Goal: Information Seeking & Learning: Learn about a topic

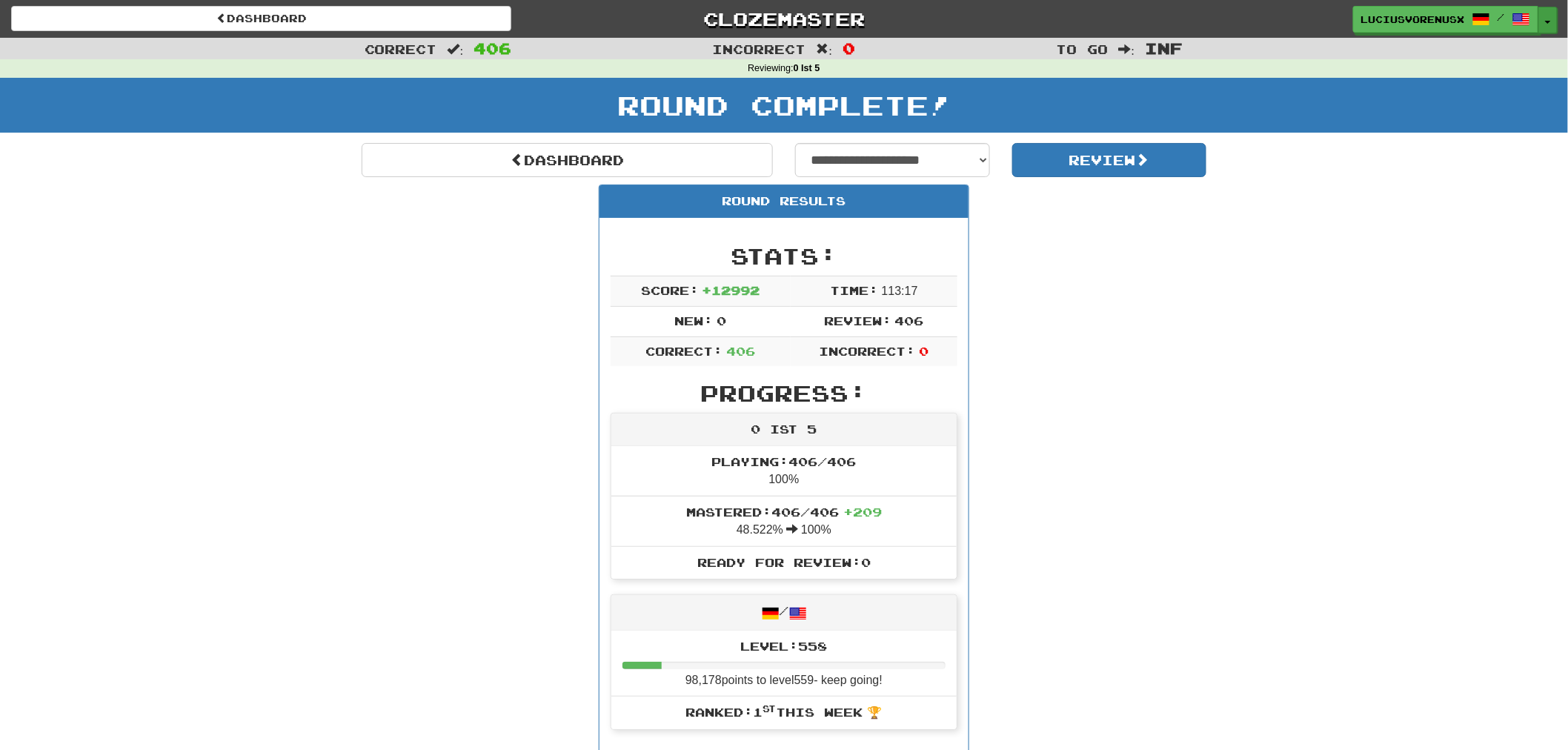
click at [1546, 19] on button "Toggle Dropdown" at bounding box center [1548, 20] width 20 height 26
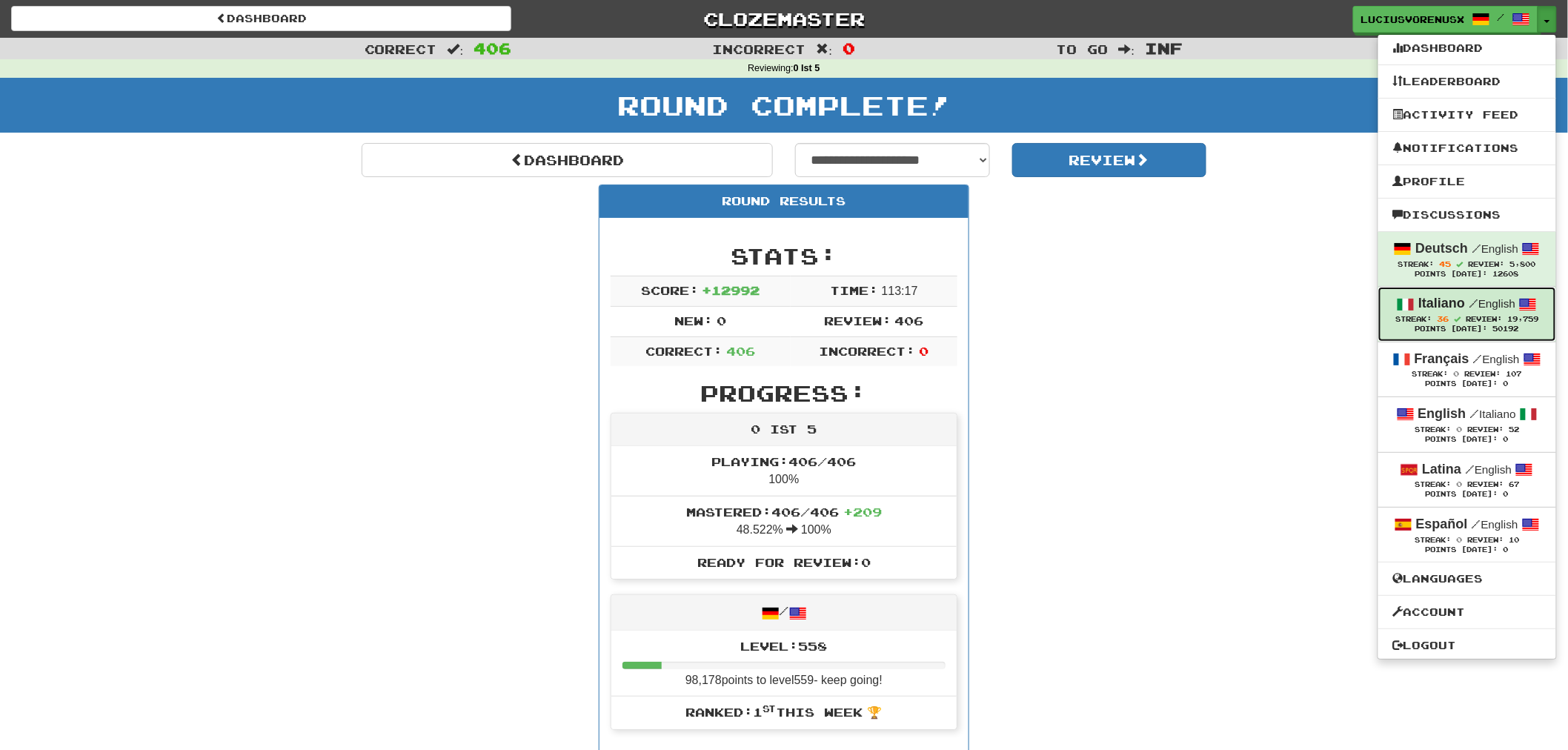
click at [1427, 306] on strong "Italiano" at bounding box center [1443, 303] width 47 height 15
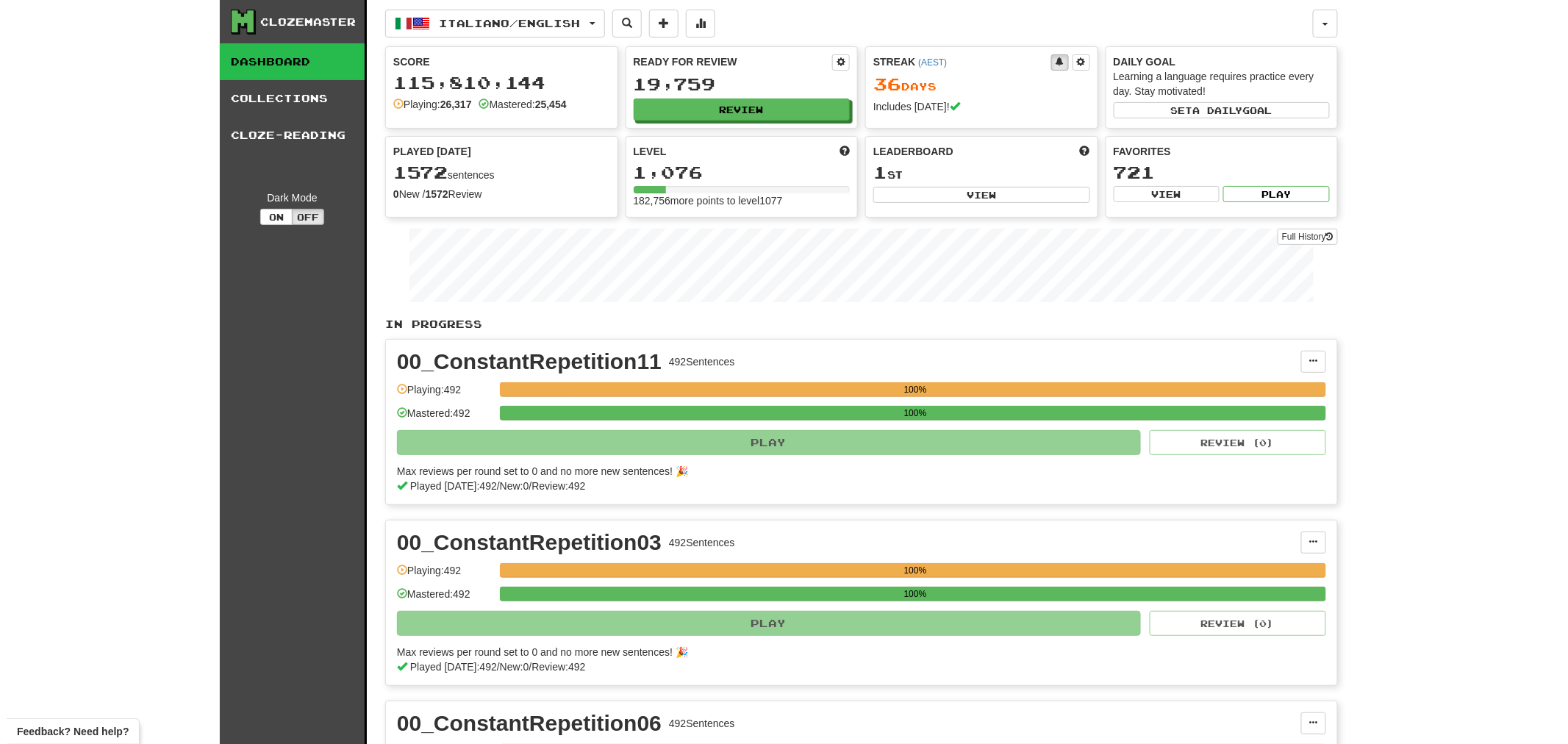
scroll to position [651, 0]
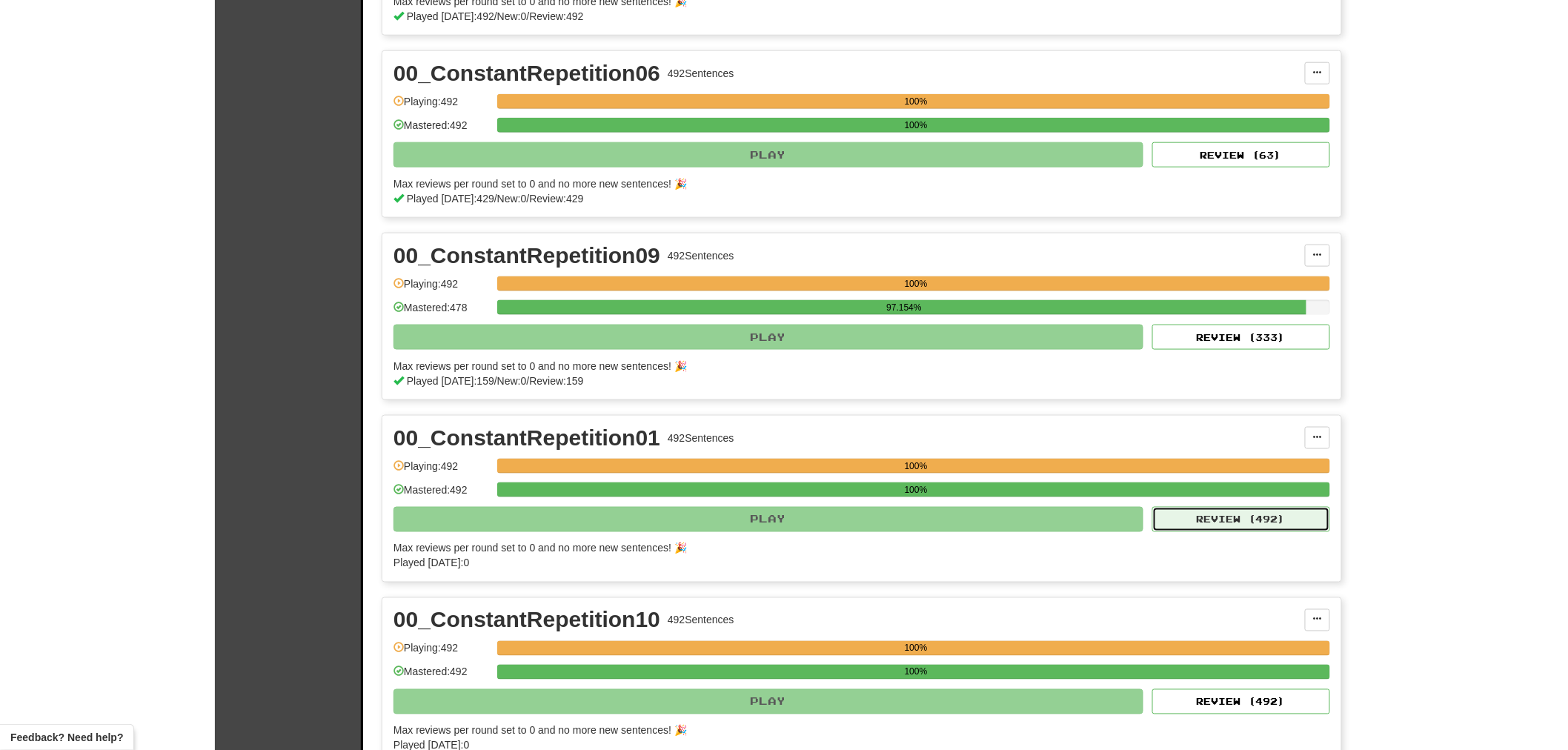
click at [1219, 517] on button "Review ( 492 )" at bounding box center [1242, 520] width 178 height 25
select select "********"
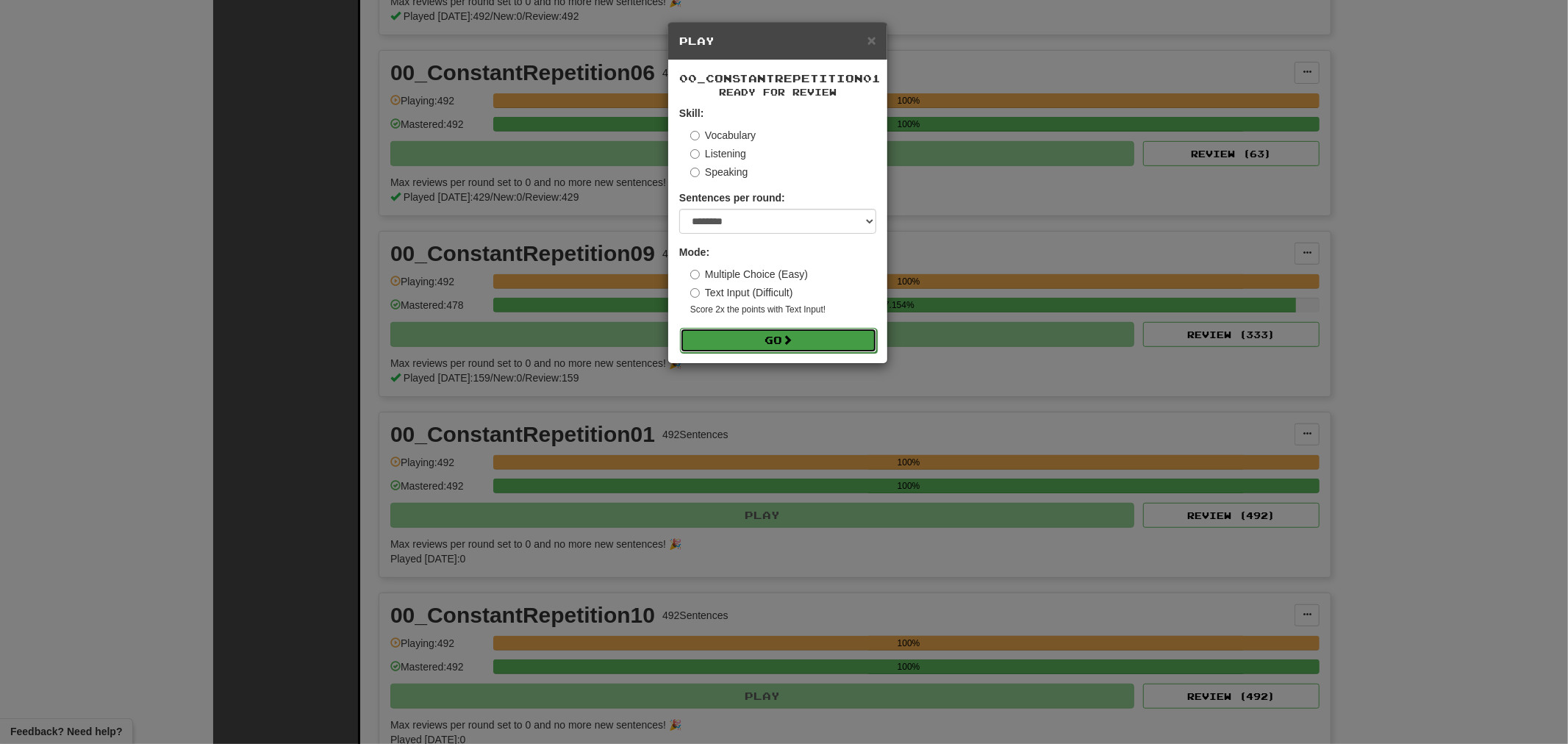
click at [778, 338] on button "Go" at bounding box center [778, 341] width 197 height 25
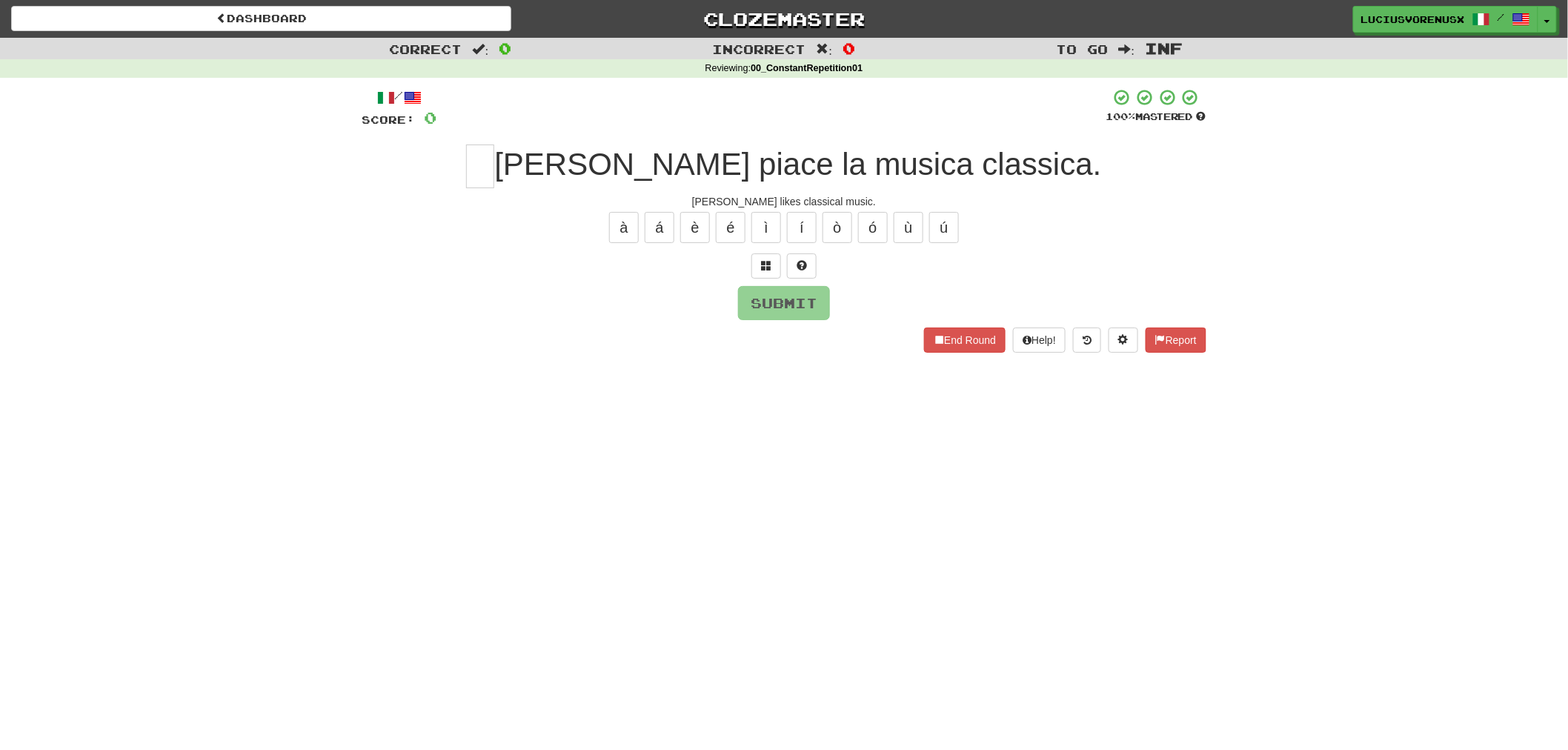
click at [15, 413] on div "Dashboard Clozemaster [PERSON_NAME] / Toggle Dropdown Dashboard Leaderboard Act…" at bounding box center [784, 375] width 1568 height 750
click at [495, 158] on input "text" at bounding box center [480, 166] width 28 height 44
type input "*"
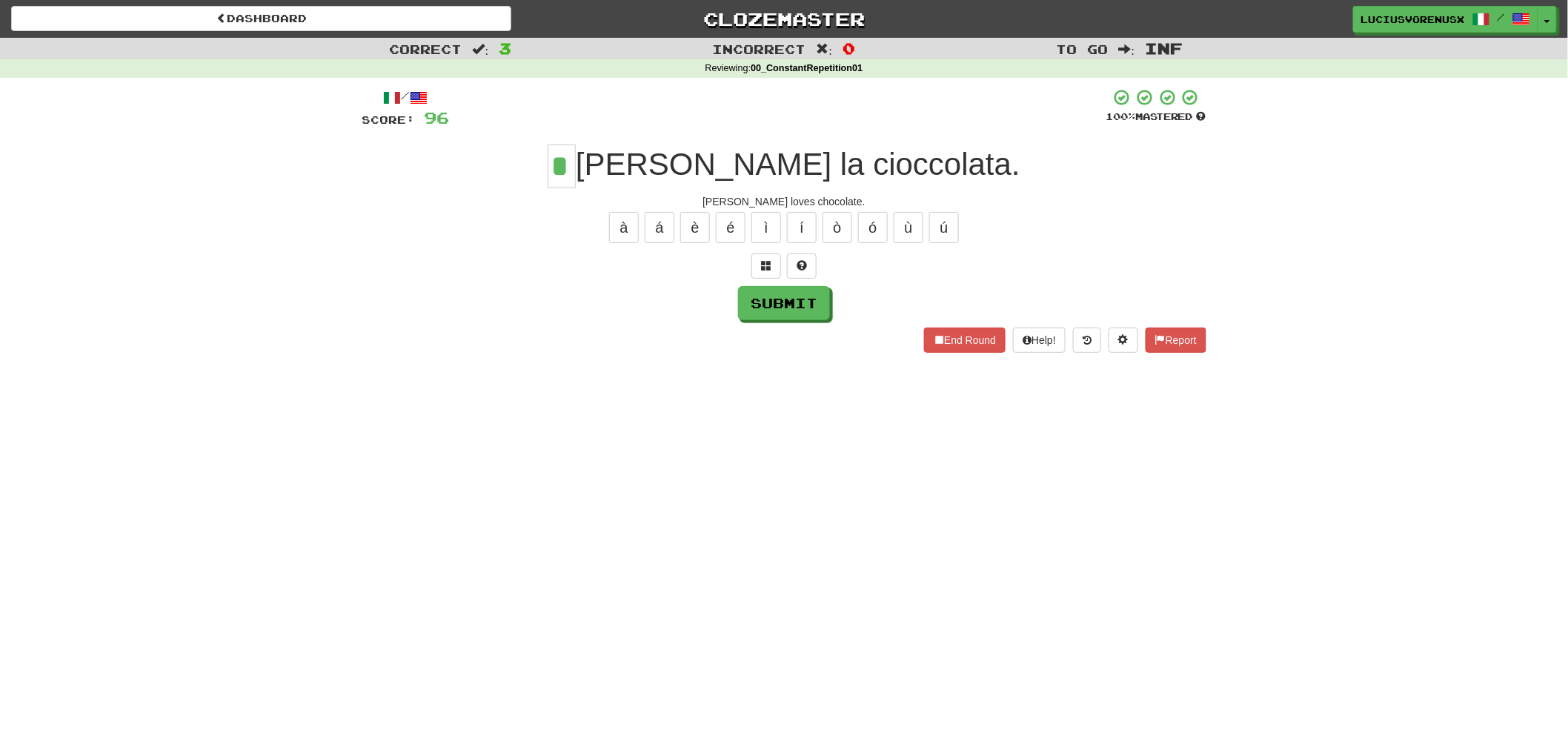
type input "*"
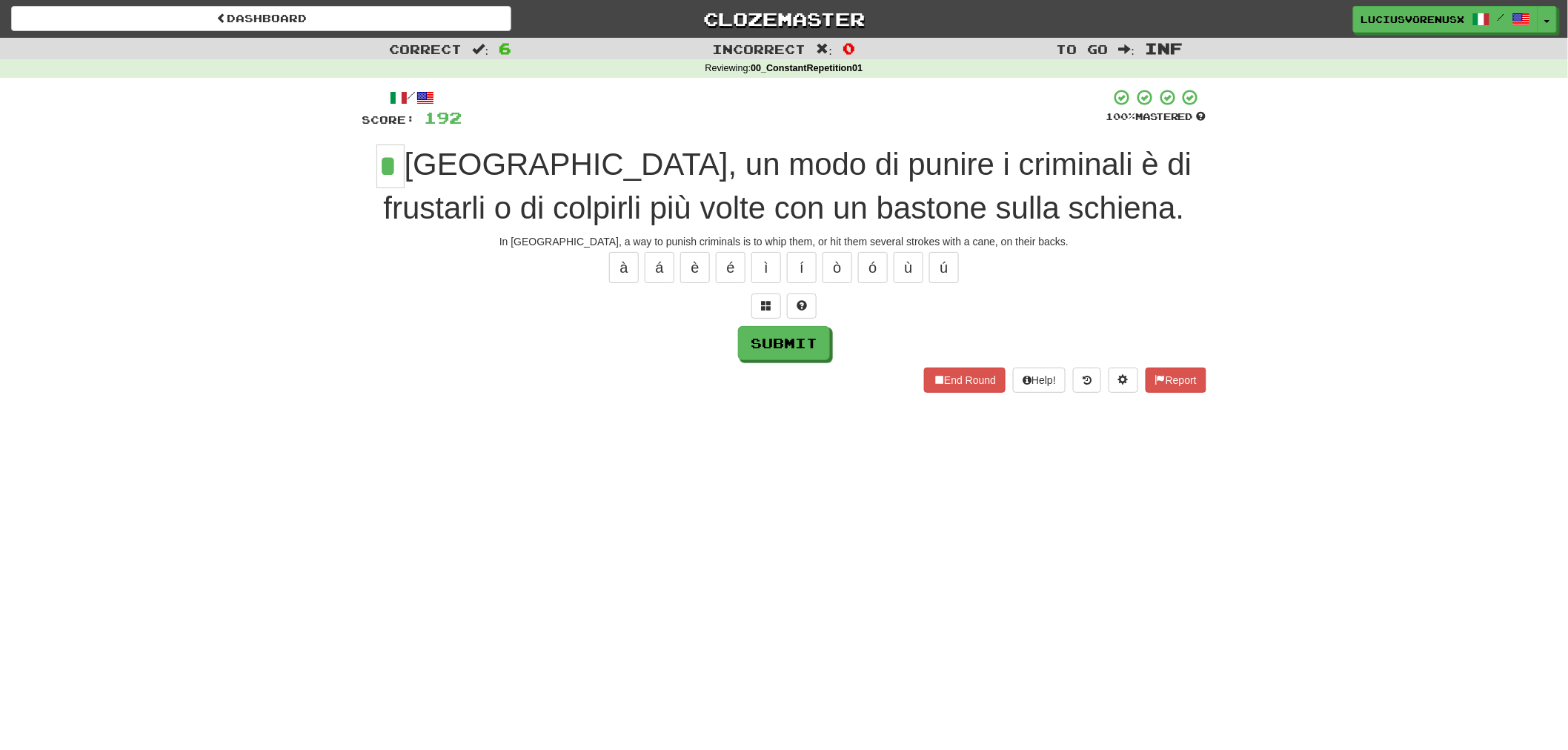
type input "*"
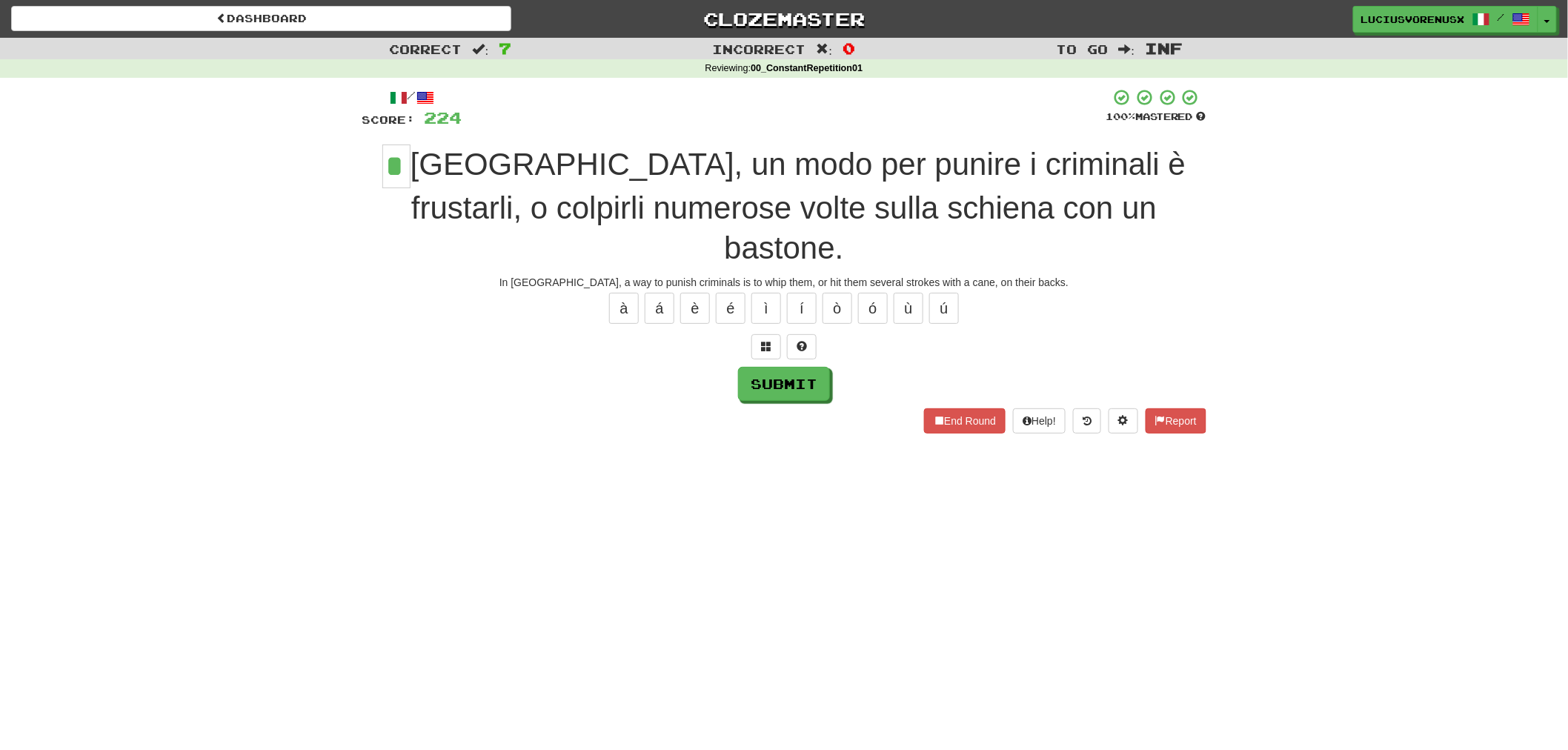
type input "*"
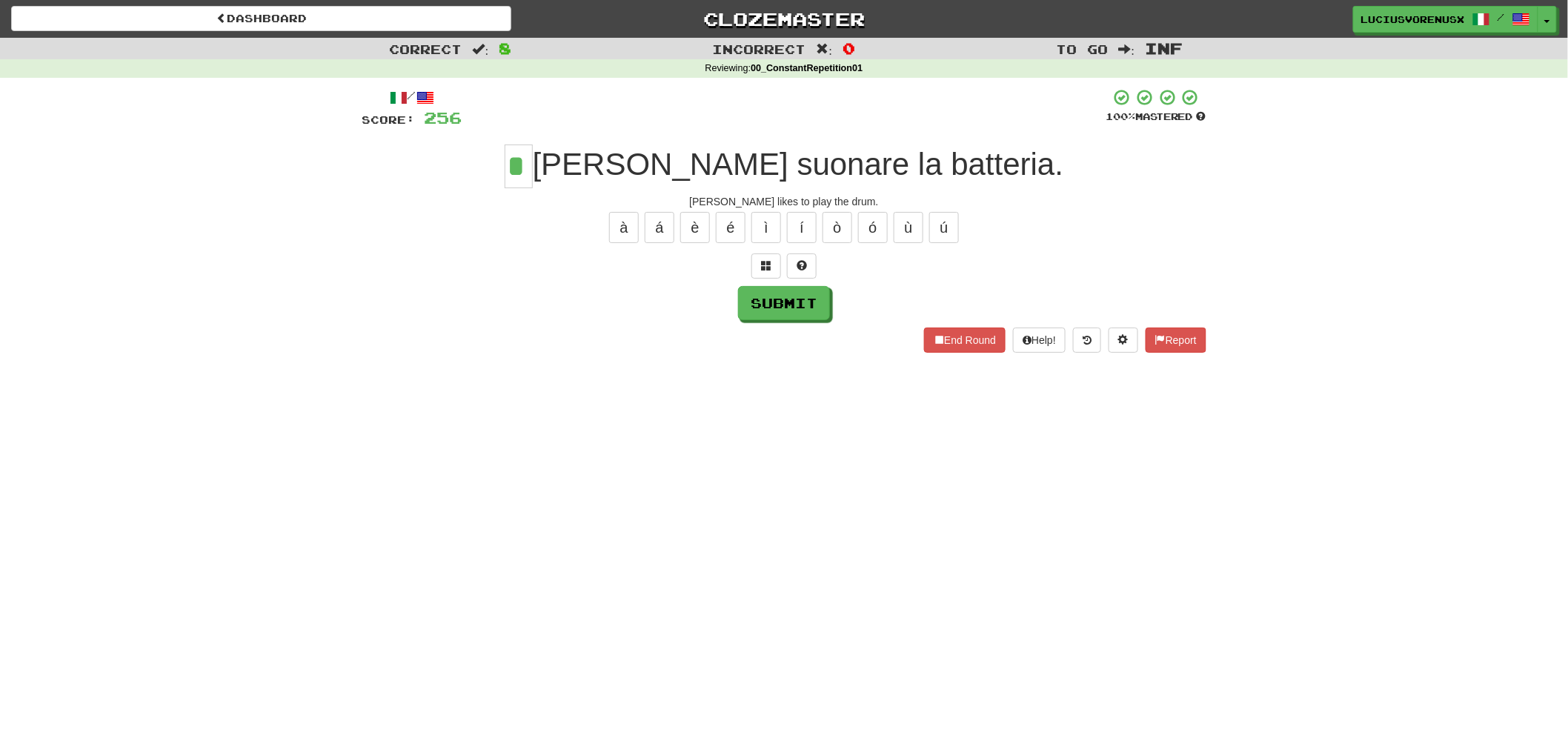
type input "*"
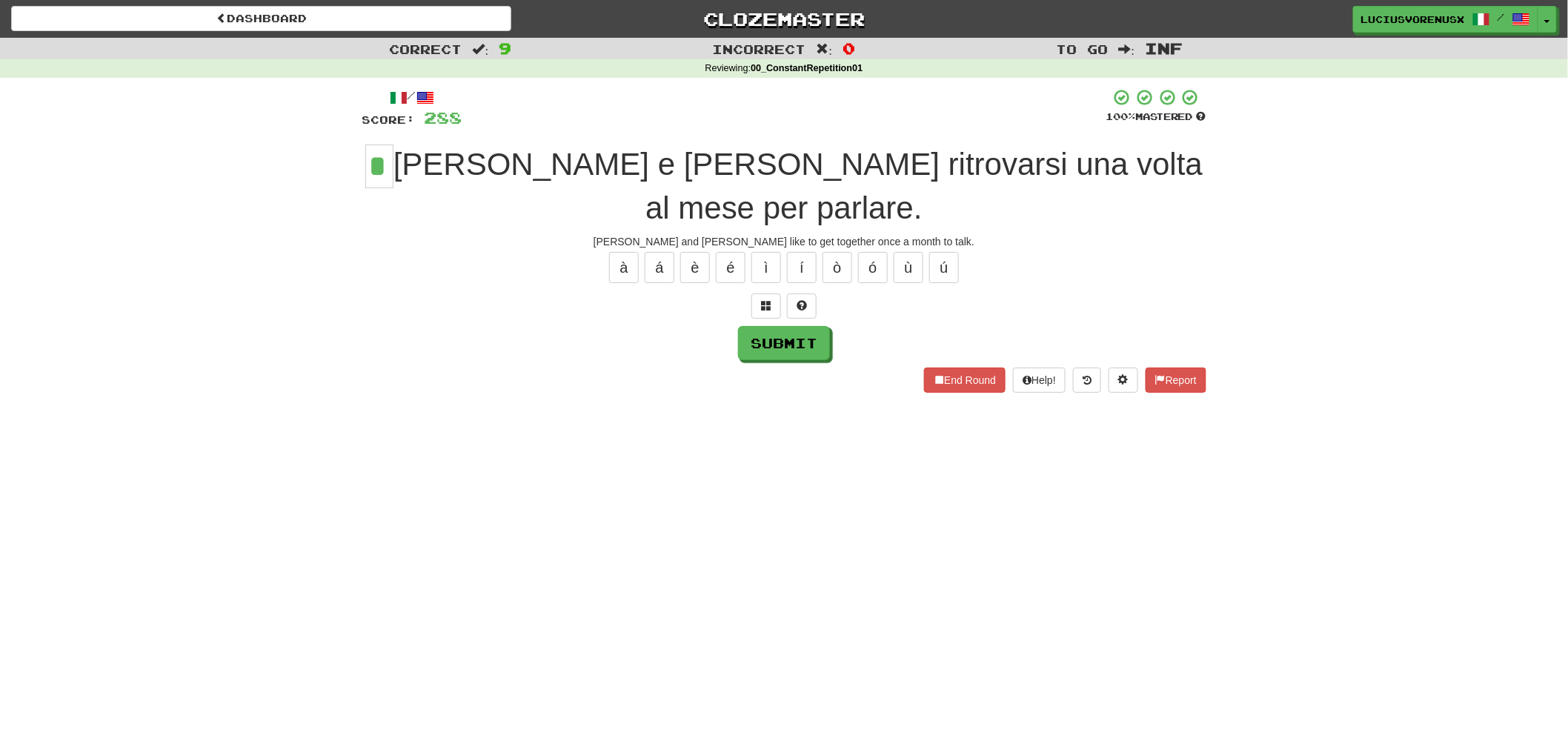
type input "*"
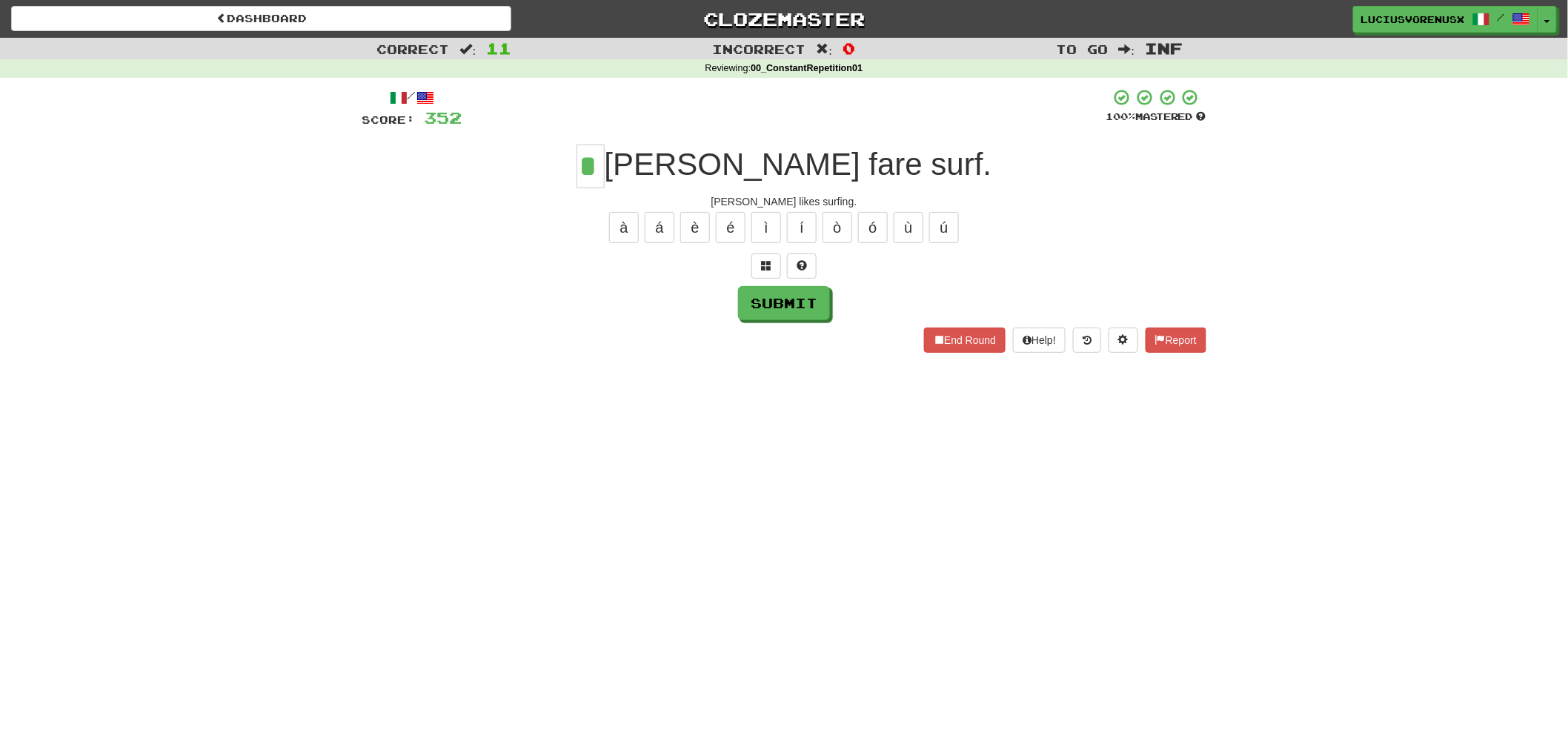
type input "*"
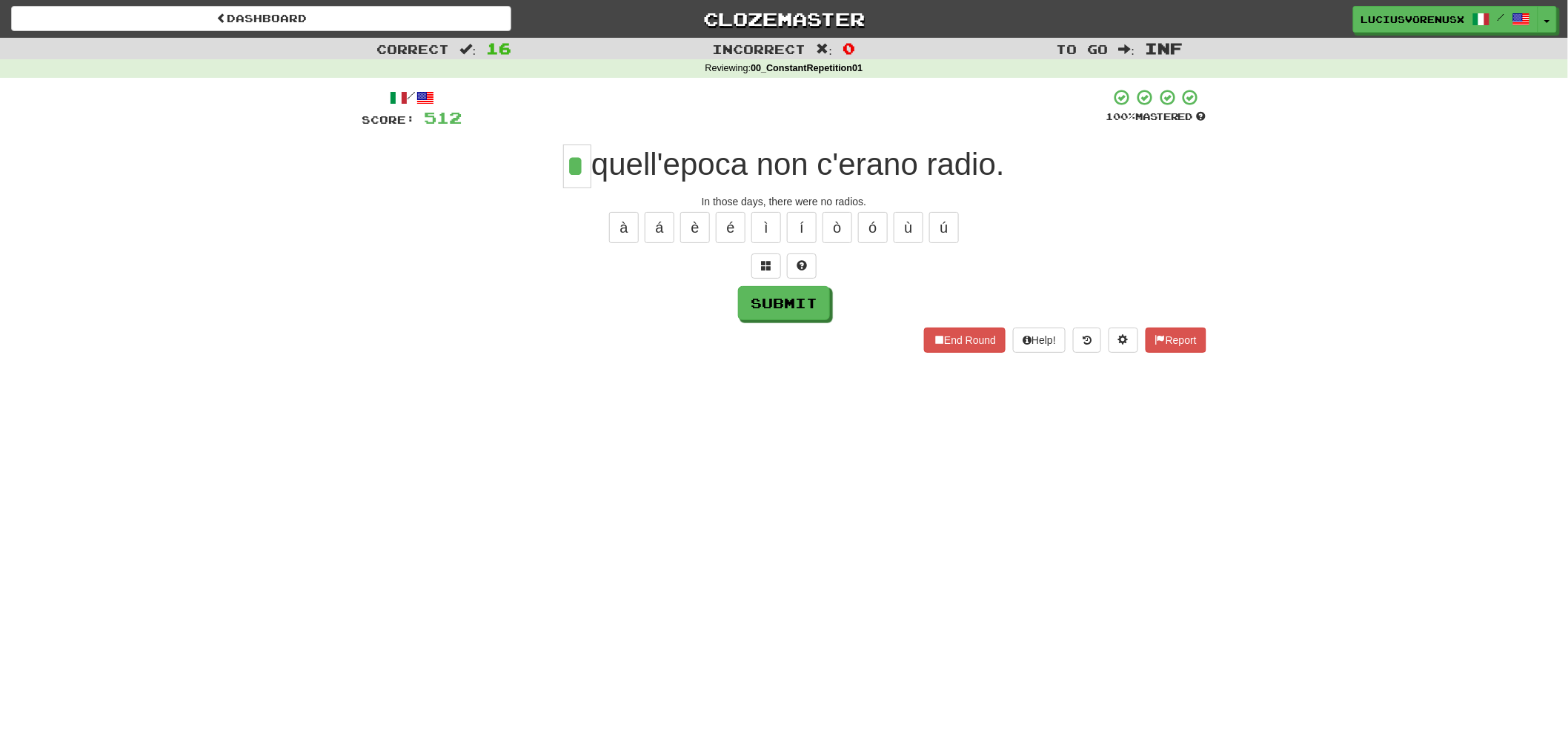
type input "*"
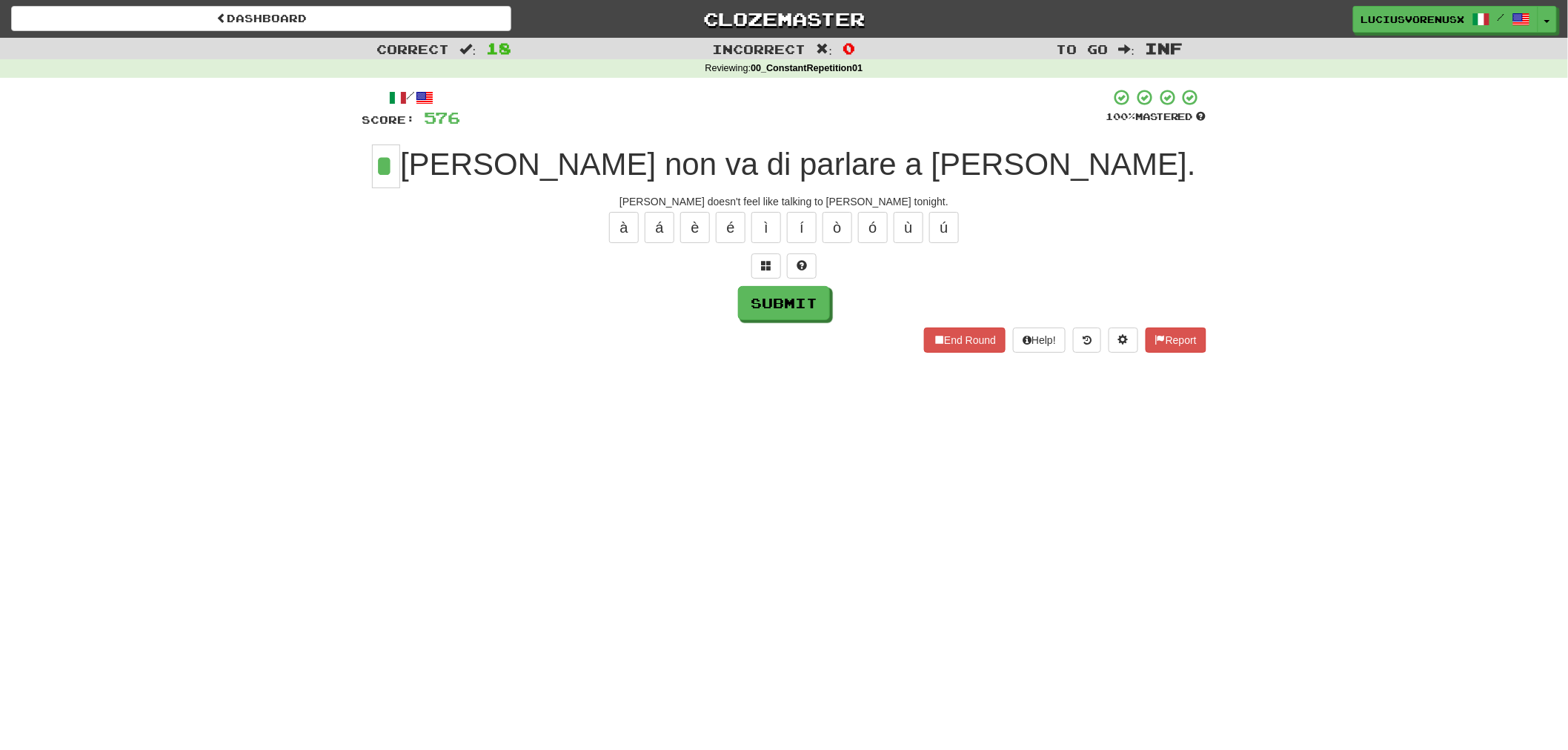
type input "*"
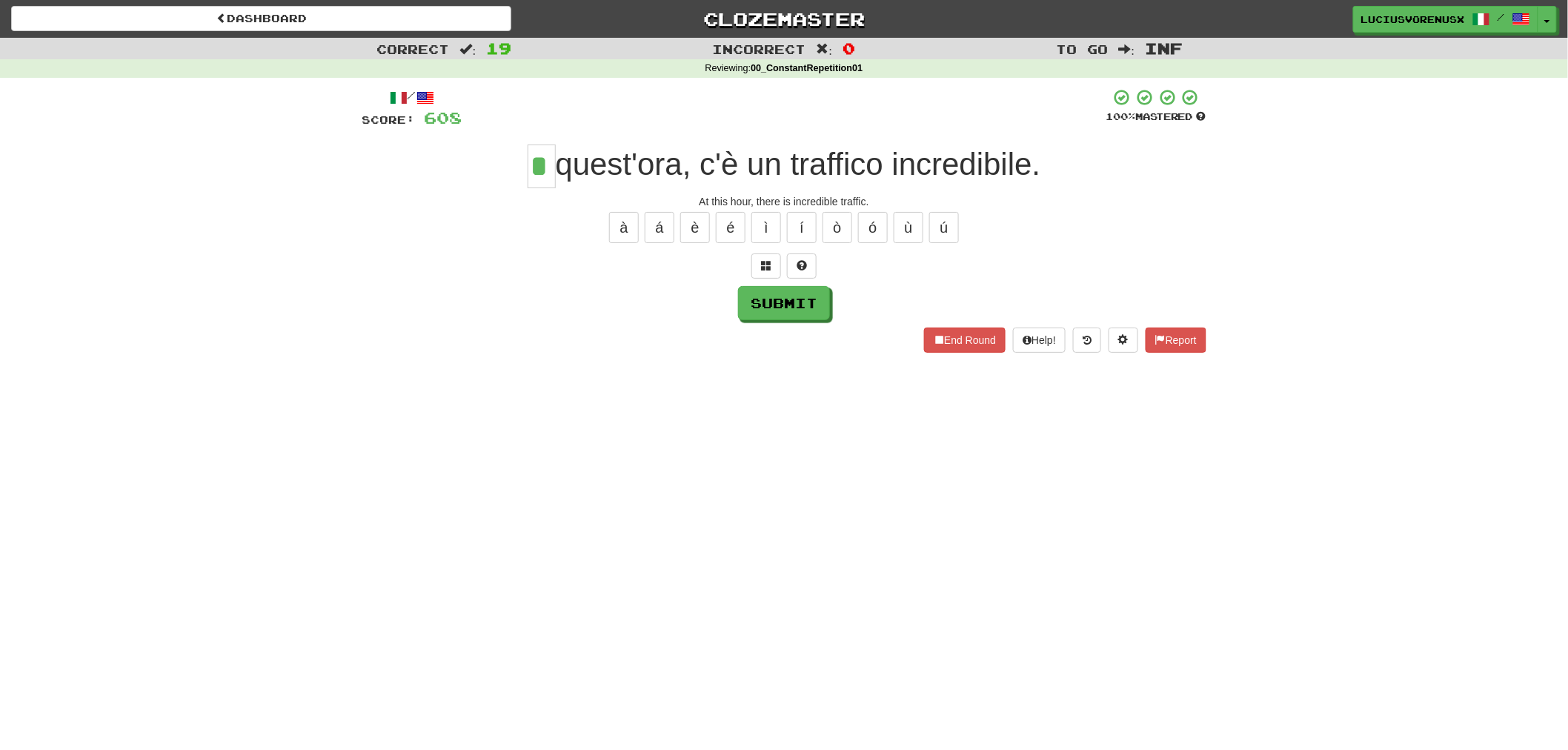
type input "*"
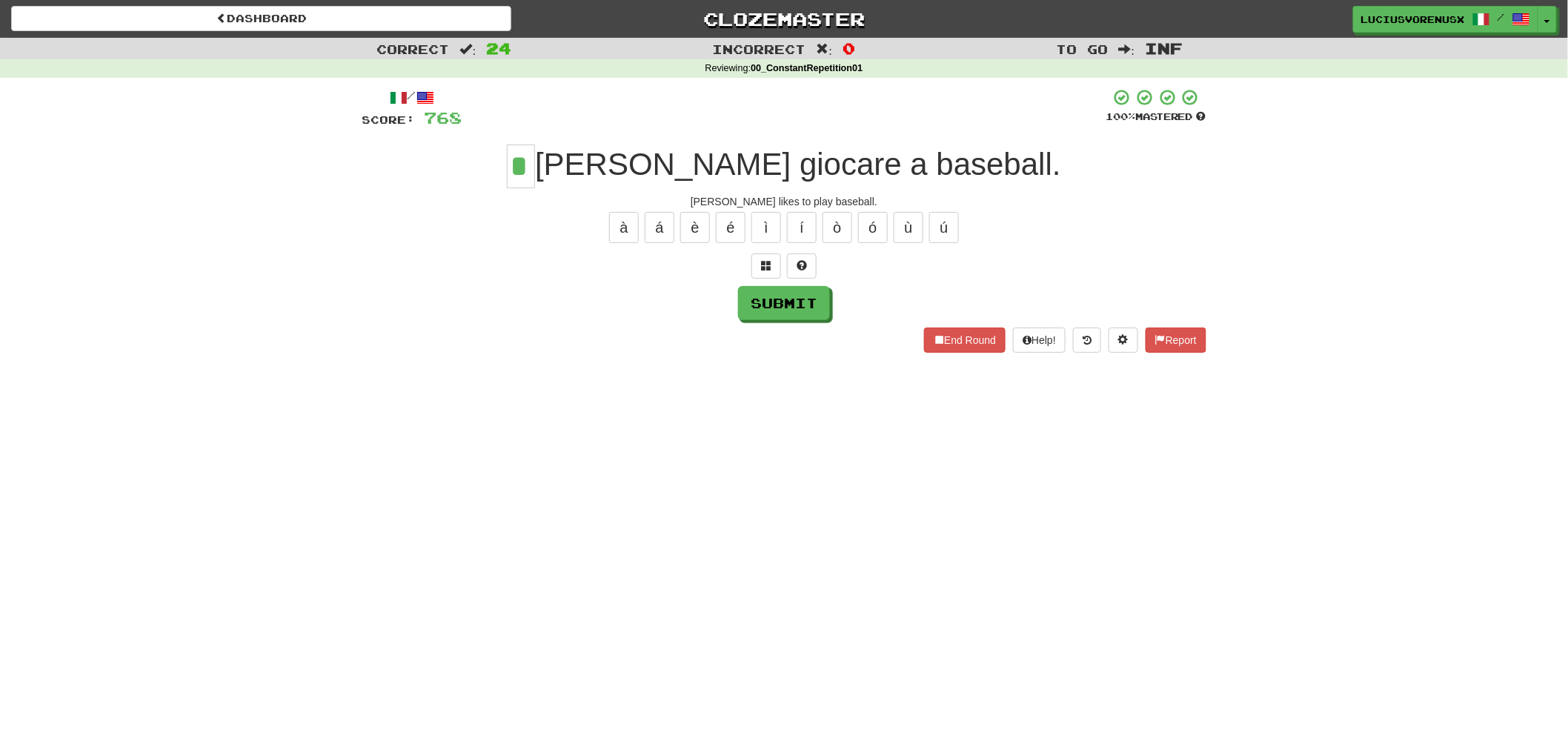
type input "*"
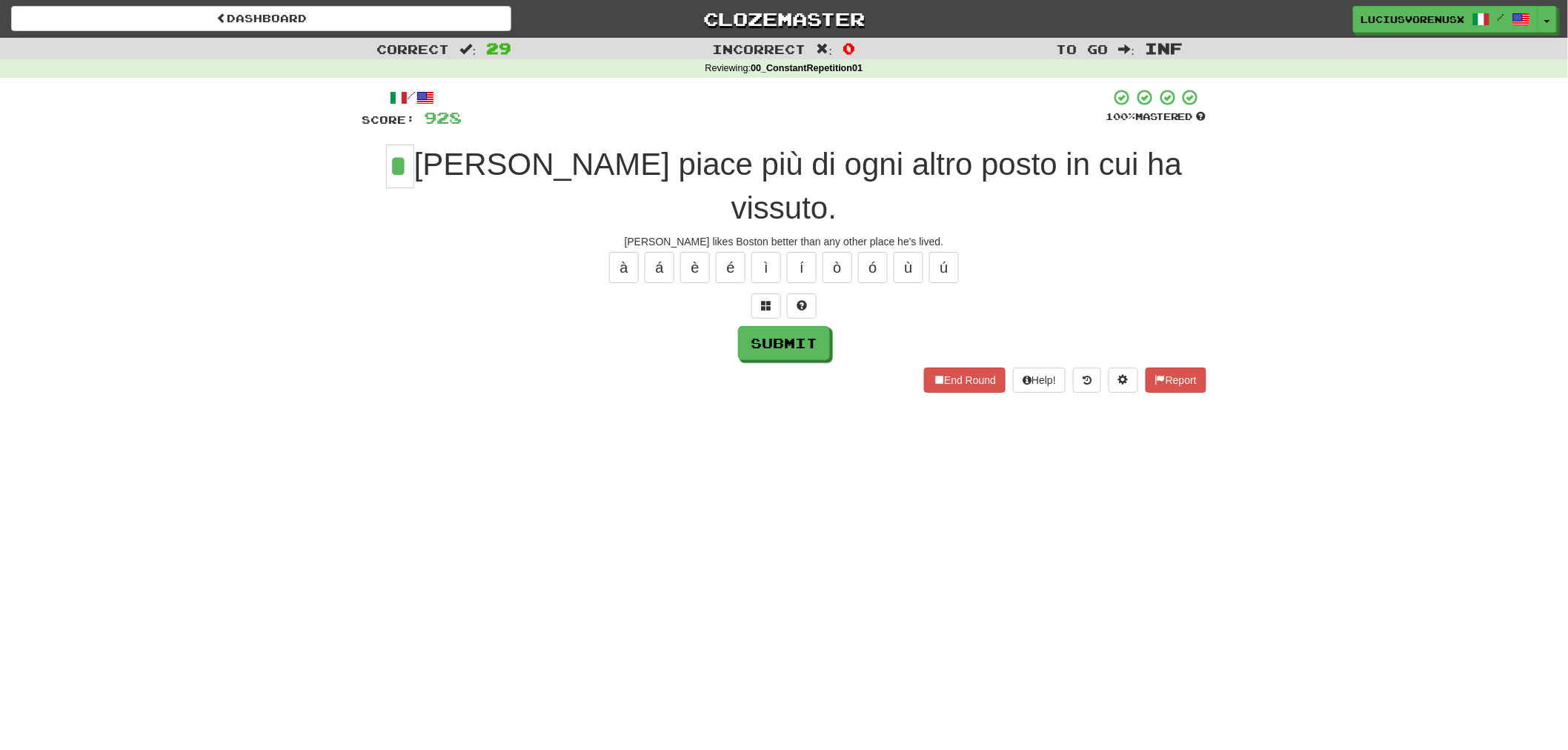
type input "*"
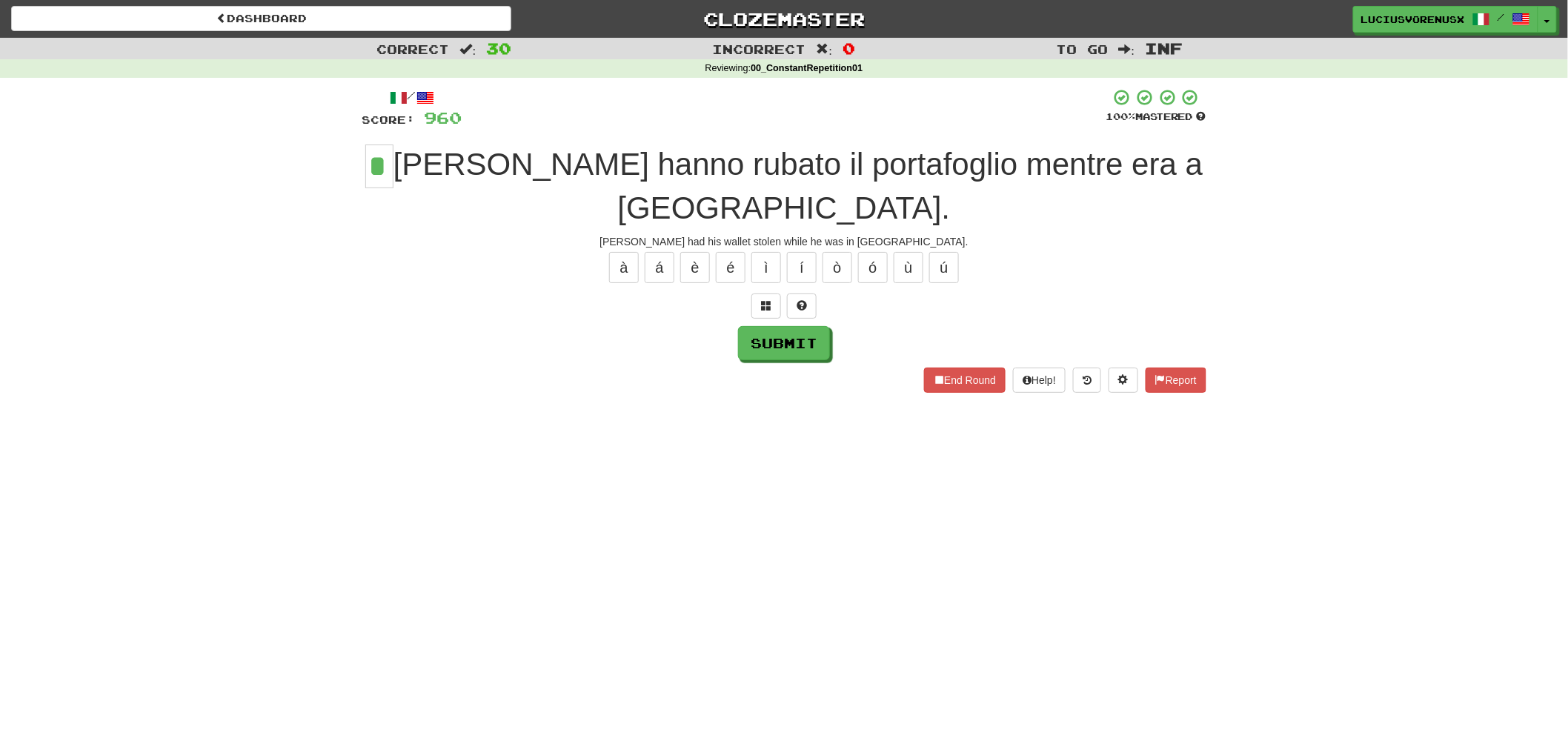
type input "*"
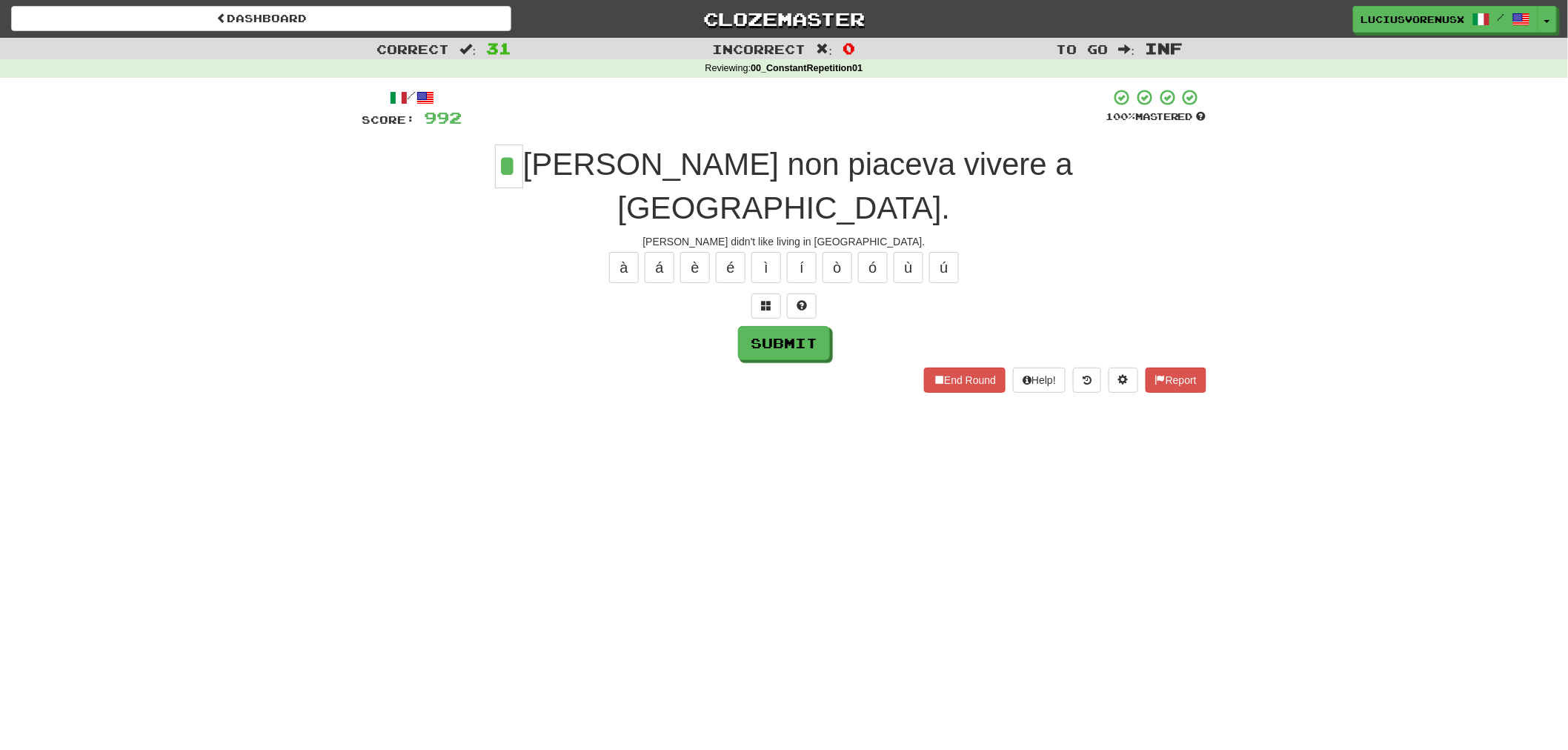
type input "*"
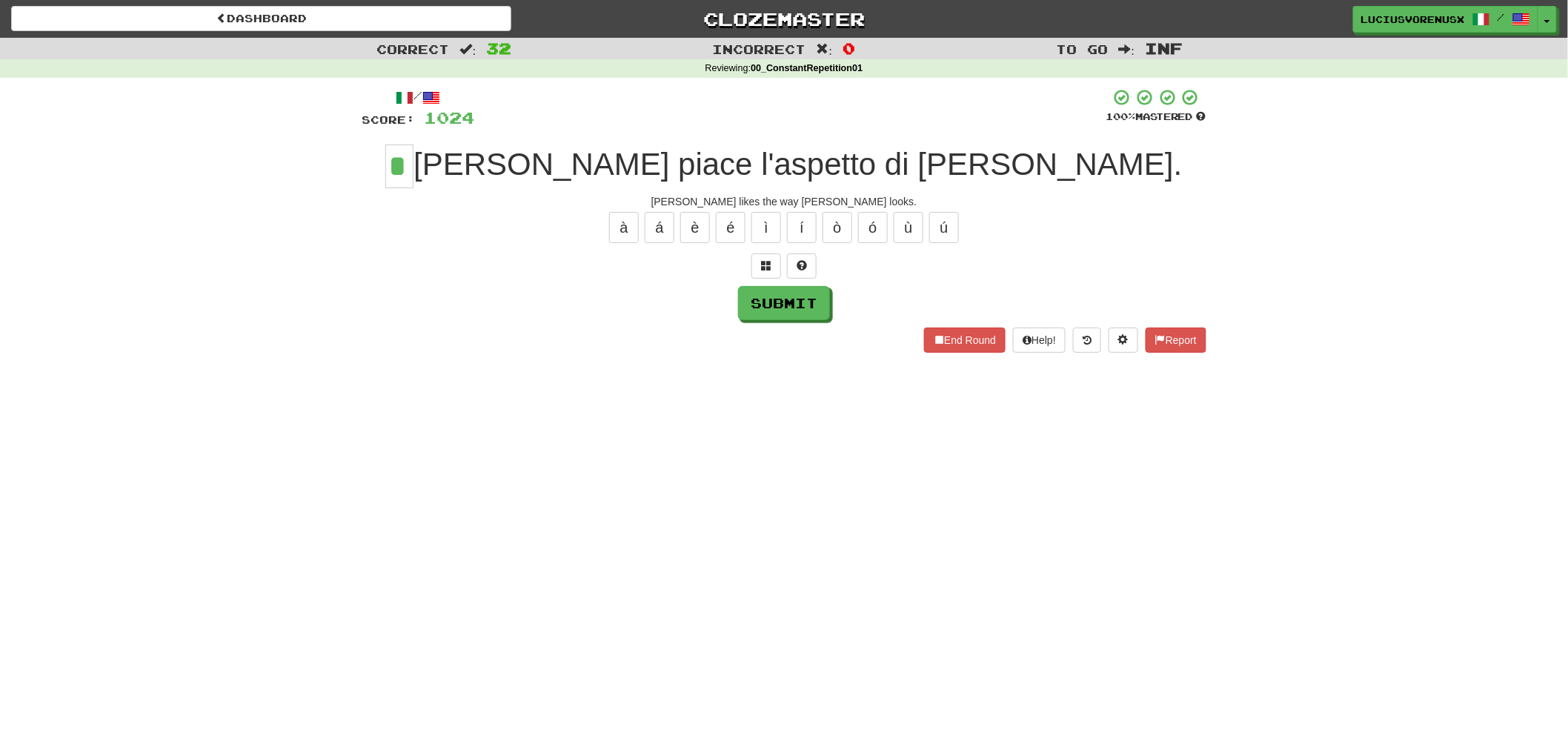
type input "*"
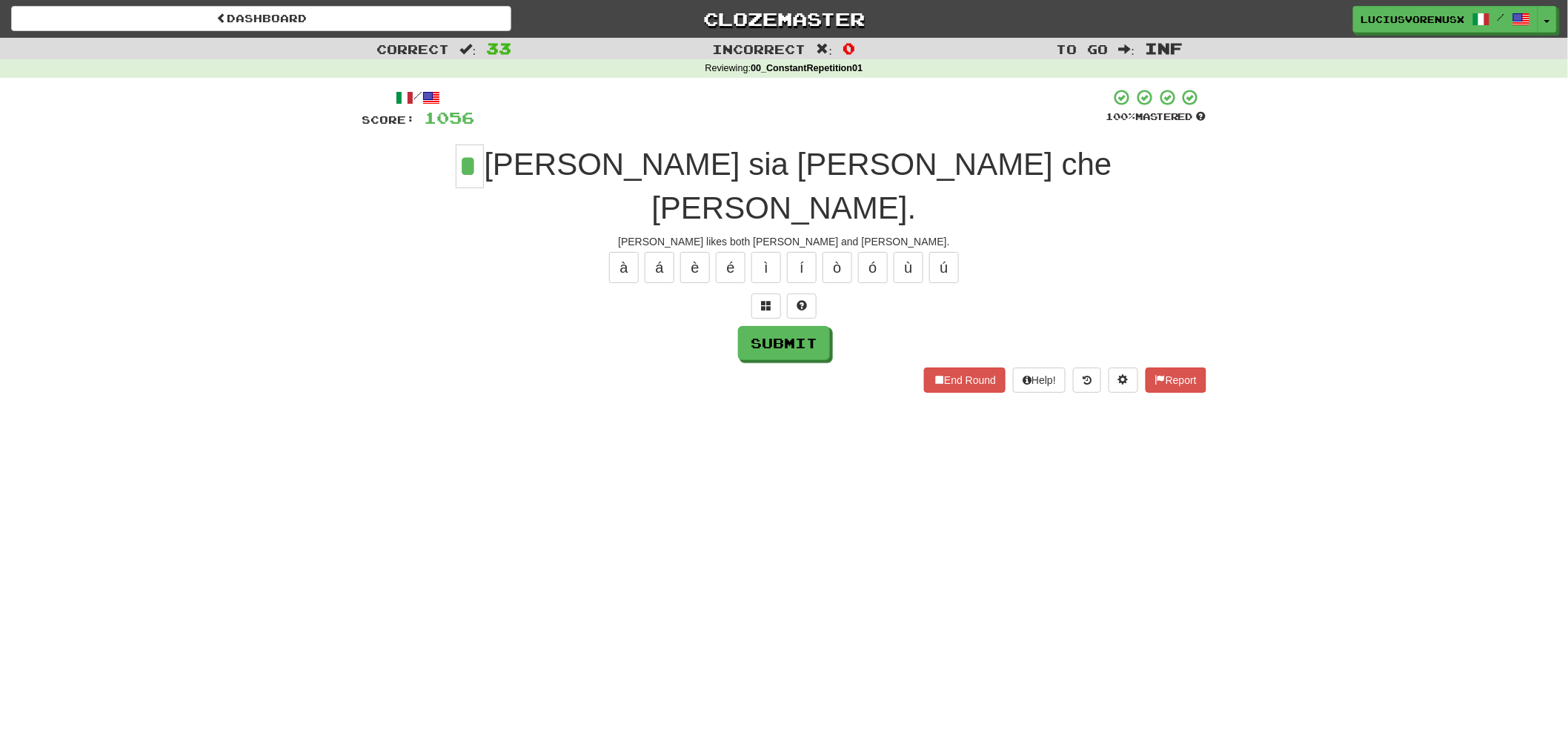
type input "*"
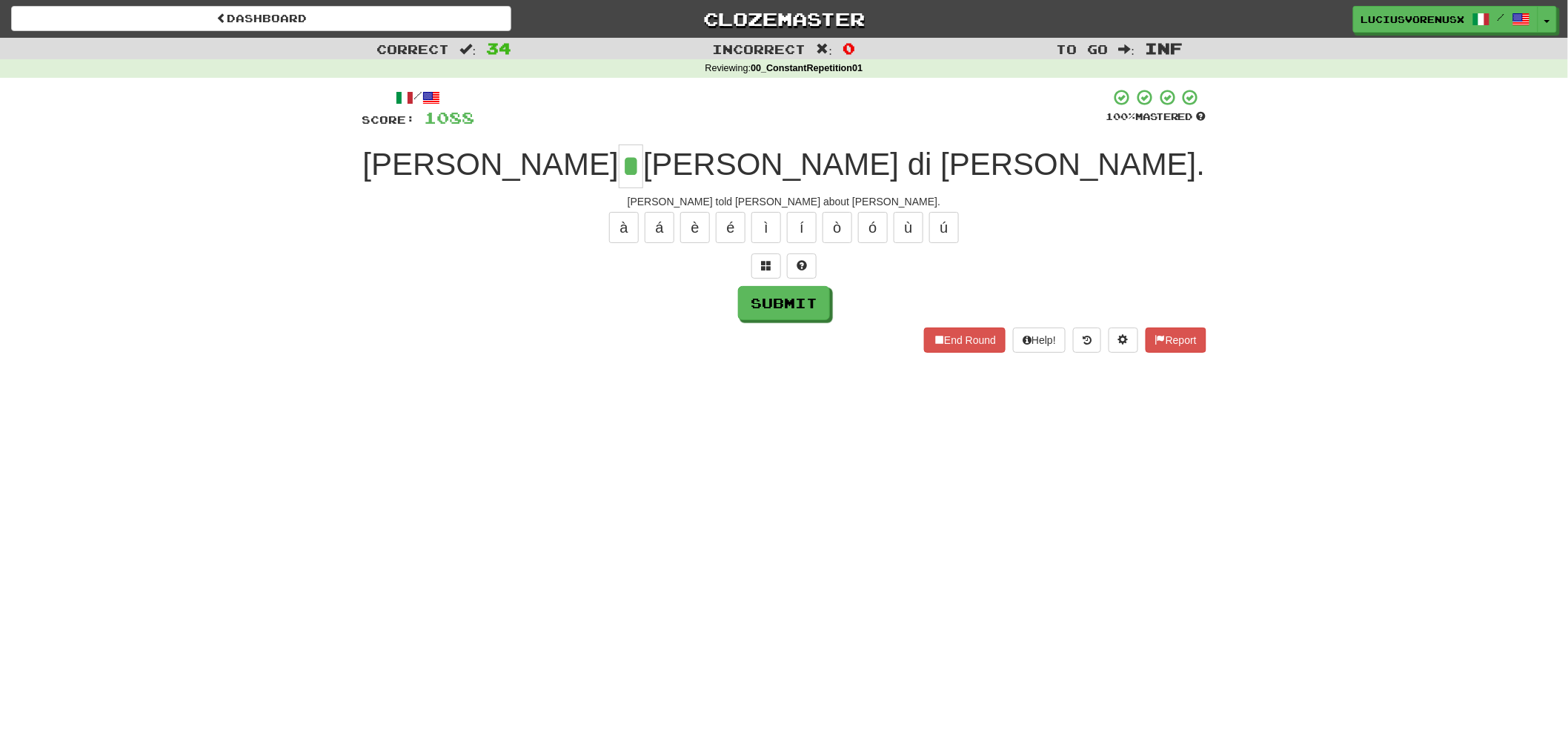
type input "*"
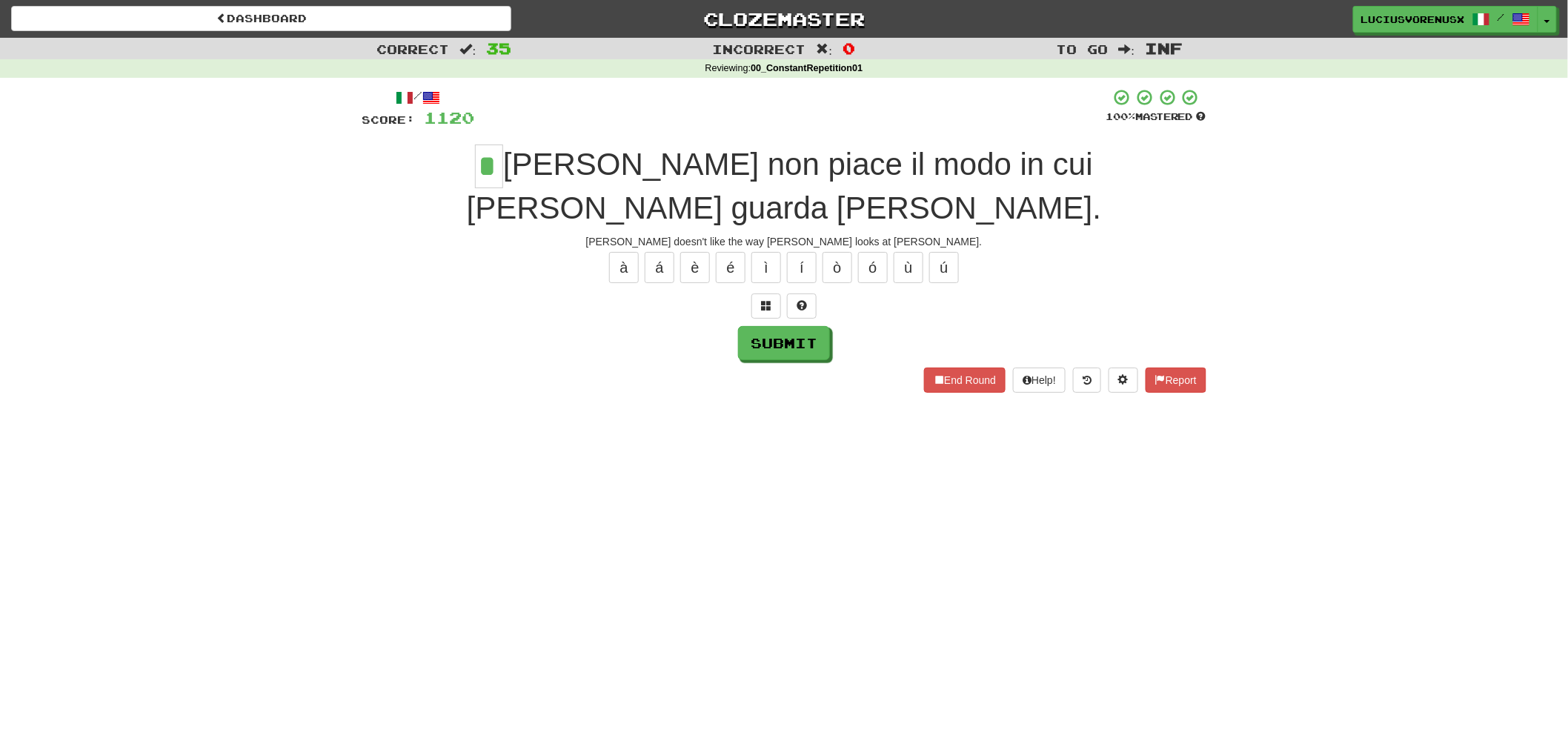
type input "*"
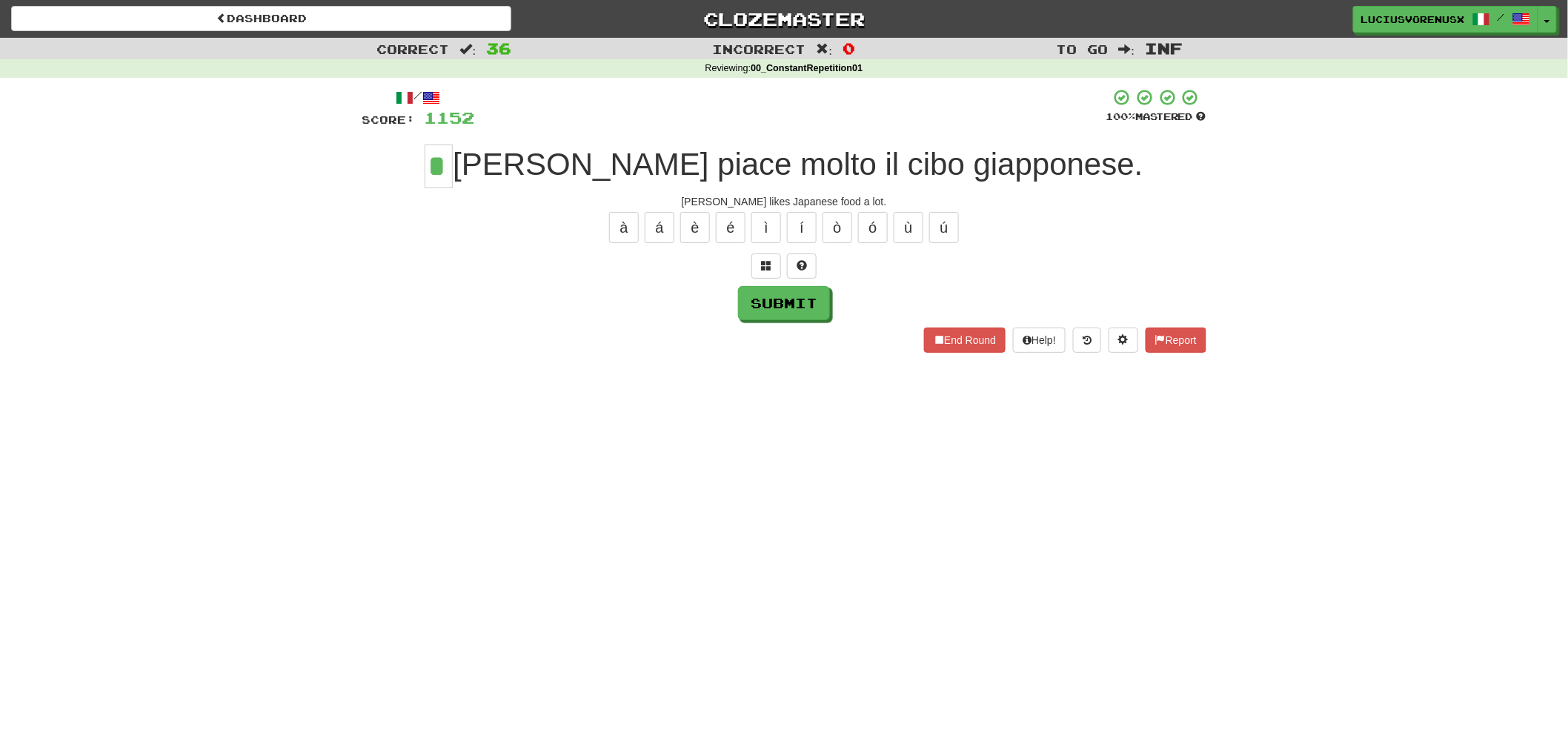
type input "*"
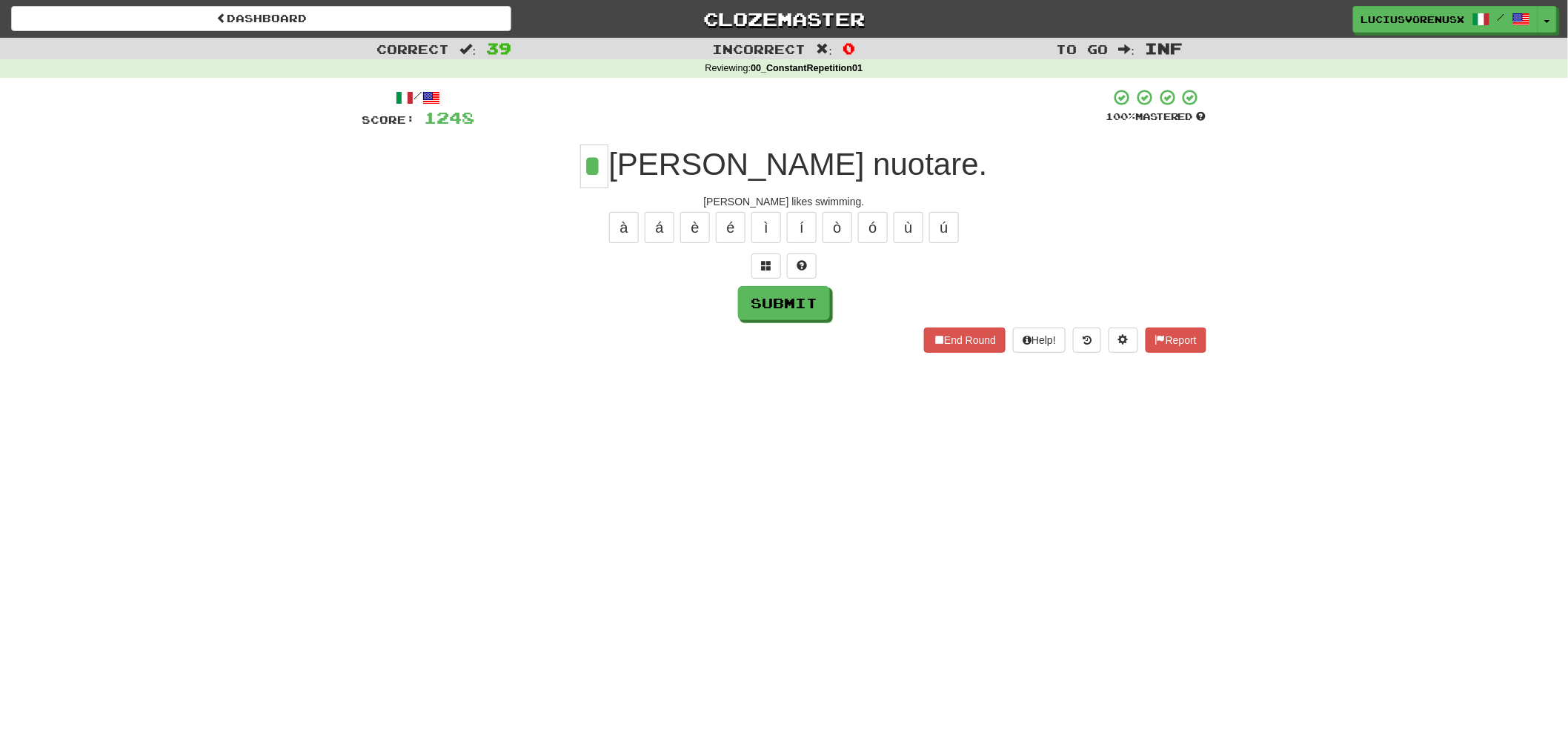
type input "*"
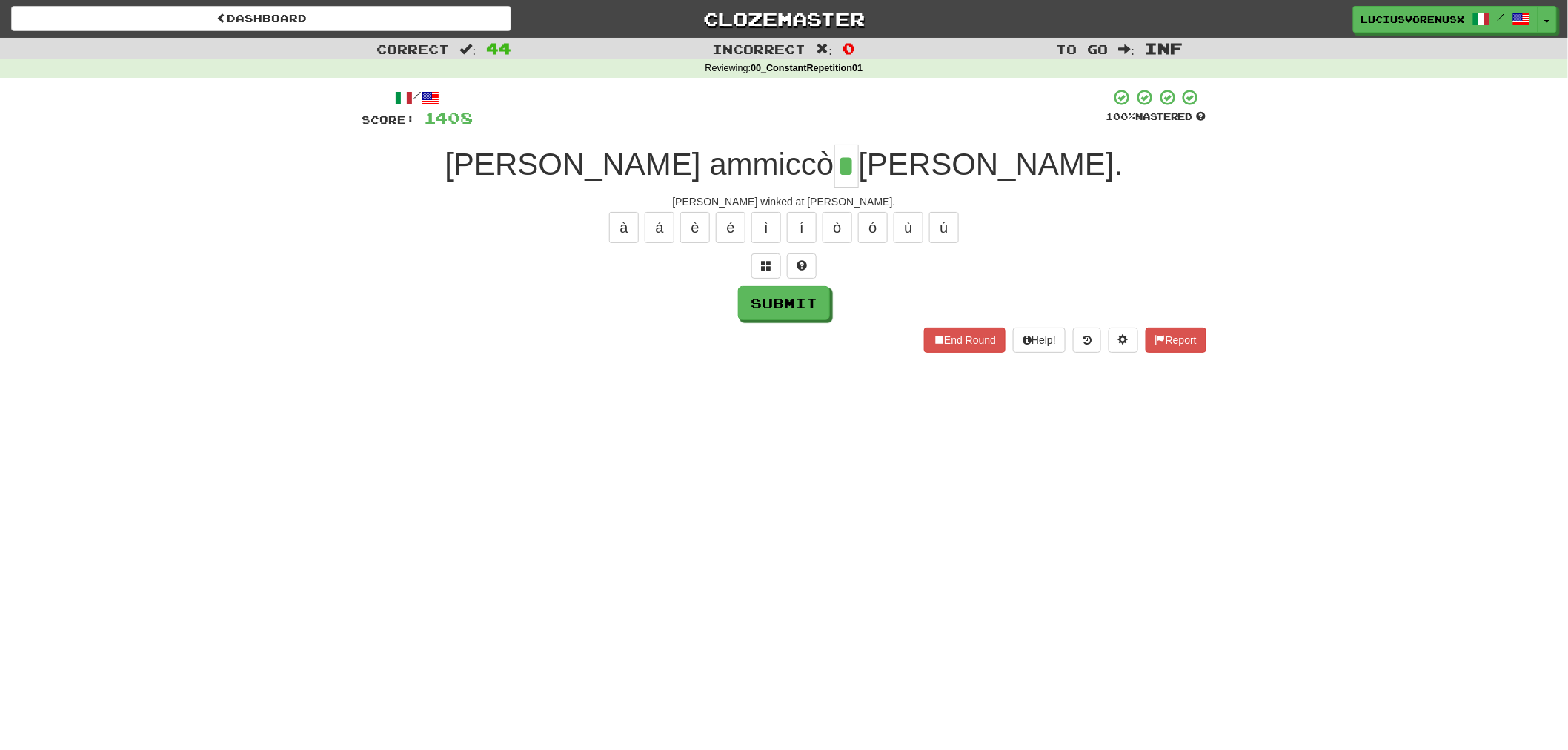
type input "*"
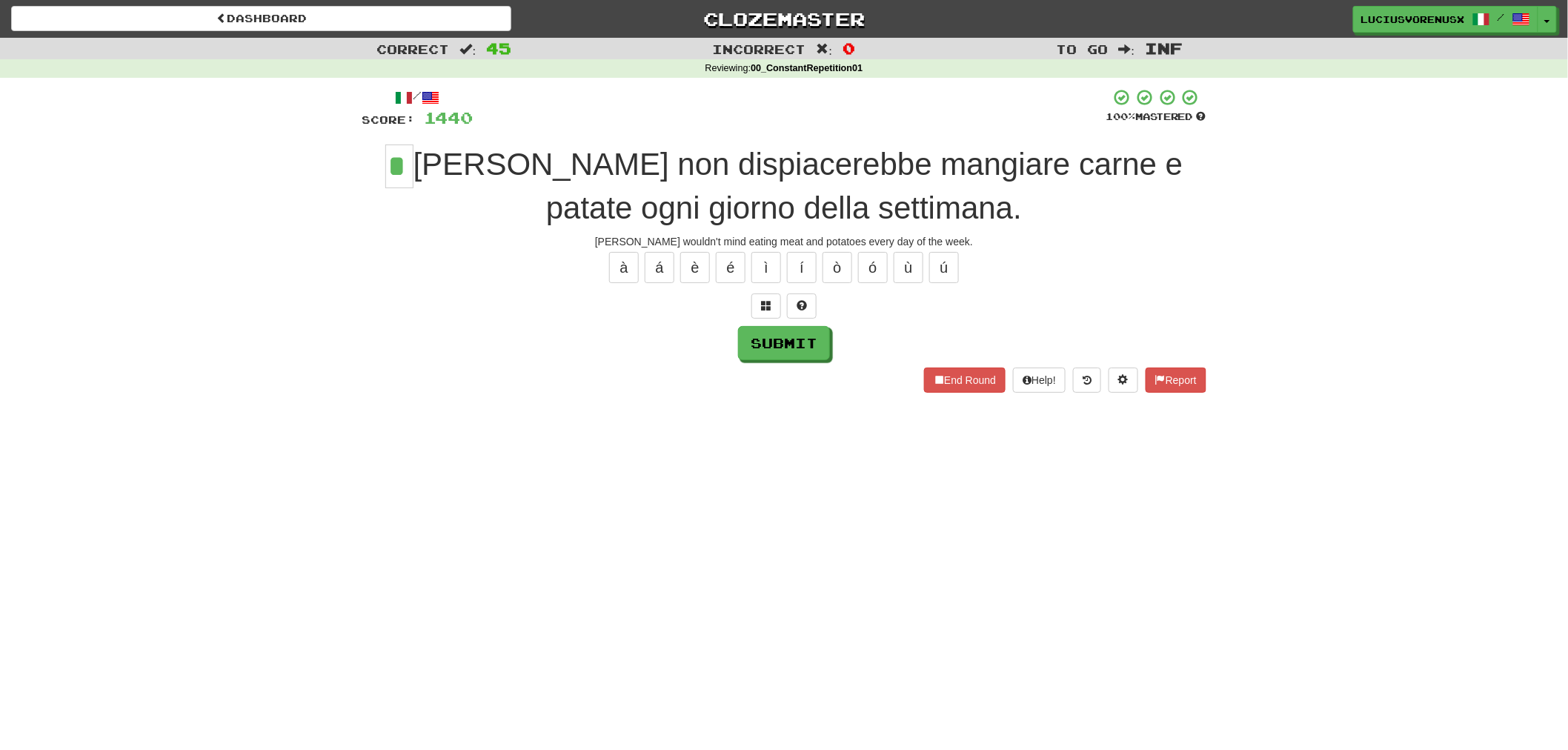
type input "*"
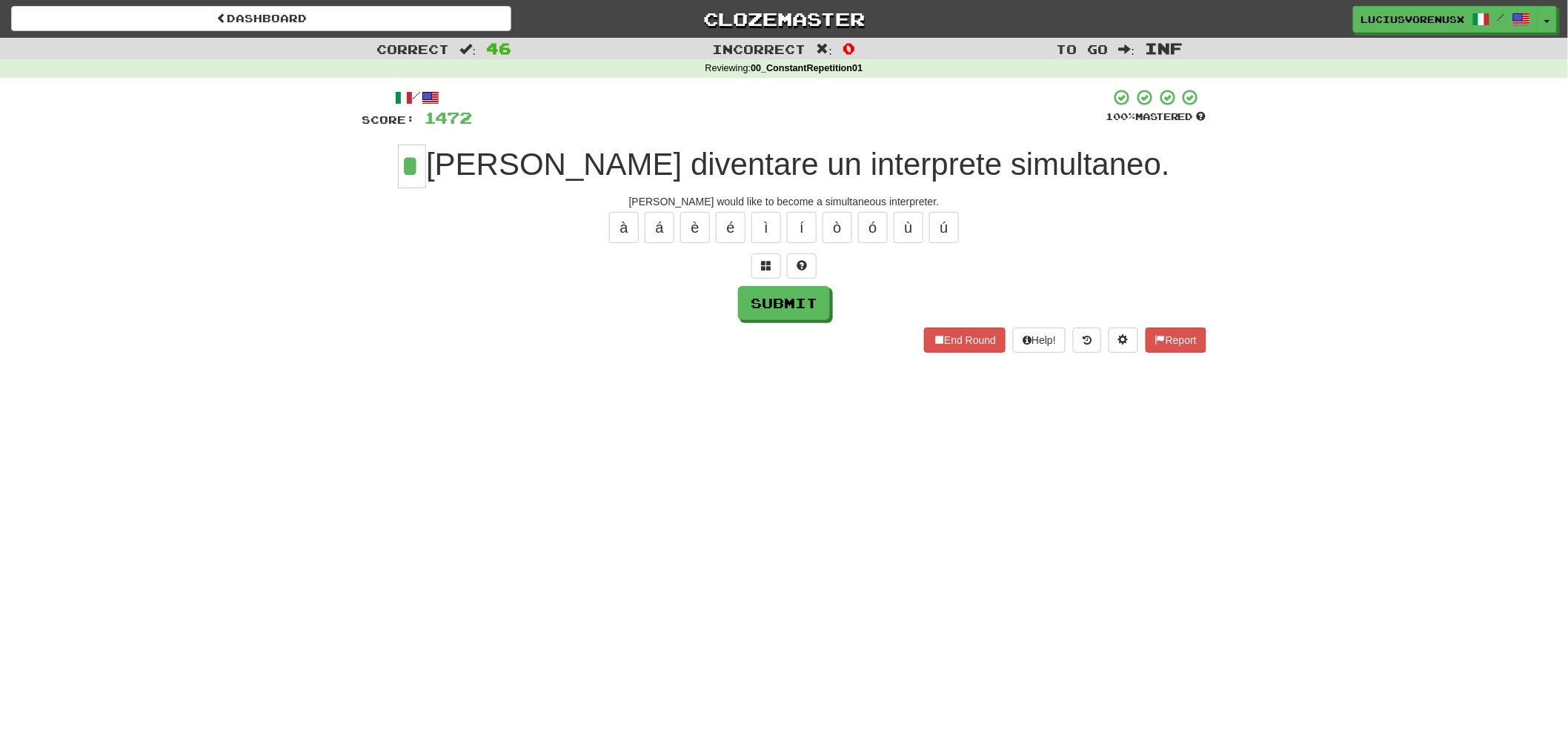
type input "*"
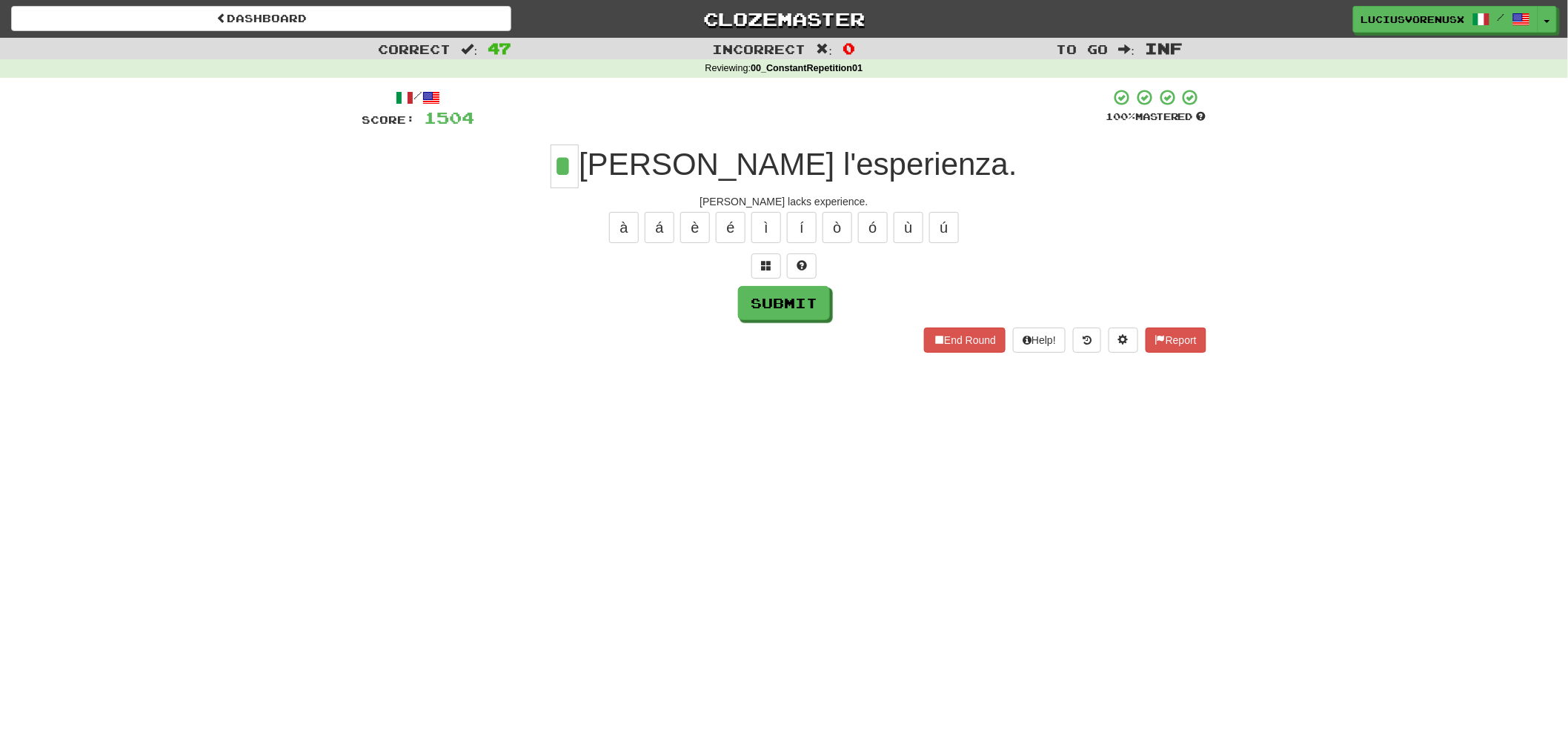
type input "*"
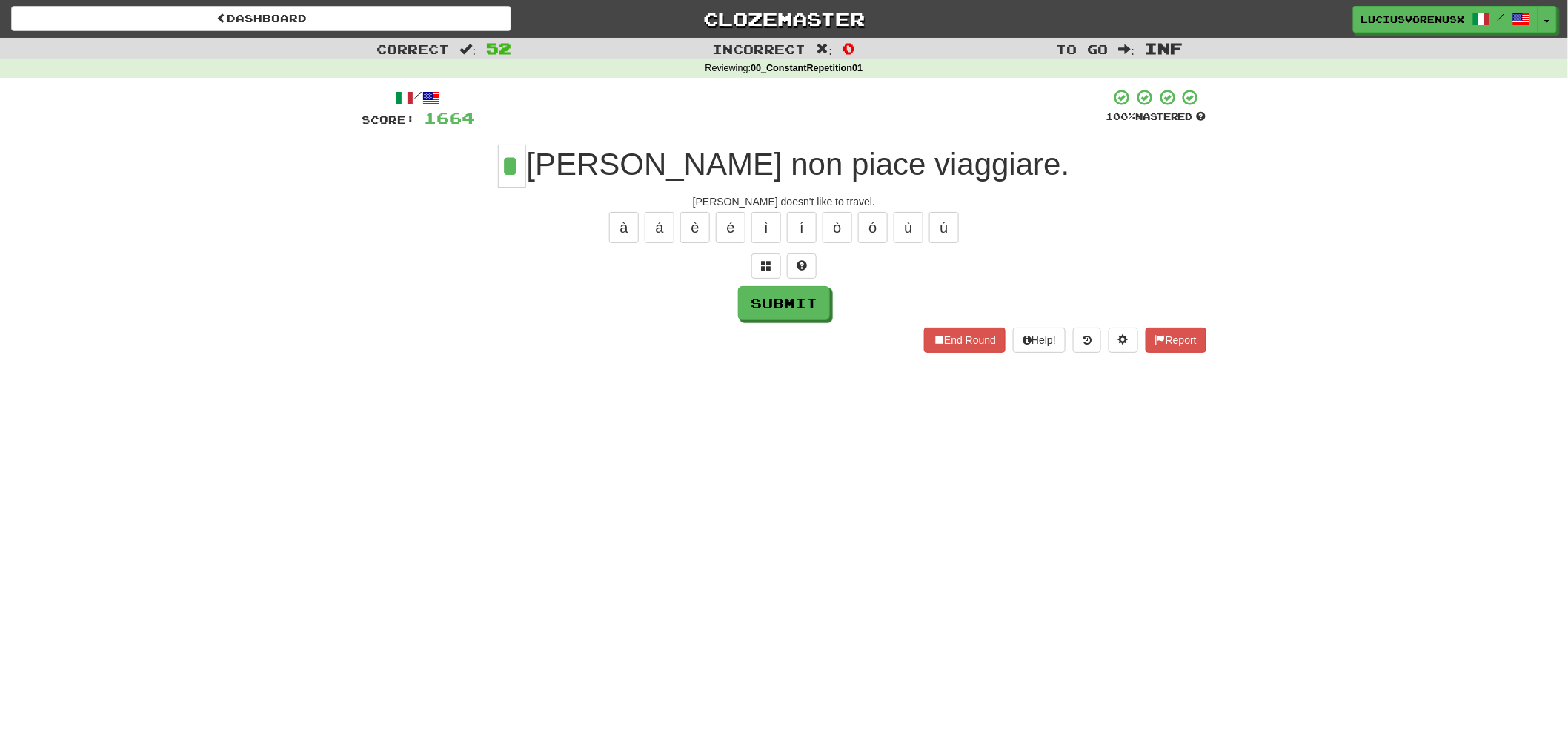
type input "*"
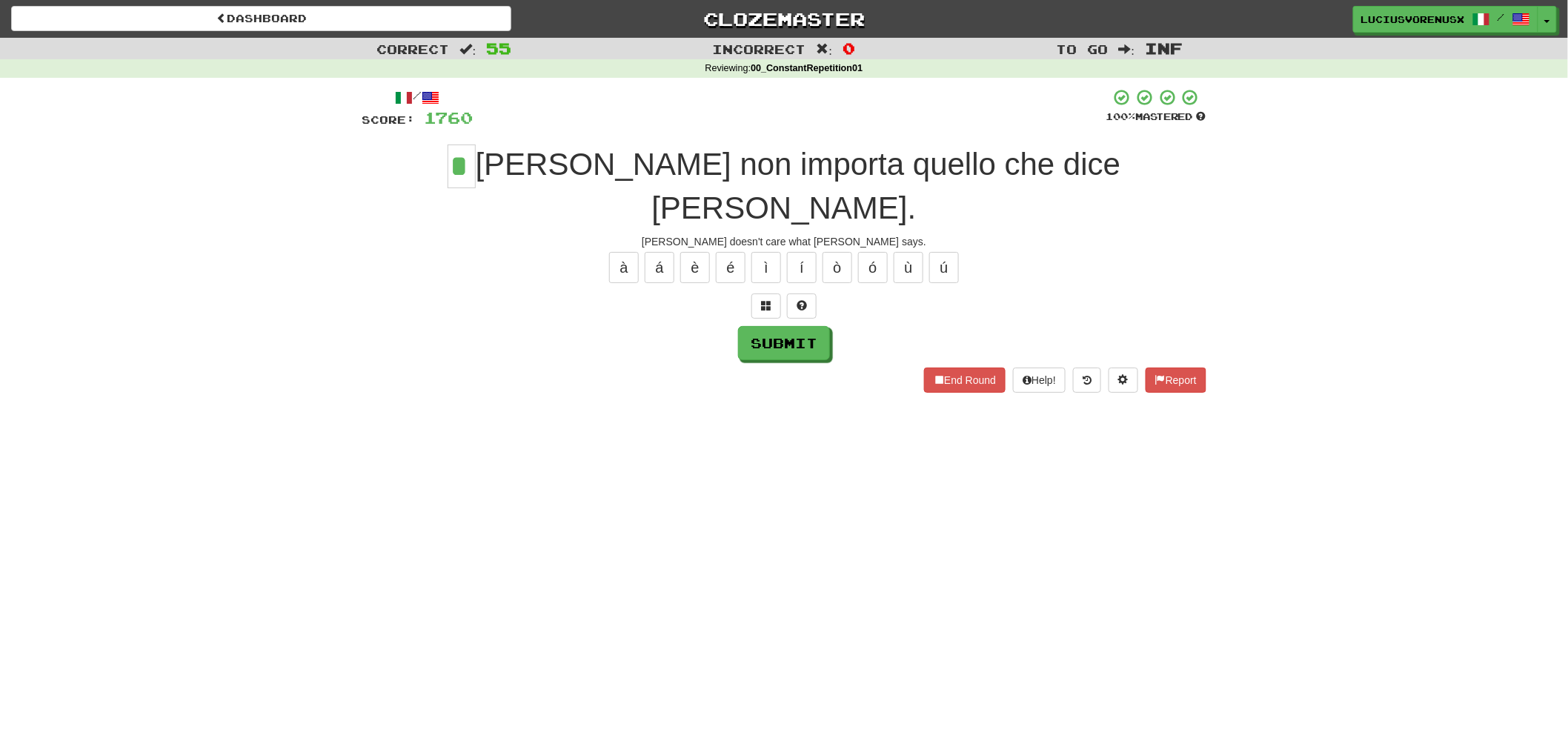
type input "*"
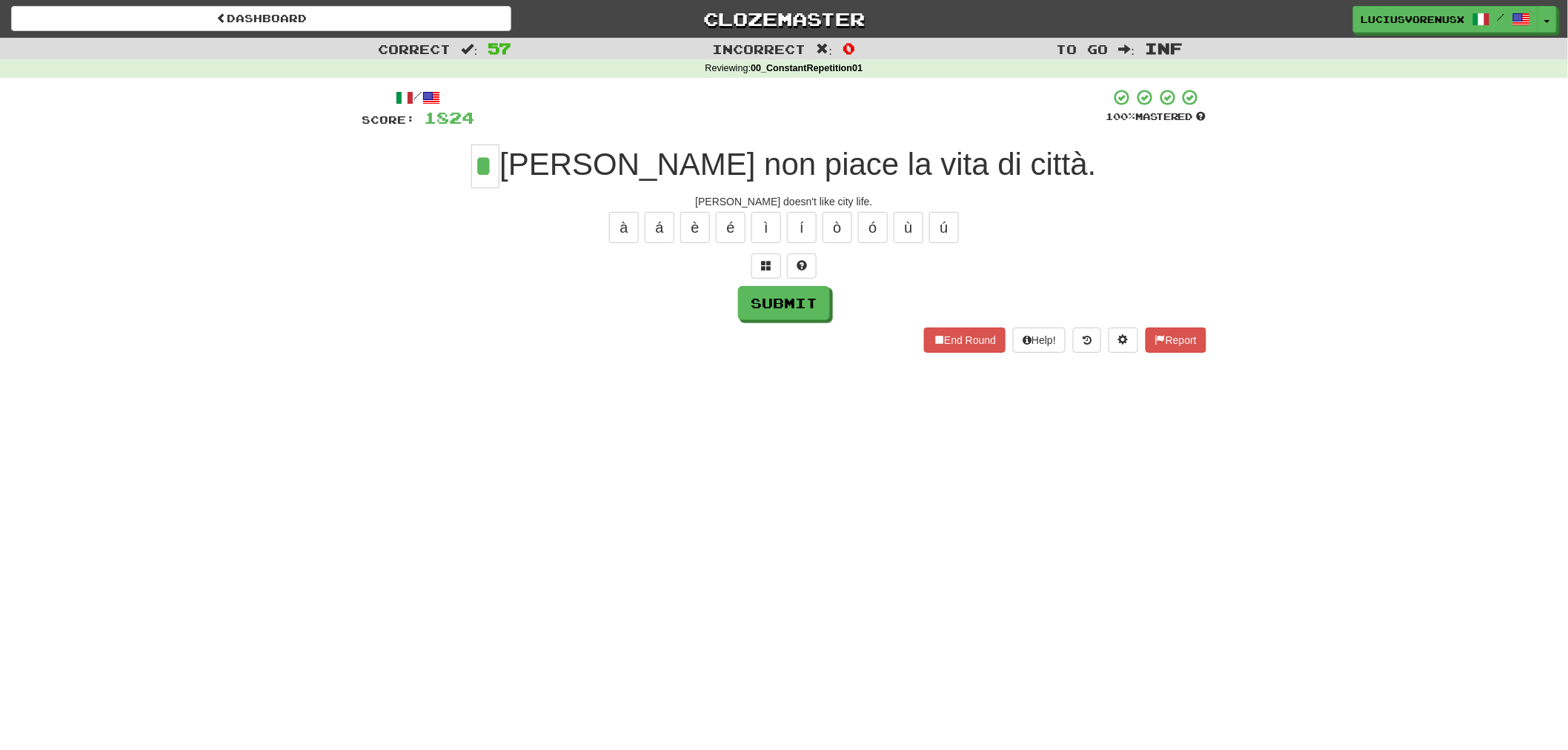
type input "*"
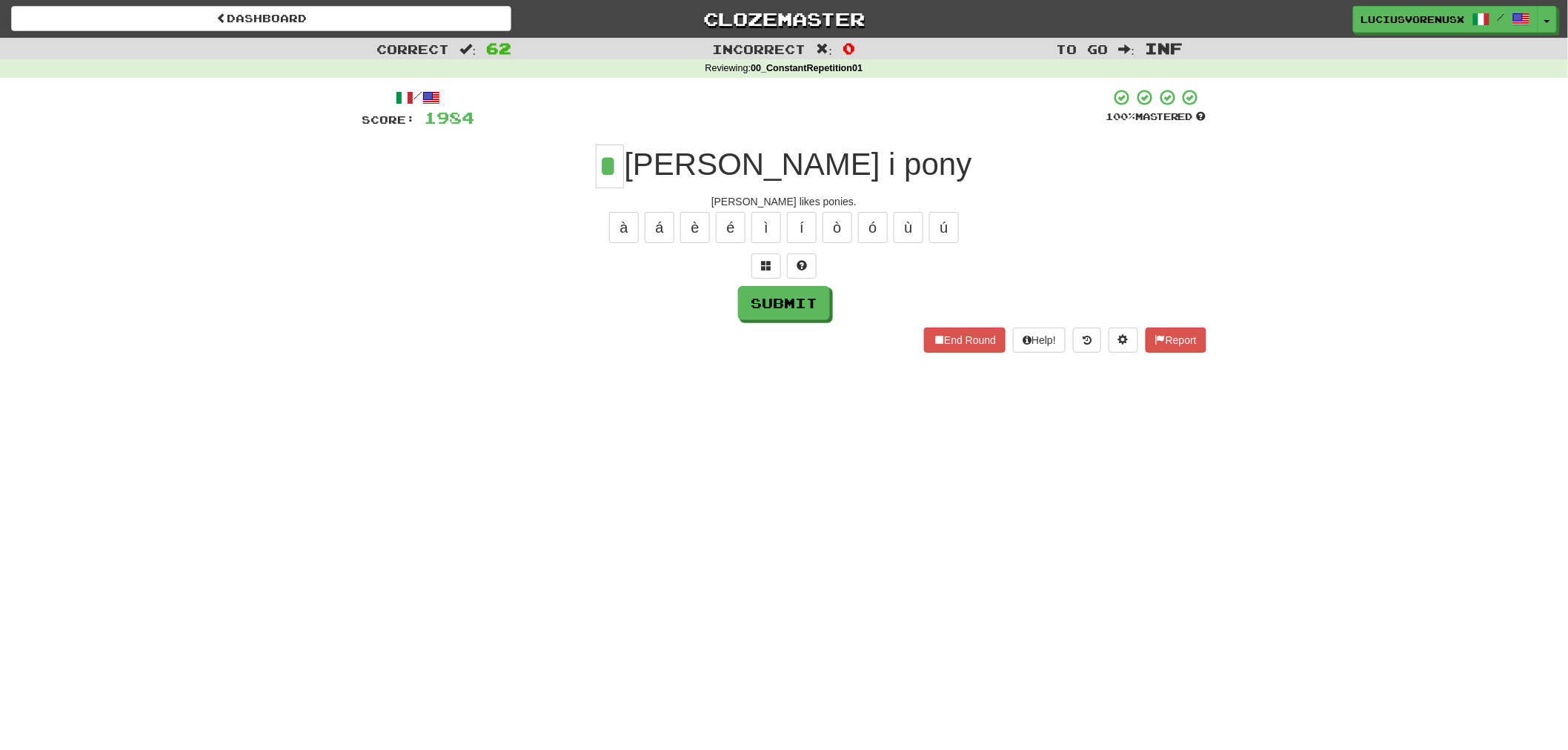
type input "*"
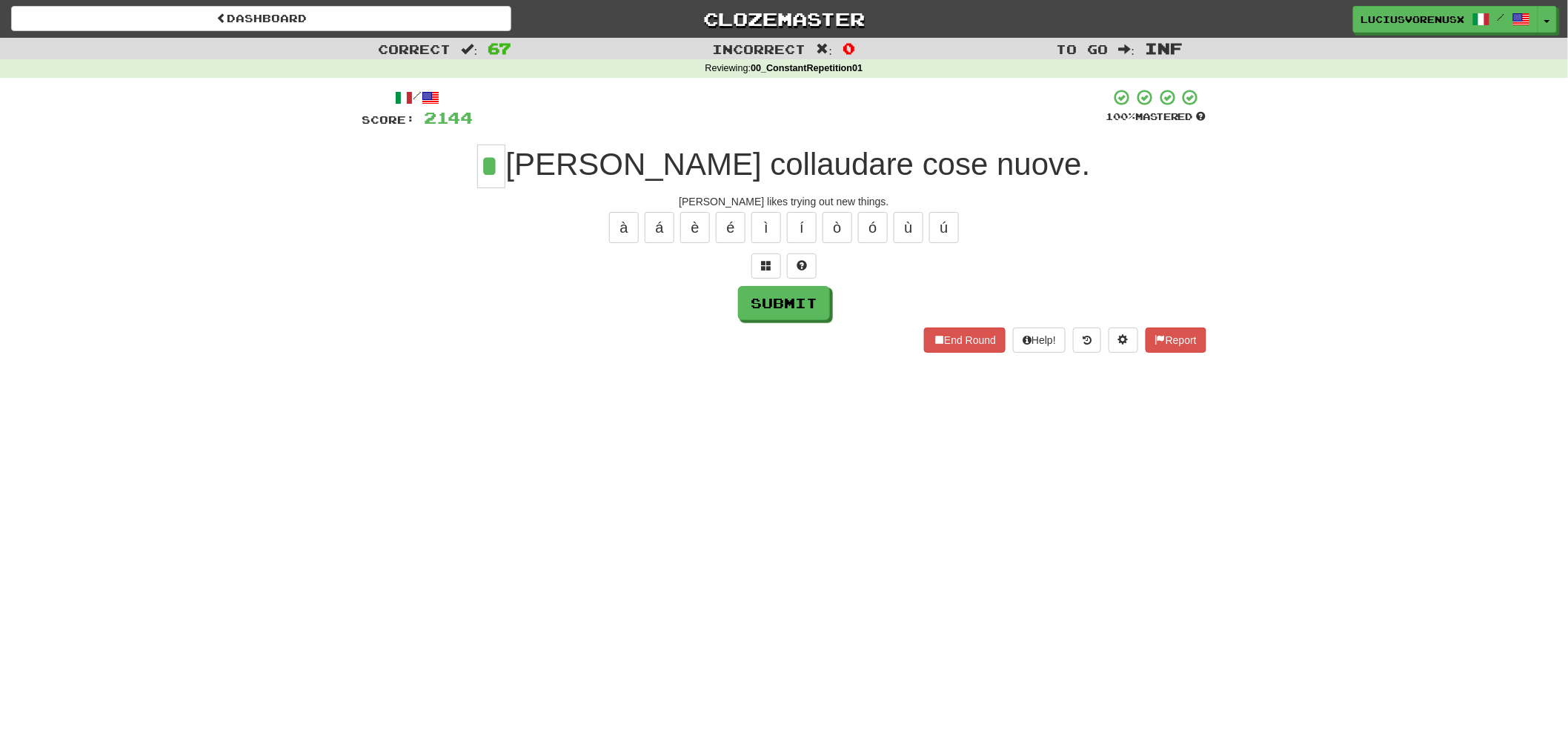
type input "*"
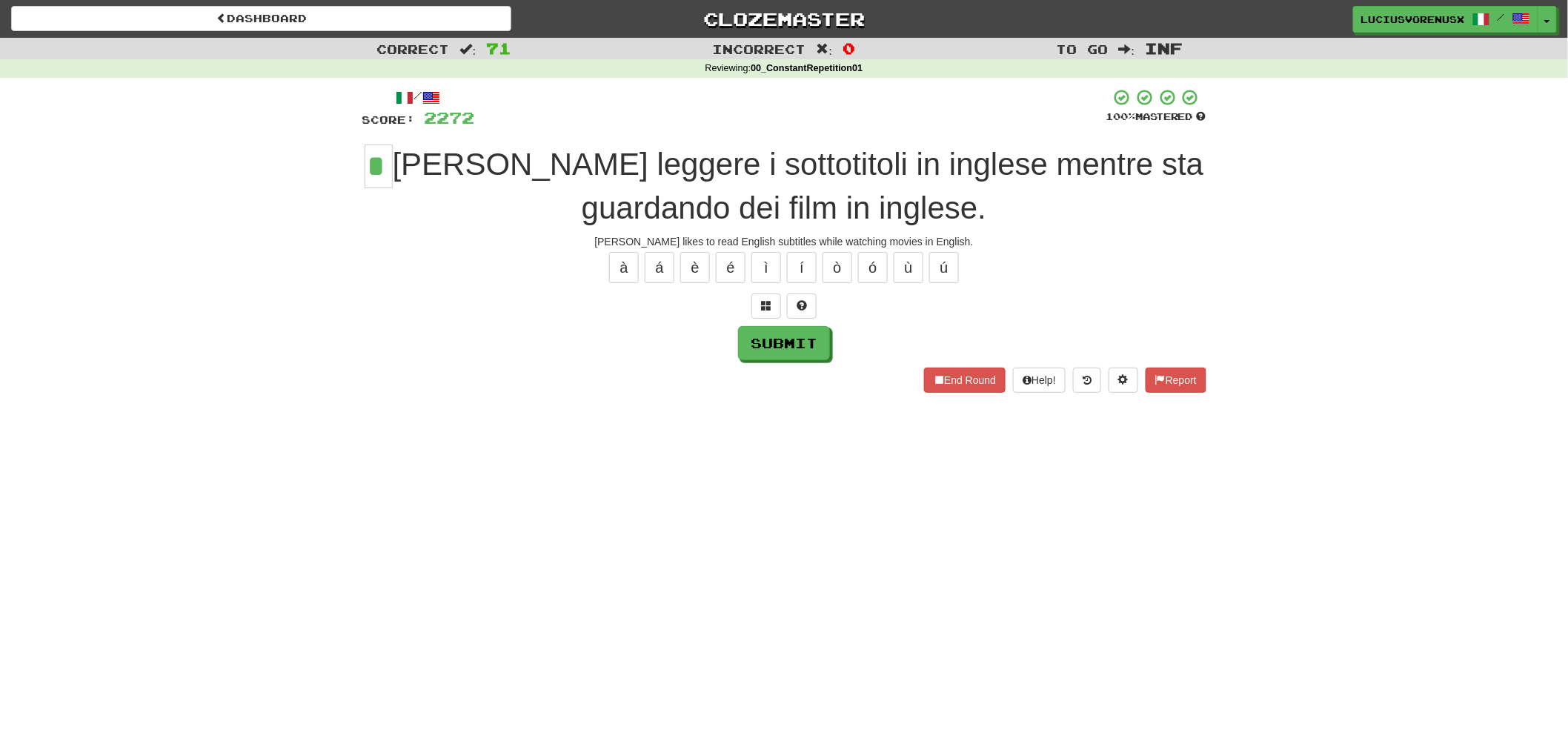
type input "*"
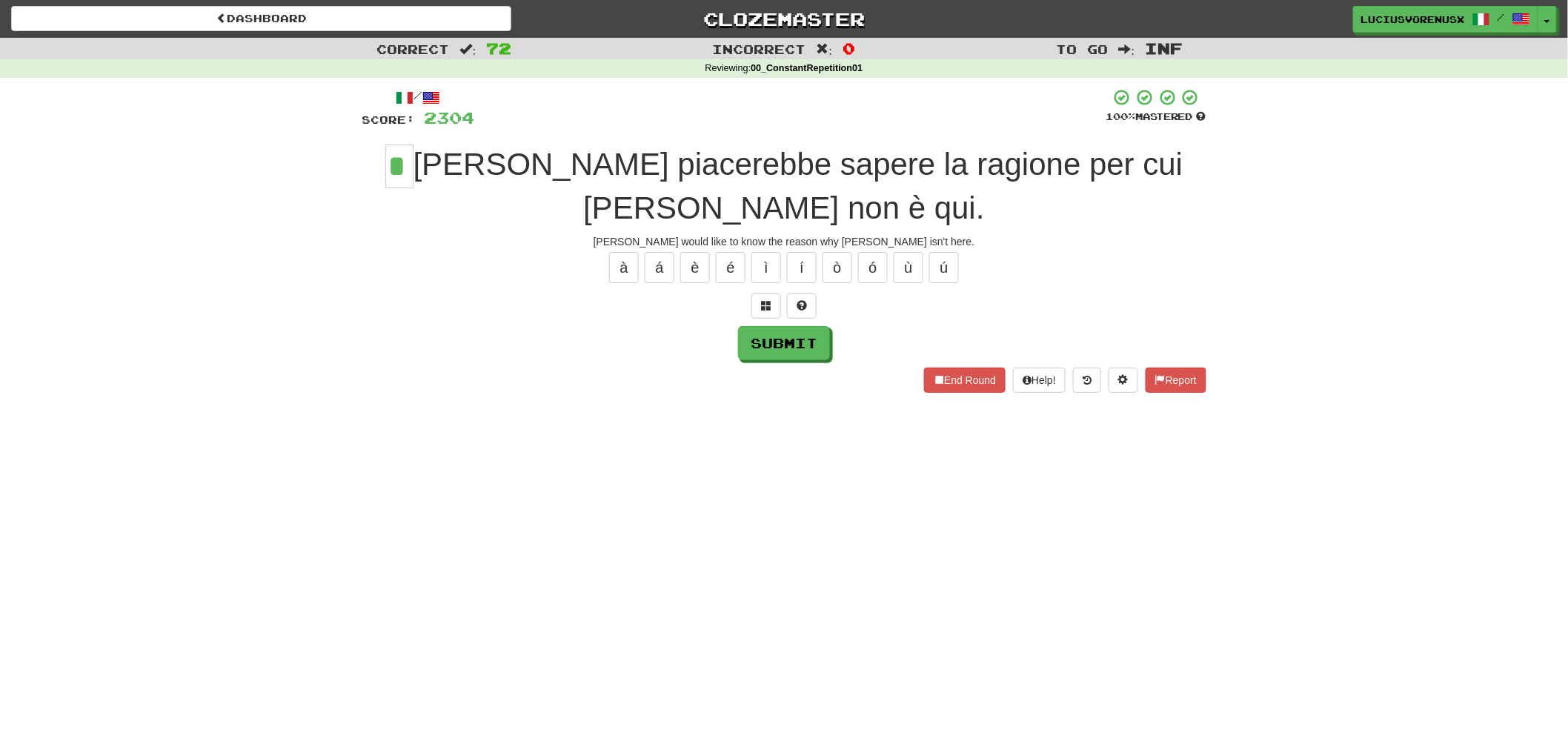
type input "*"
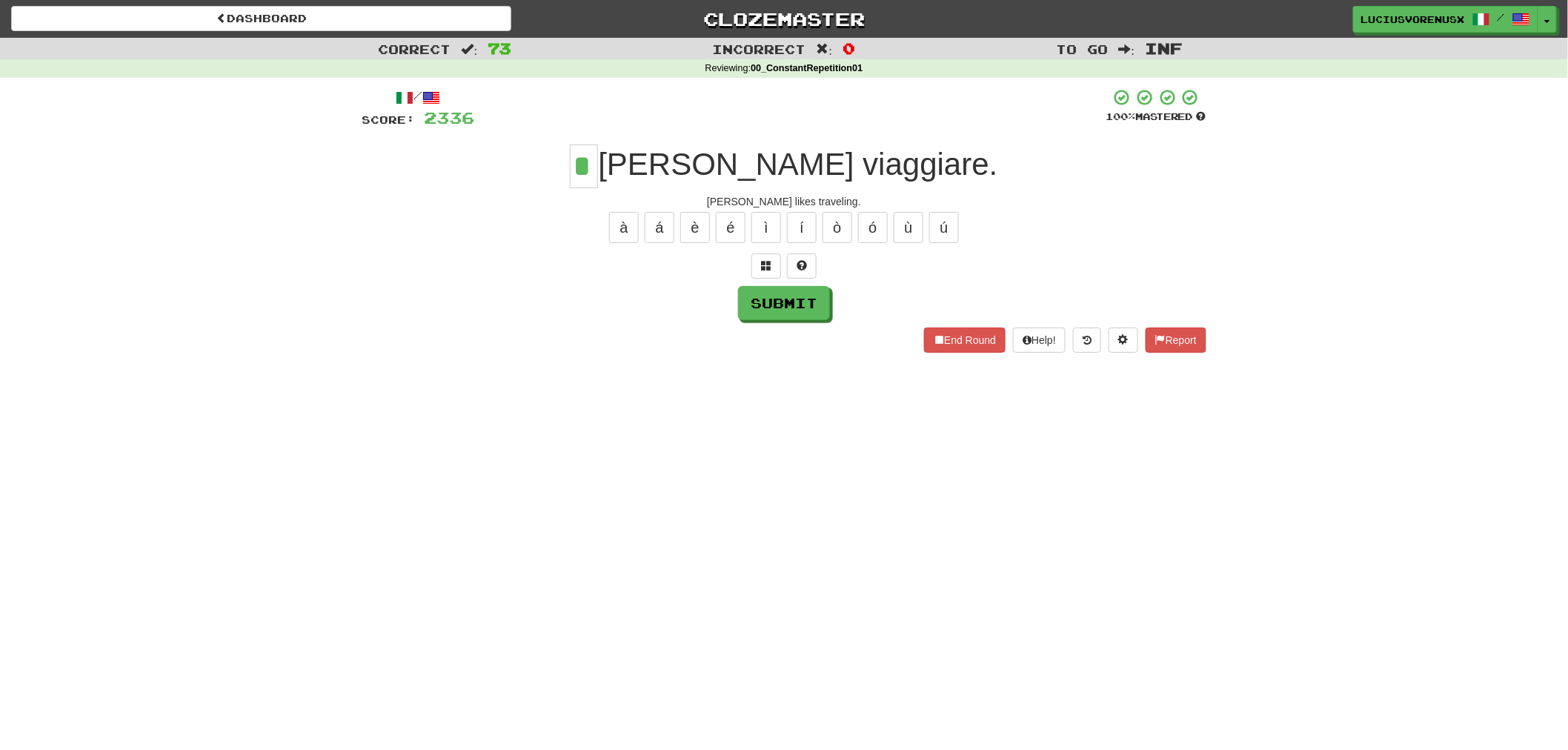
type input "*"
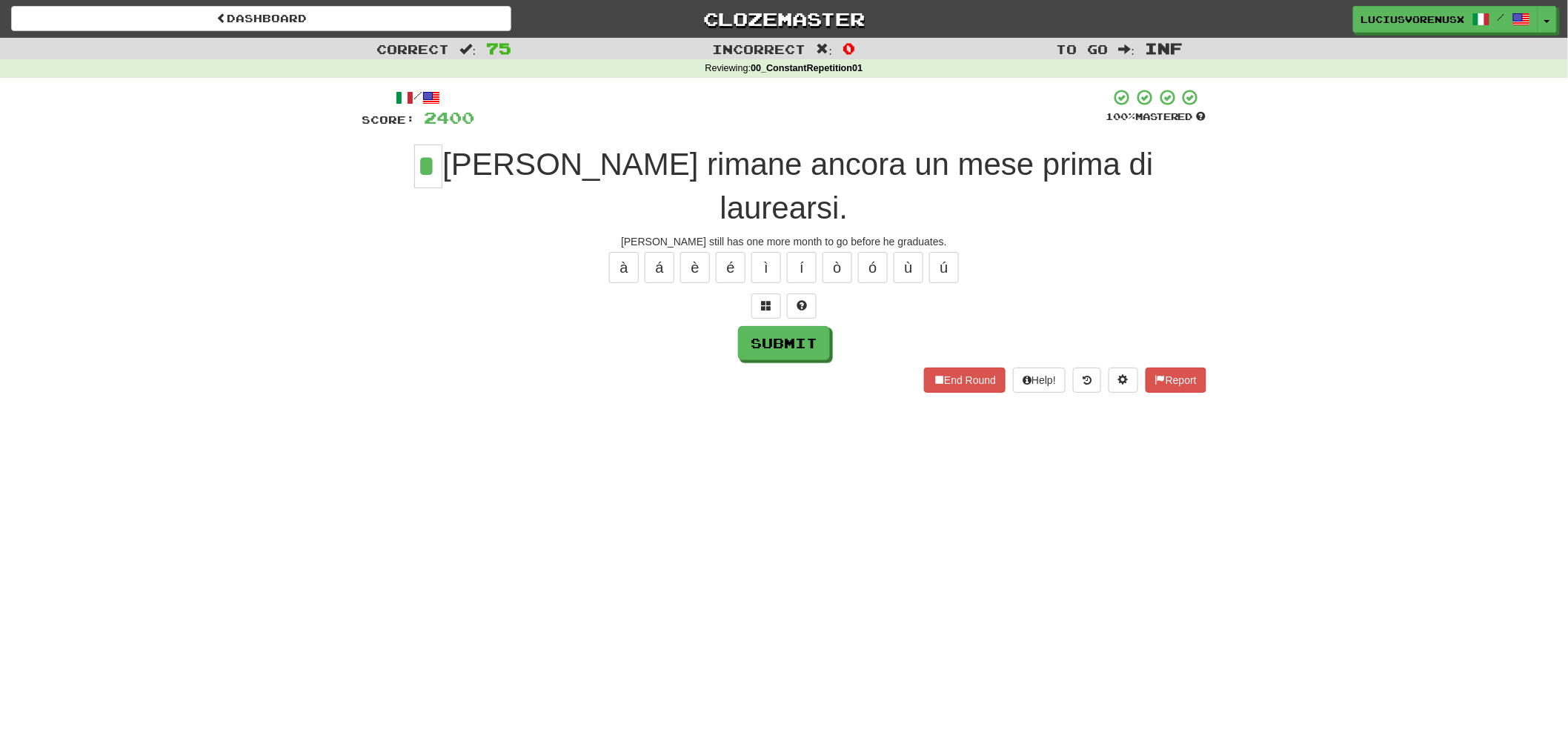
type input "*"
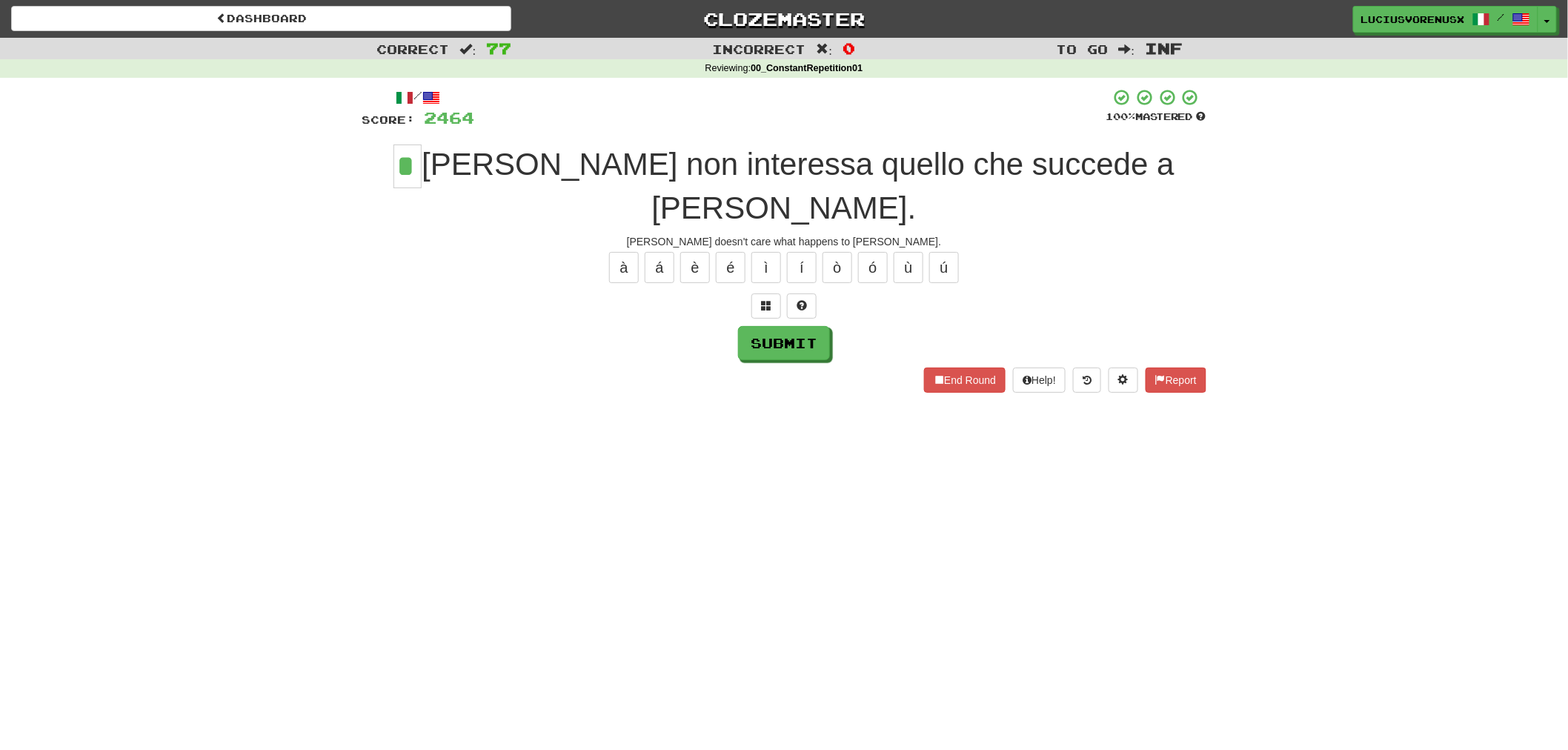
type input "*"
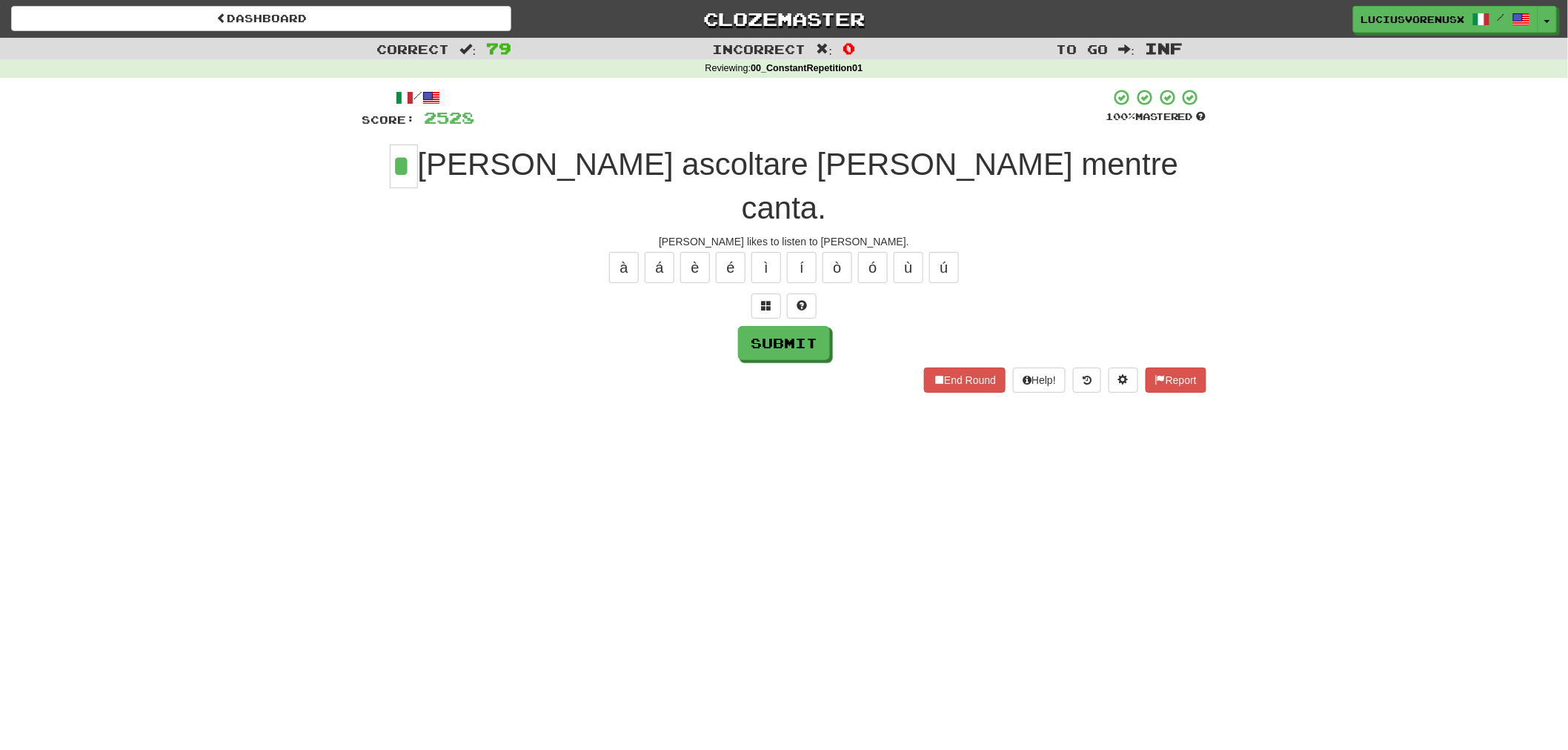
type input "*"
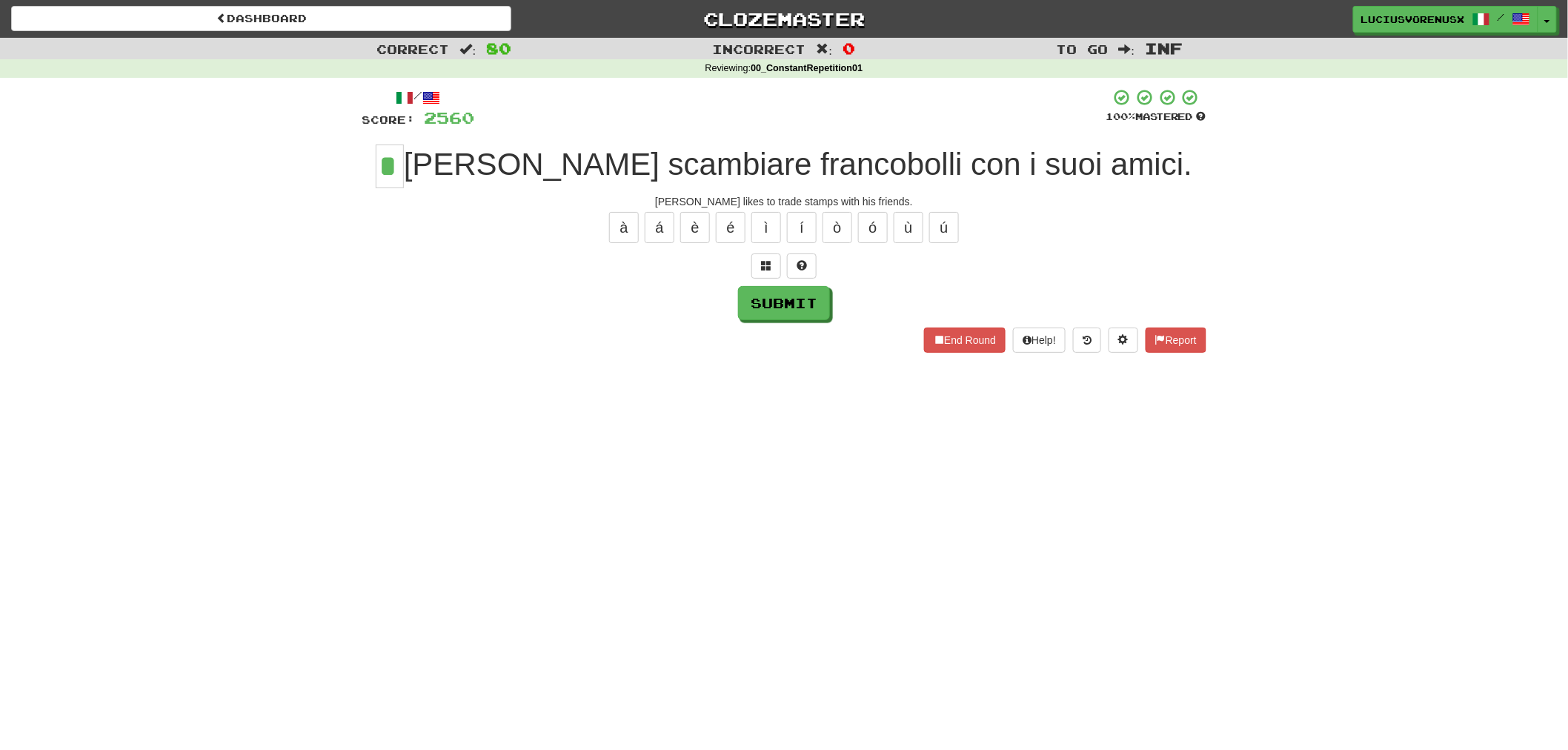
type input "*"
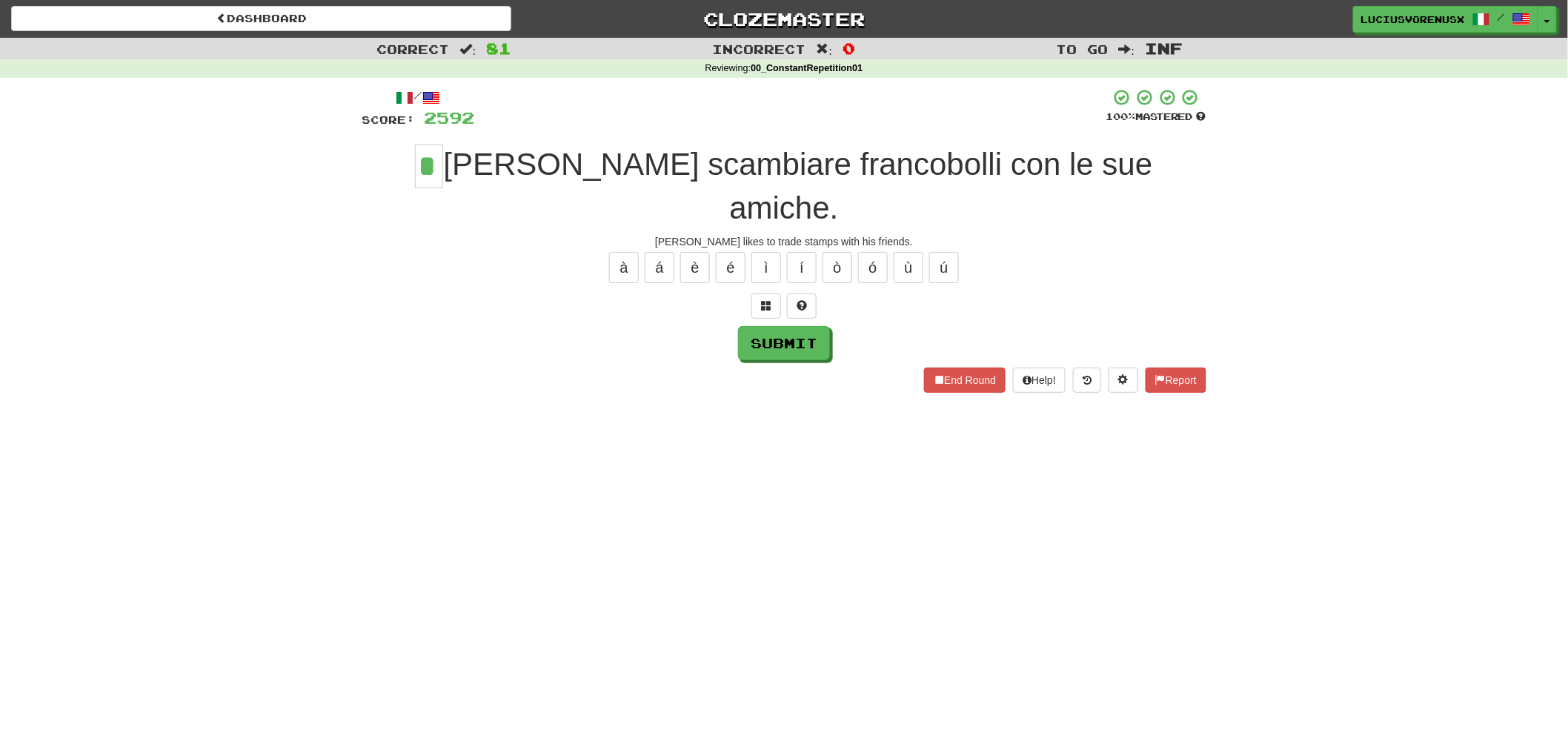
type input "*"
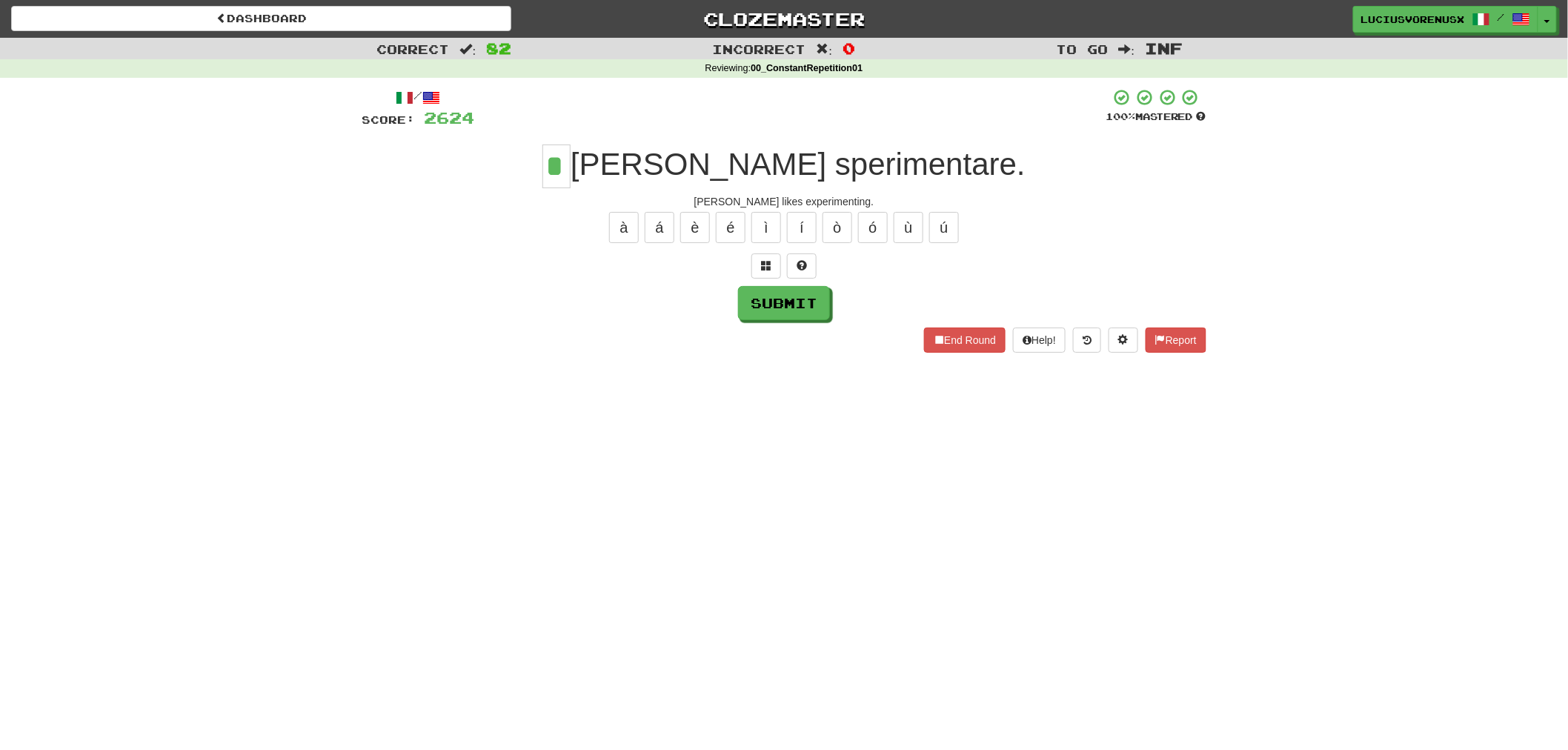
type input "*"
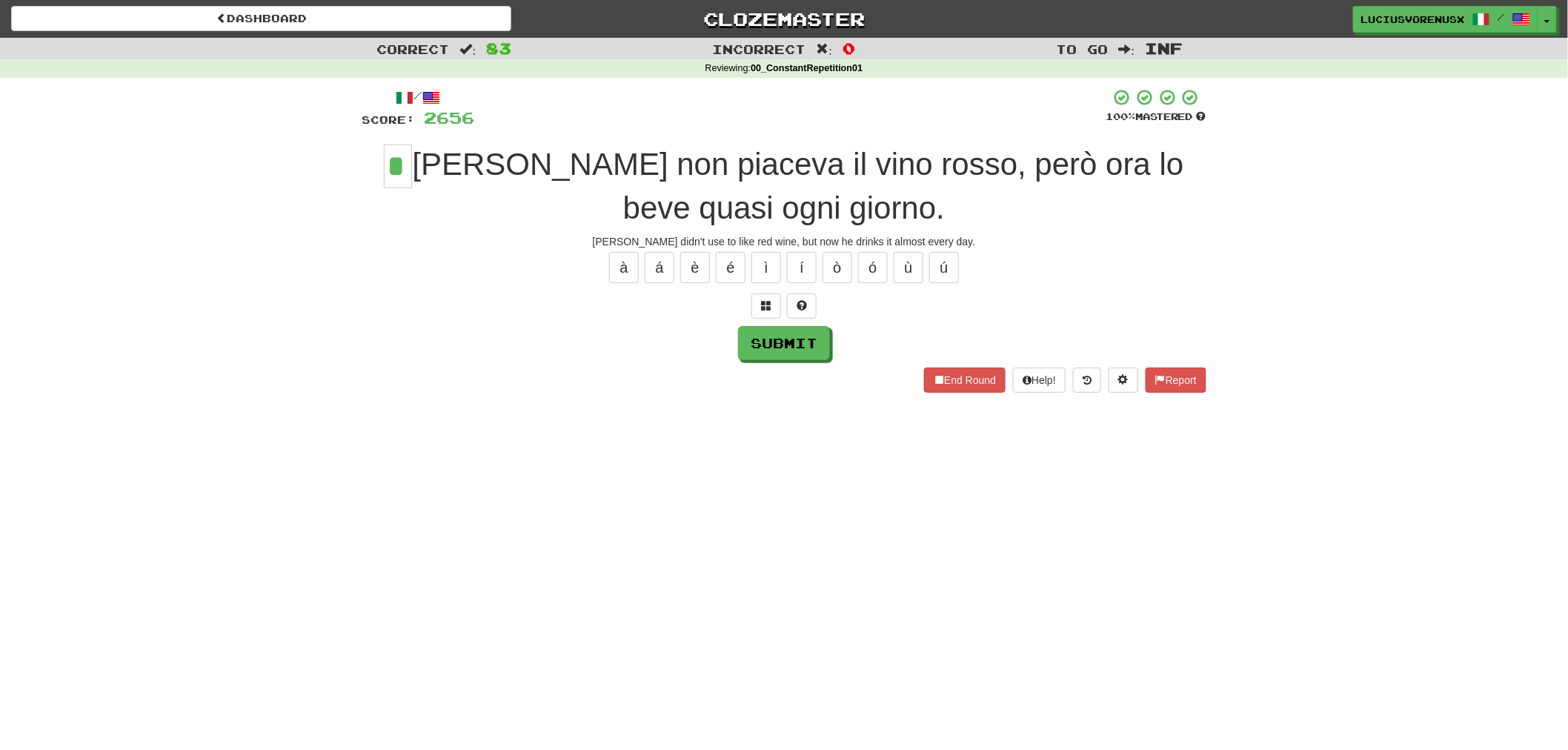
type input "*"
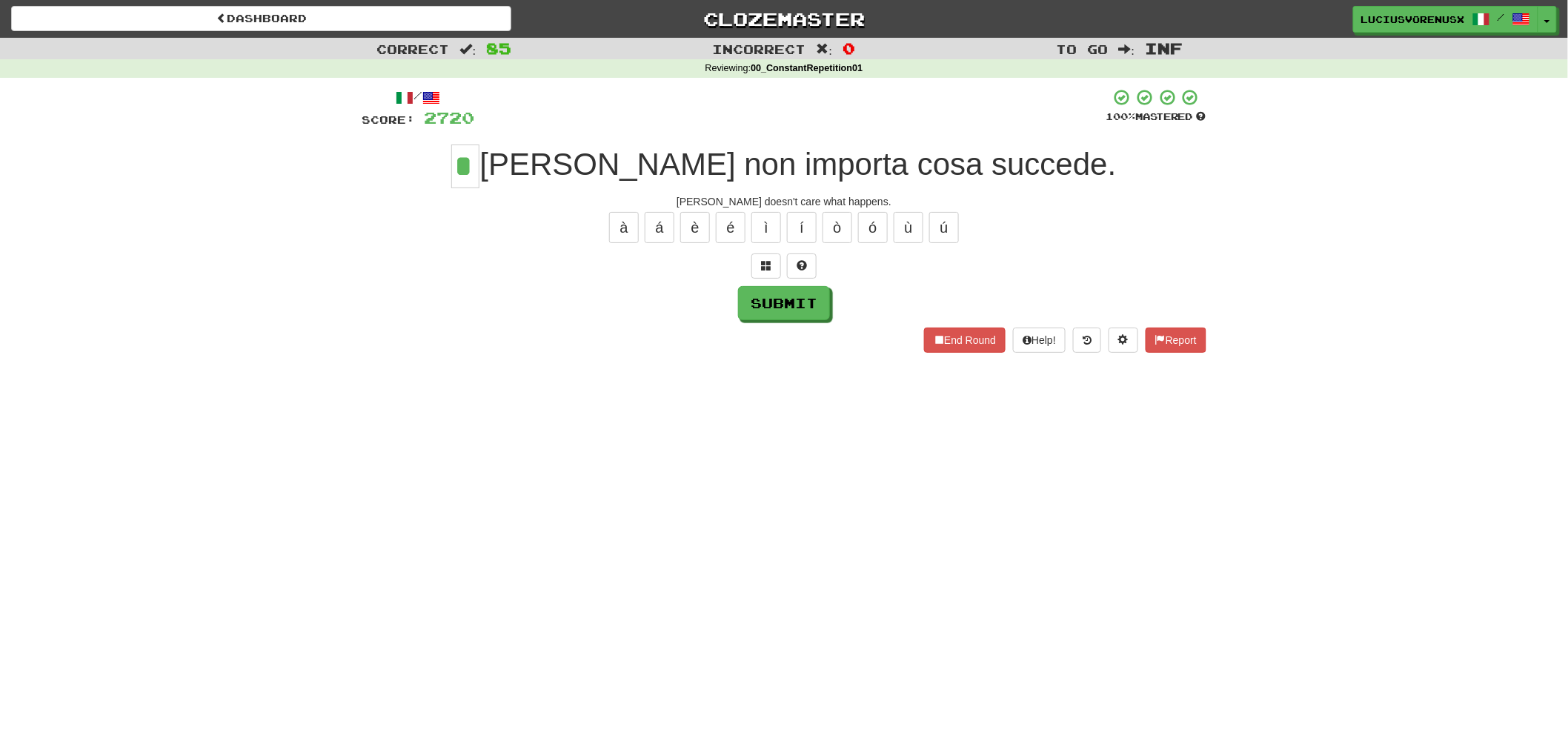
type input "*"
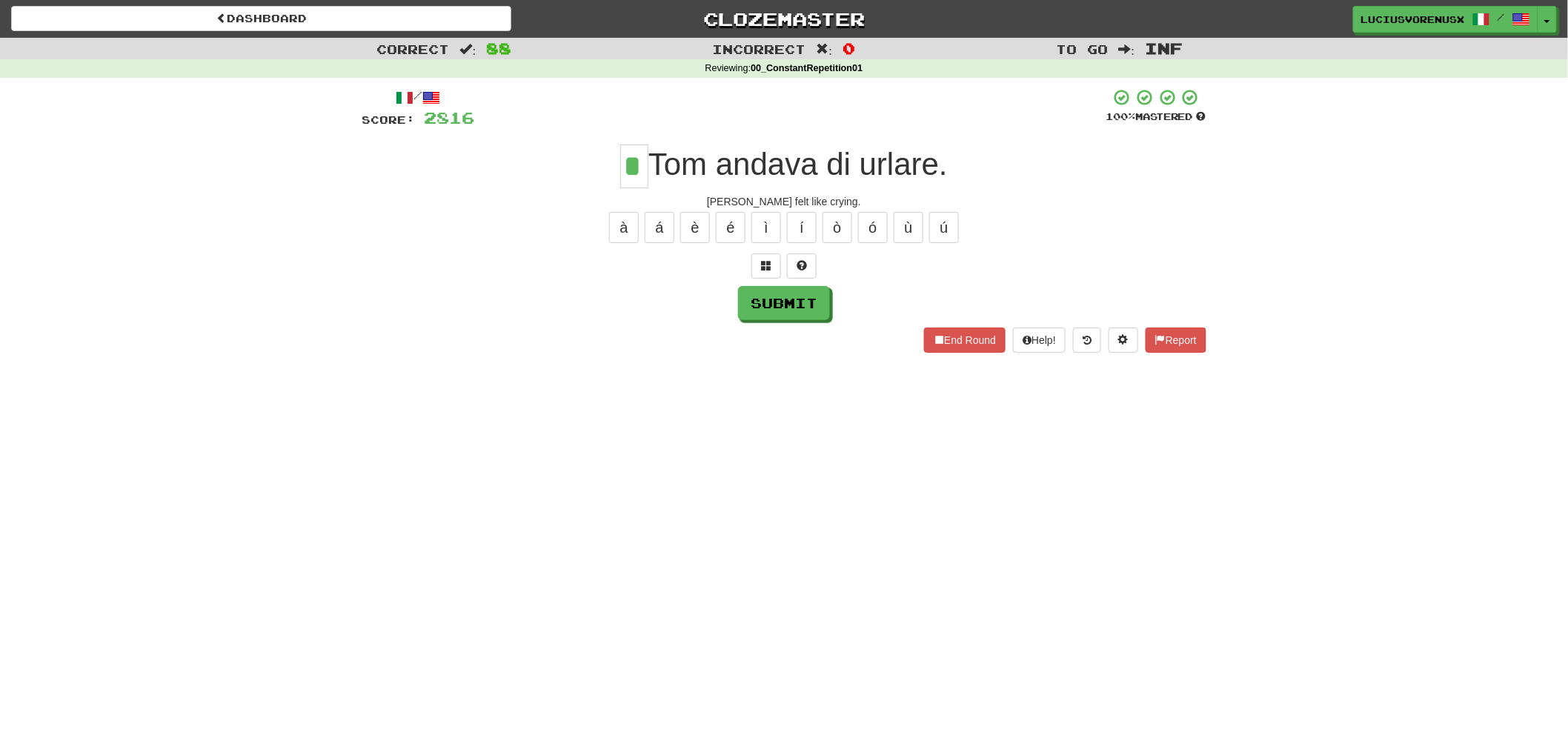
type input "*"
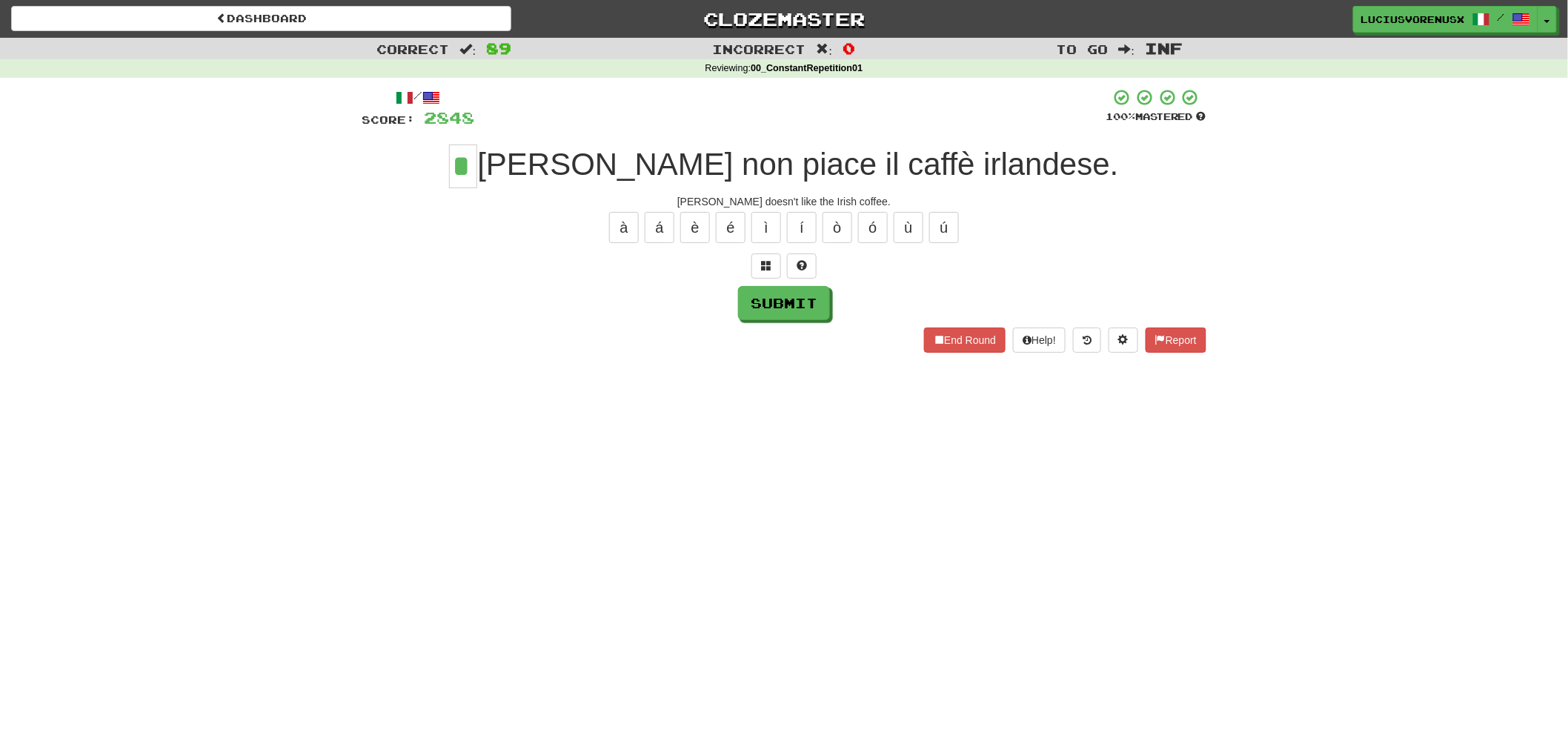
type input "*"
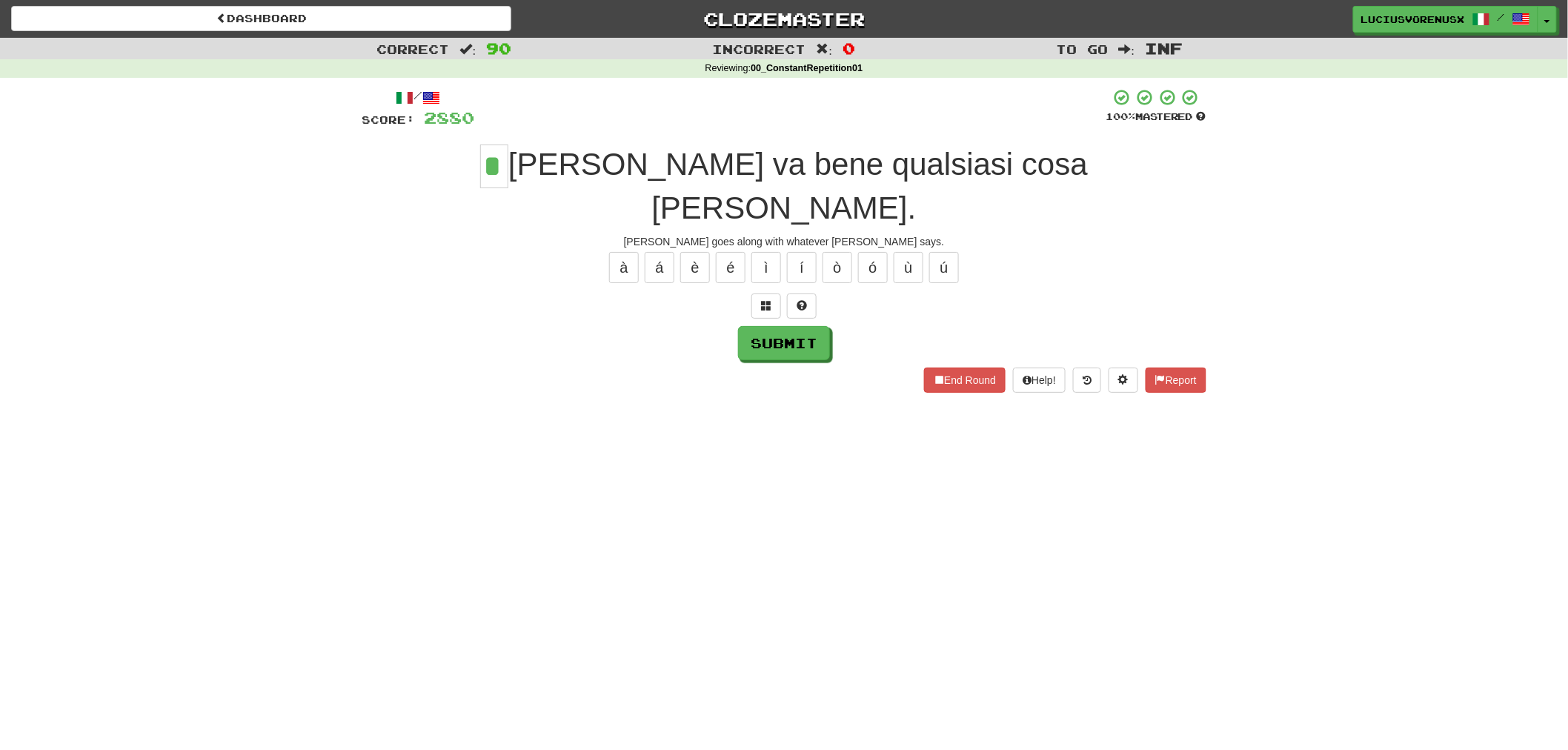
type input "*"
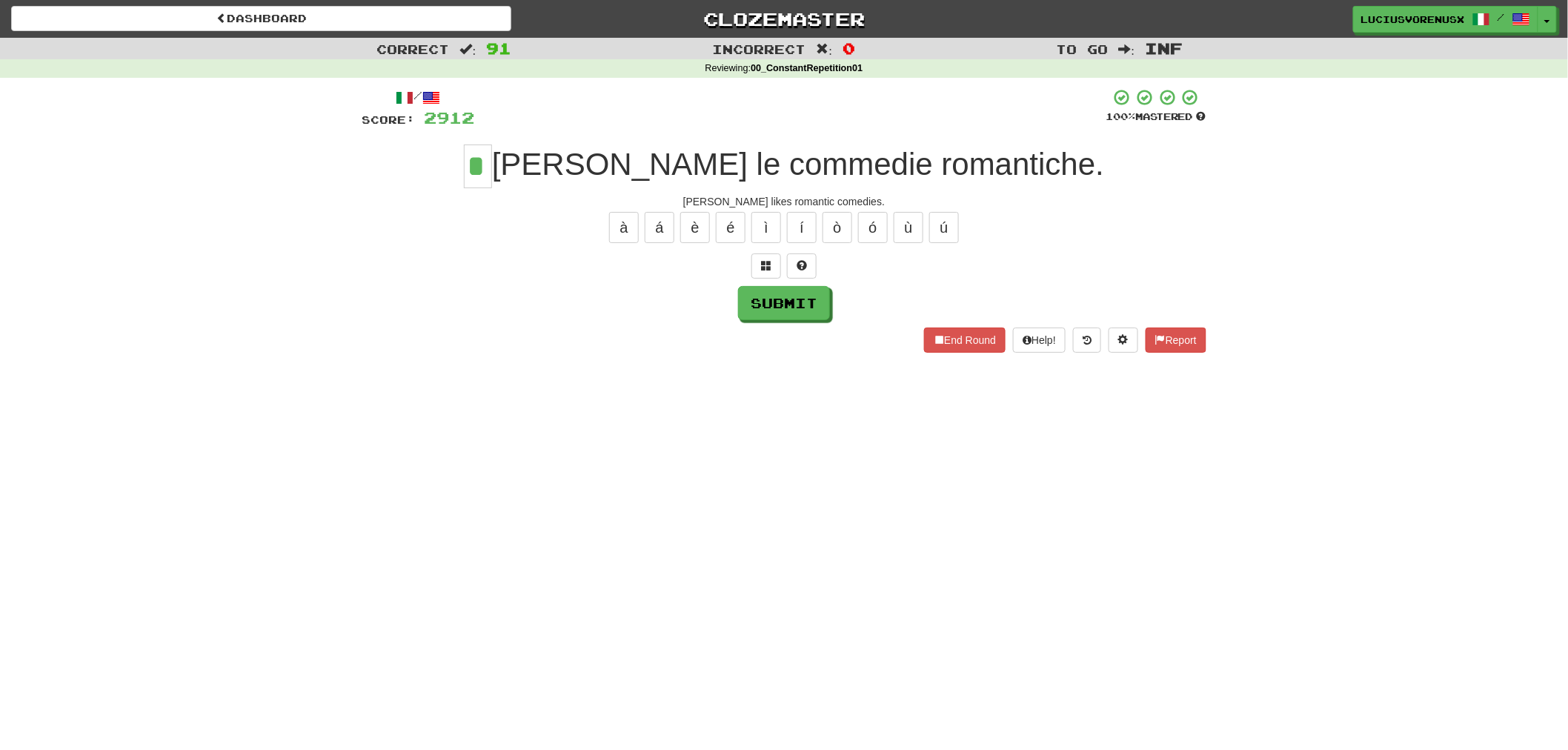
type input "*"
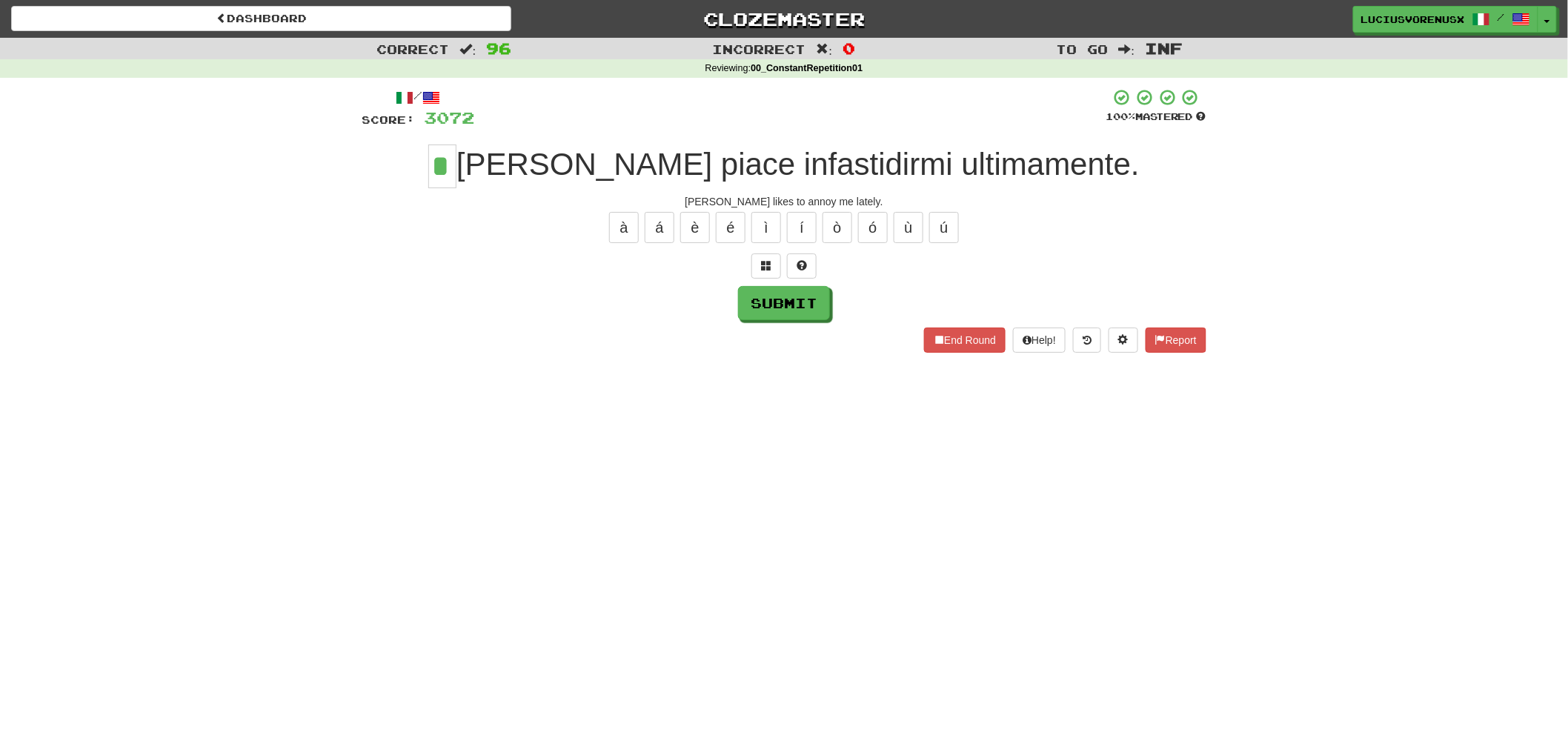
type input "*"
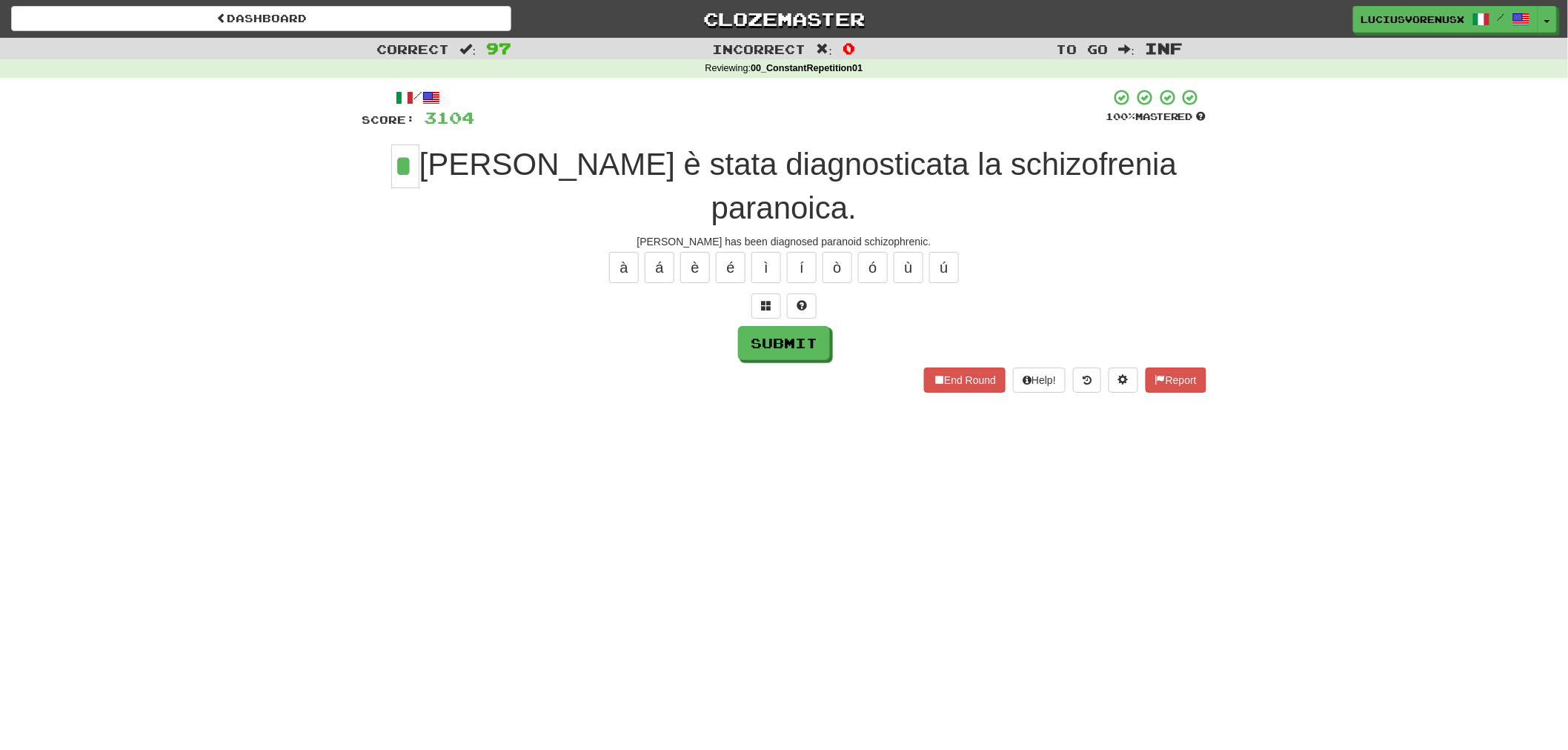
type input "*"
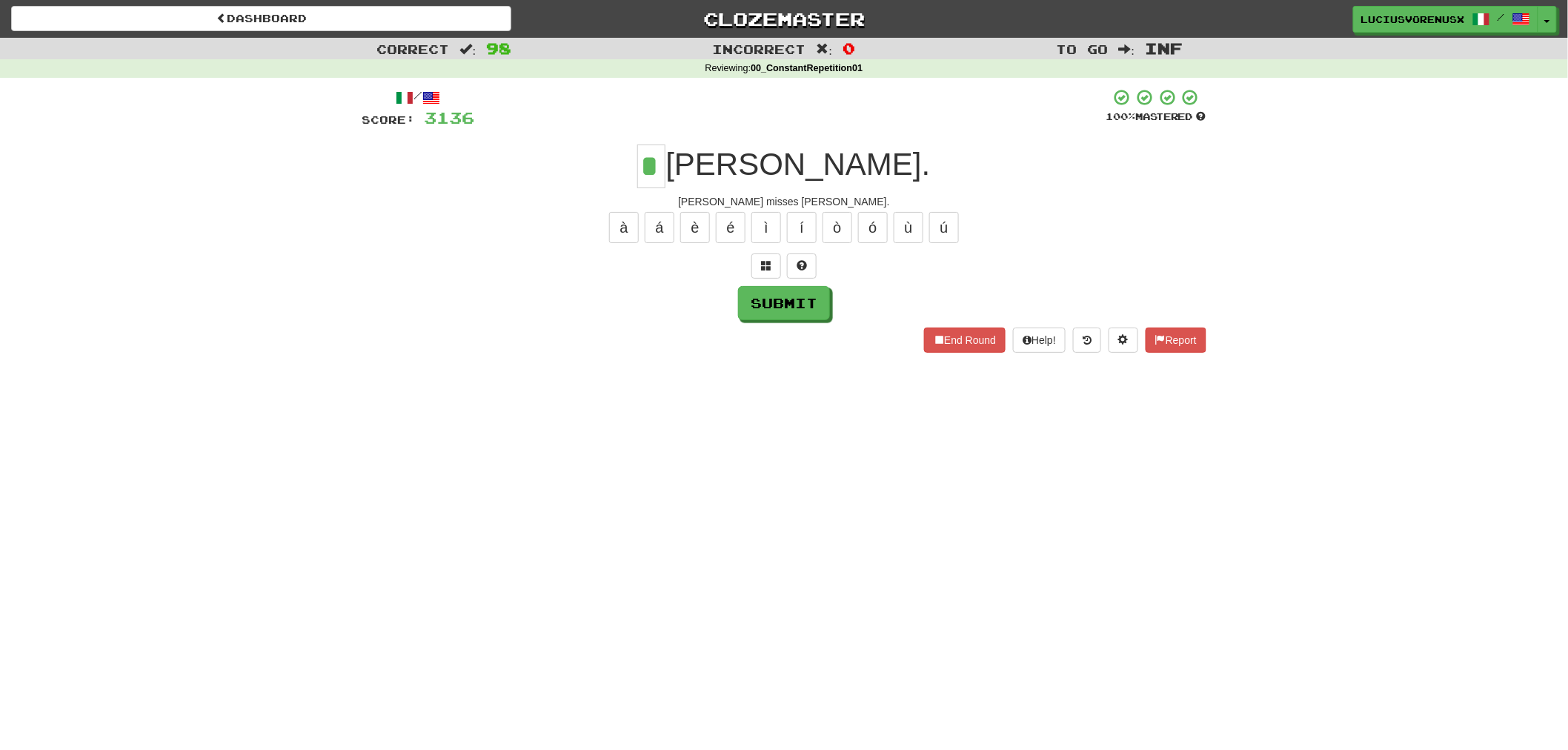
type input "*"
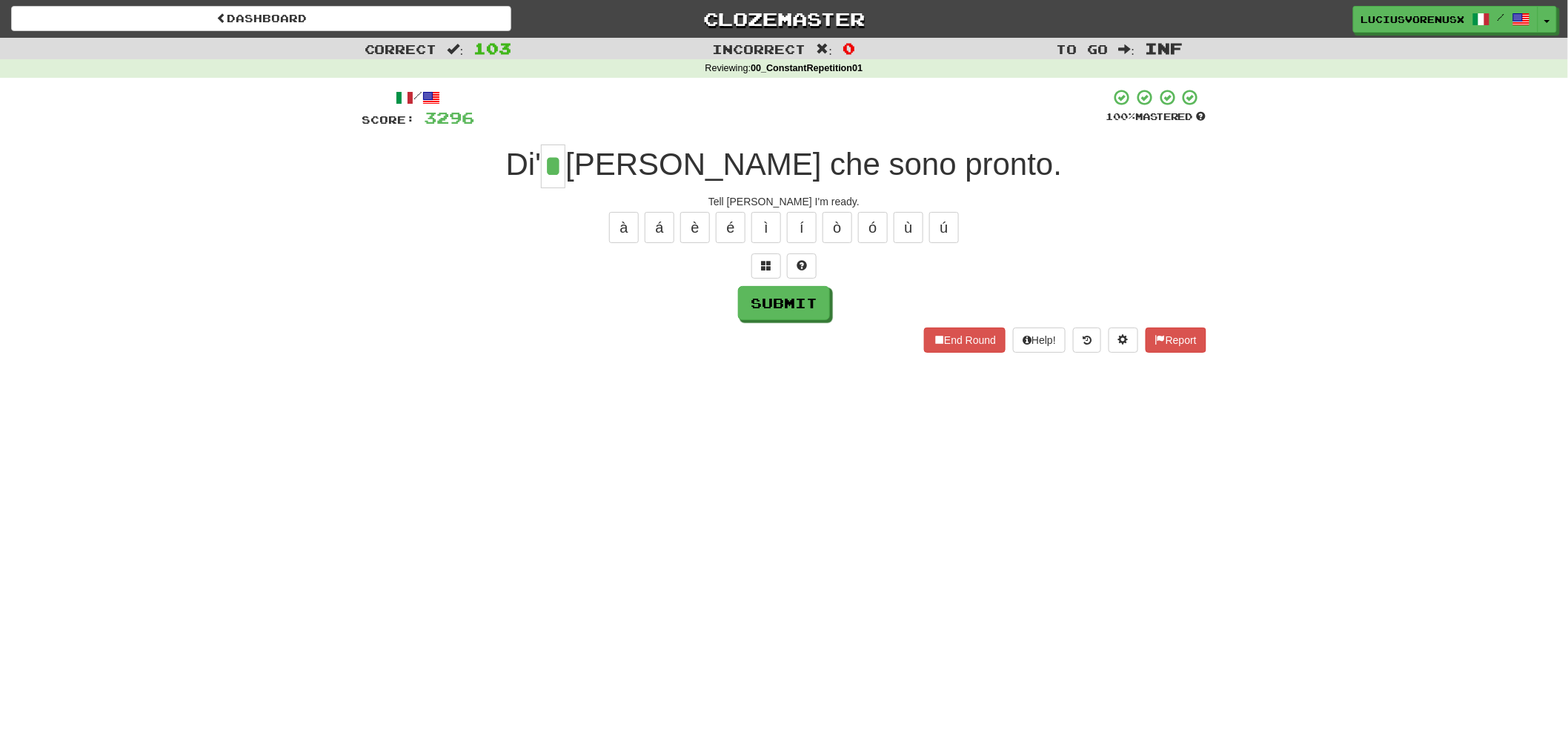
type input "*"
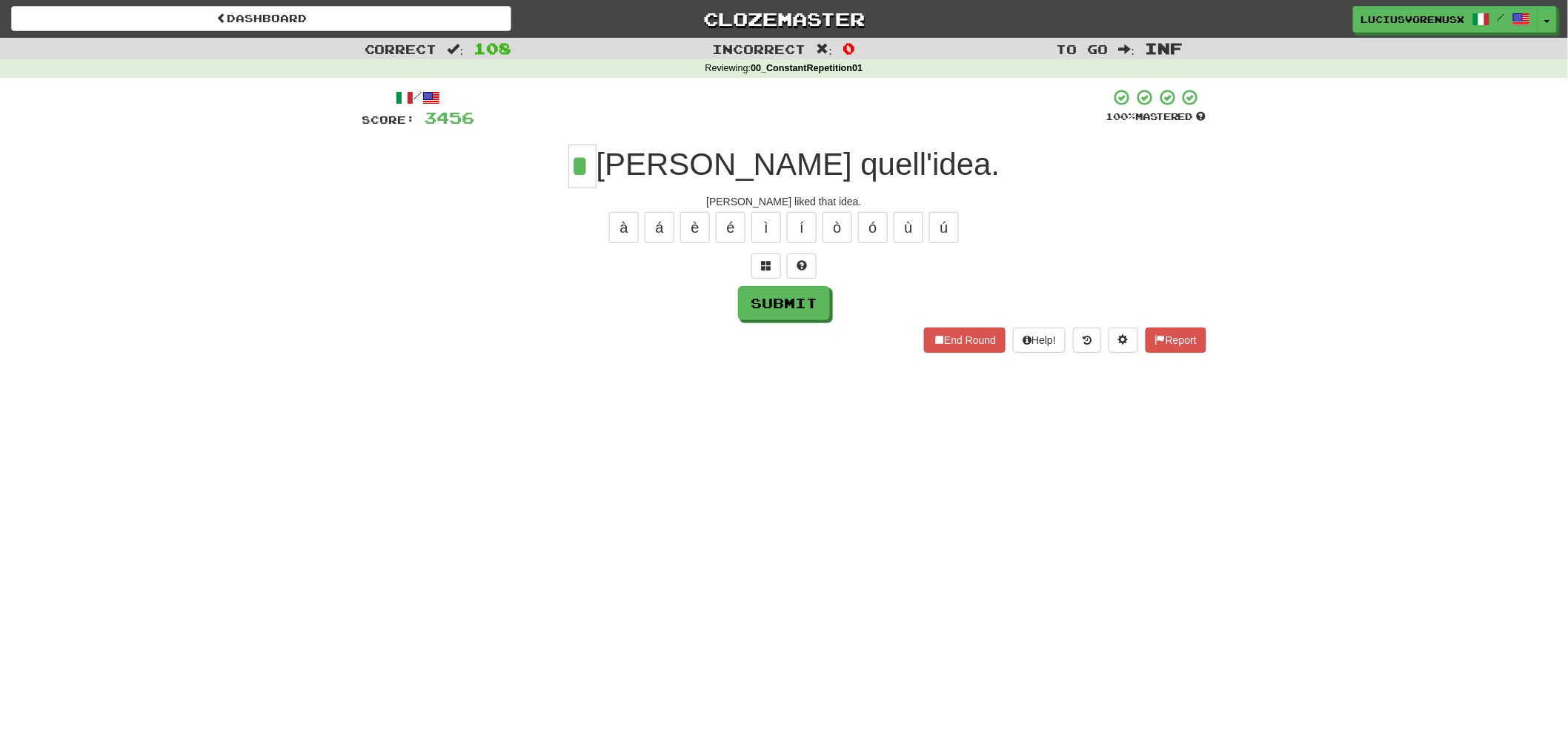
type input "*"
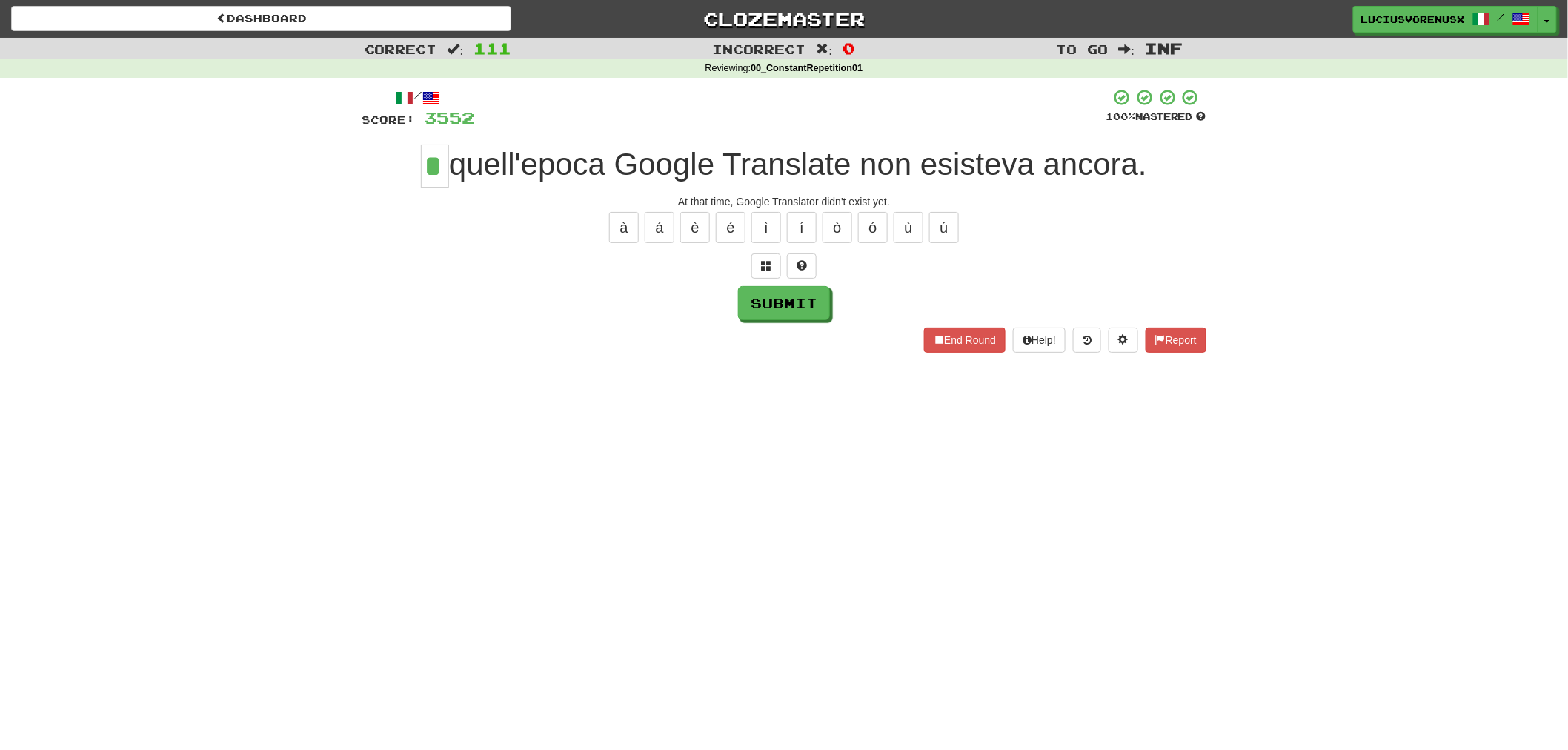
type input "*"
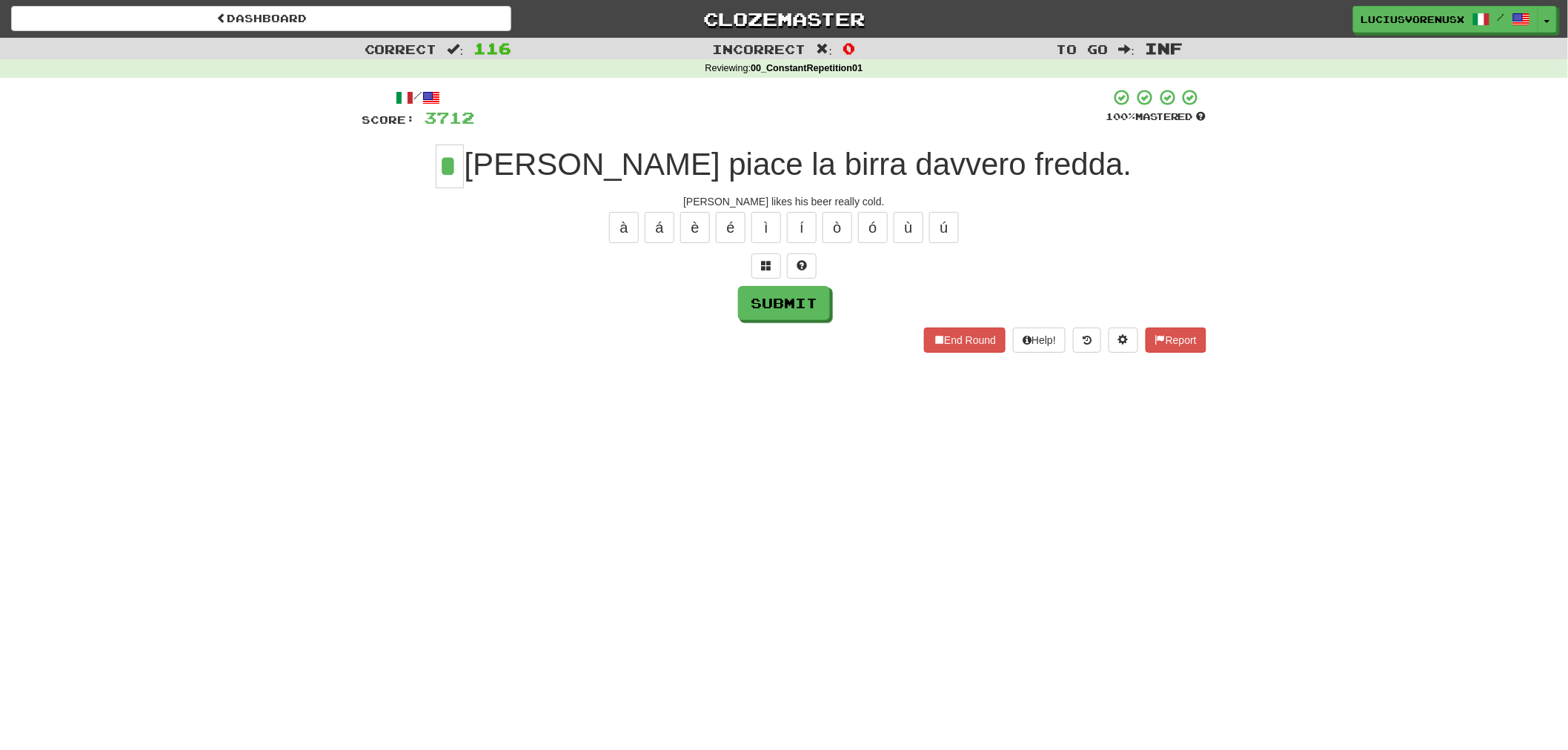
type input "*"
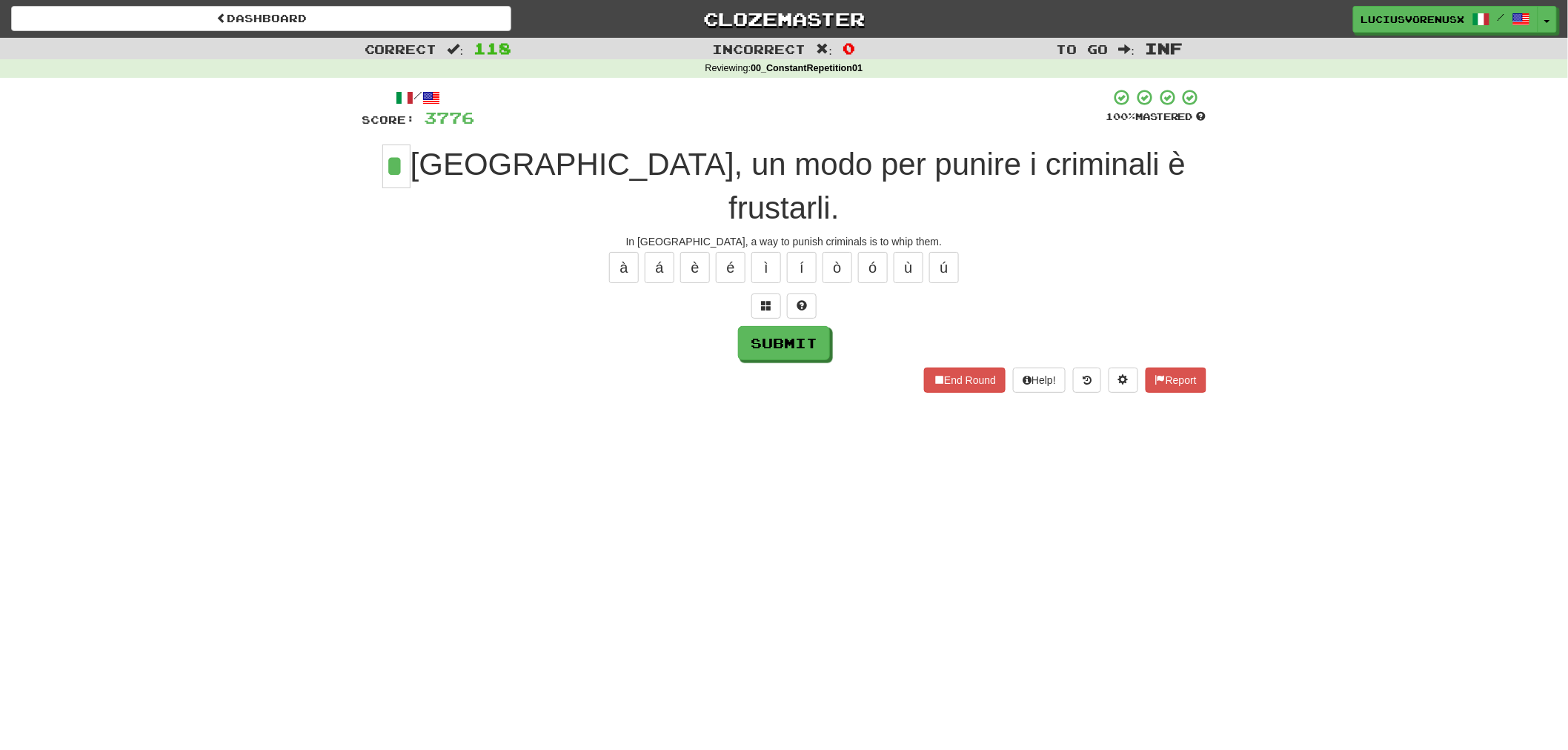
type input "*"
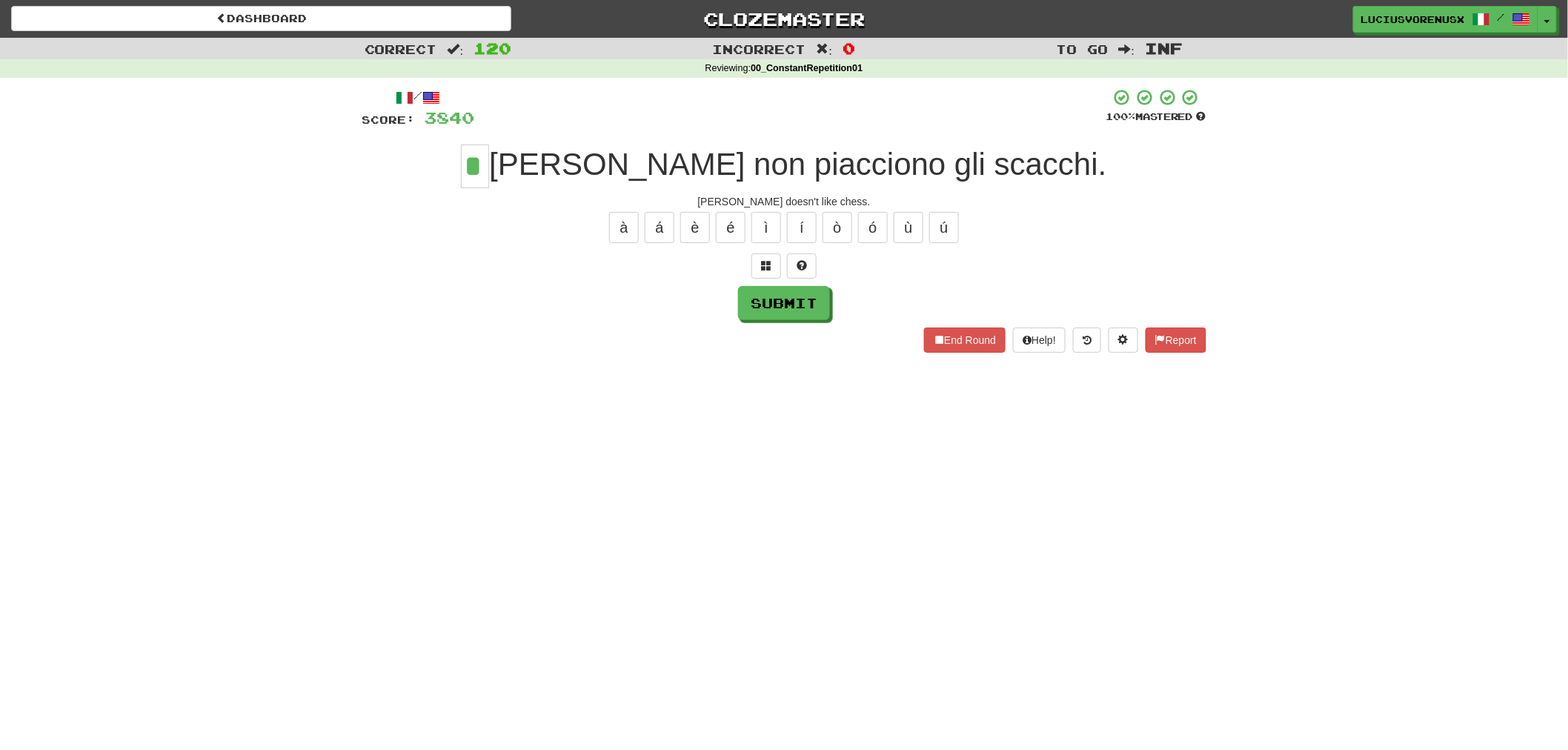
type input "*"
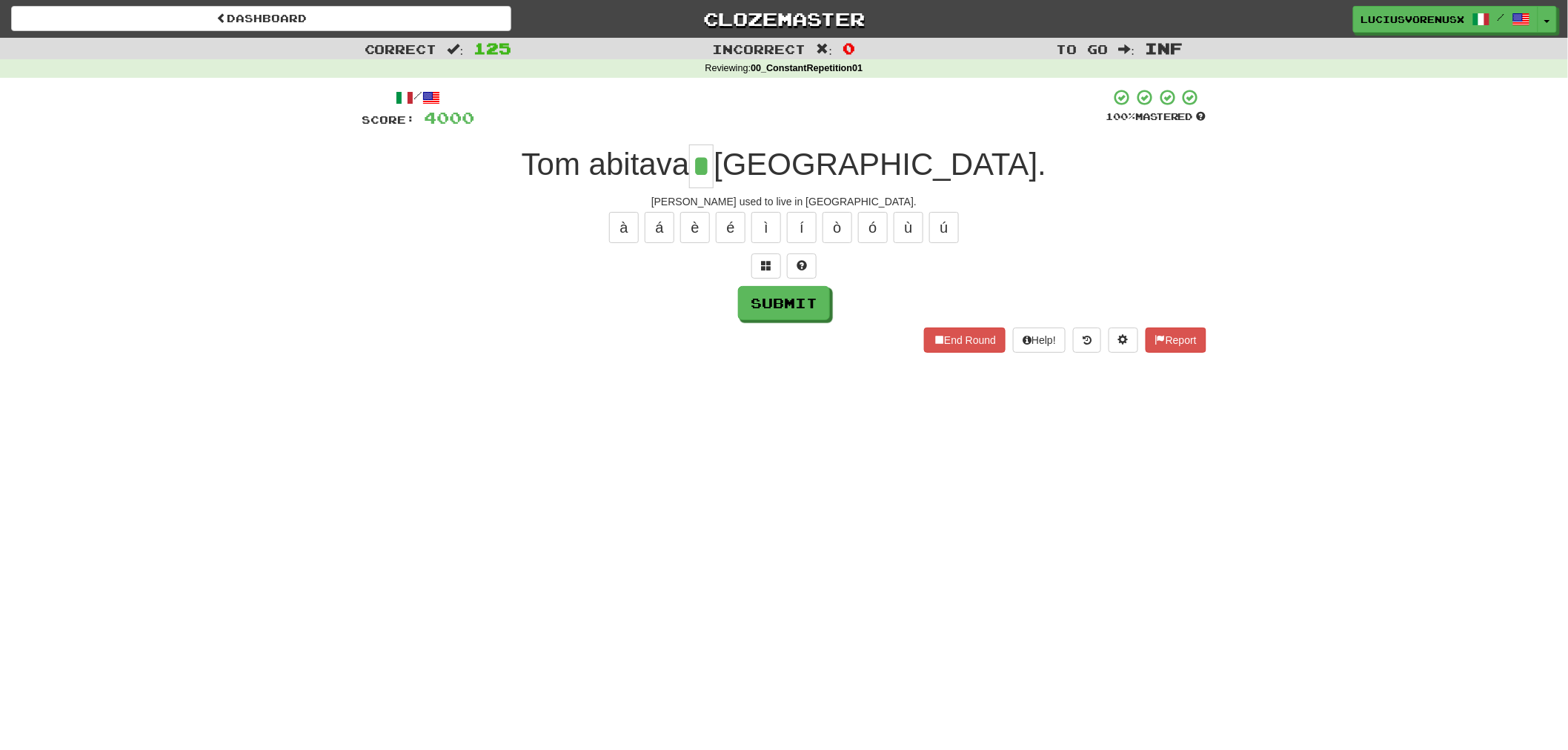
type input "*"
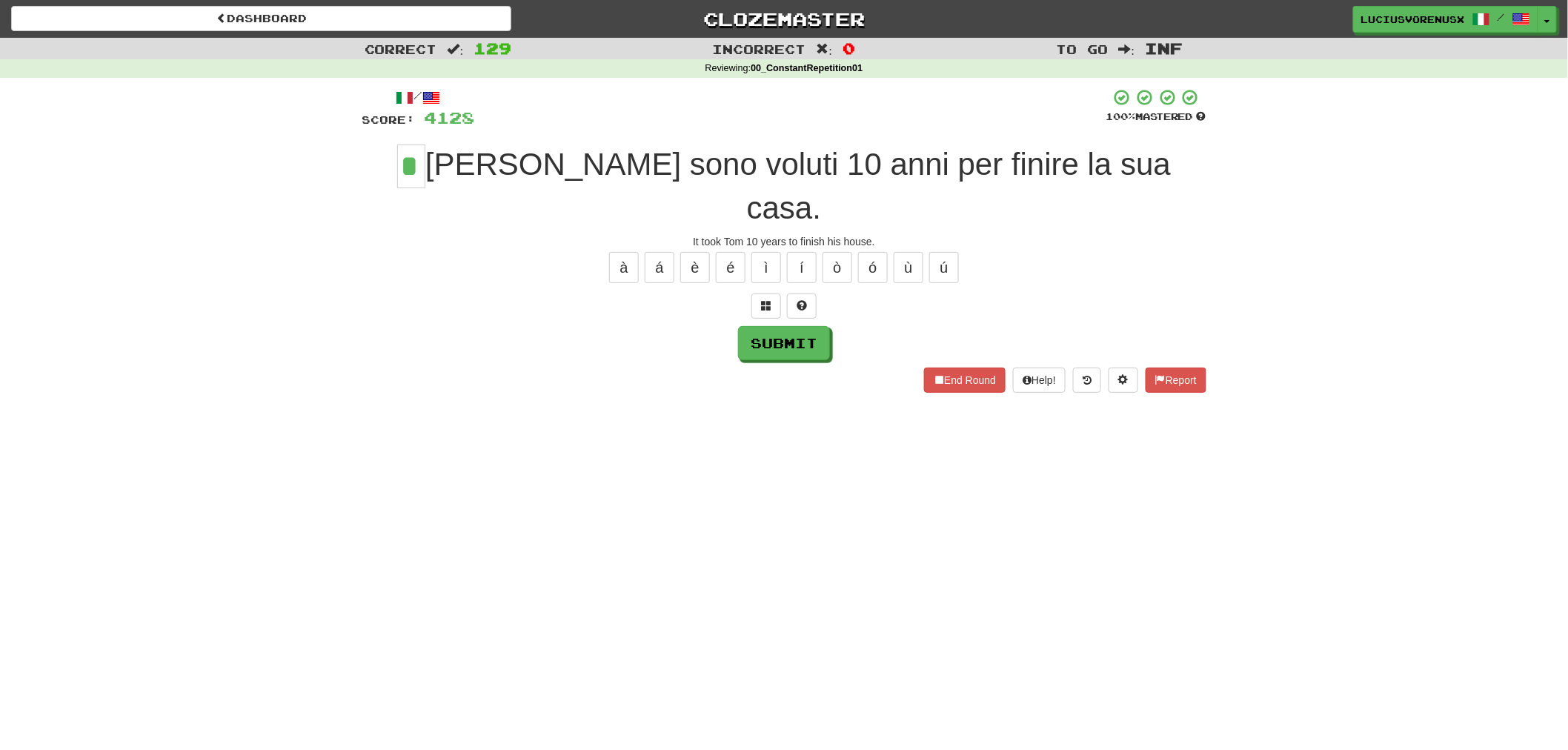
type input "*"
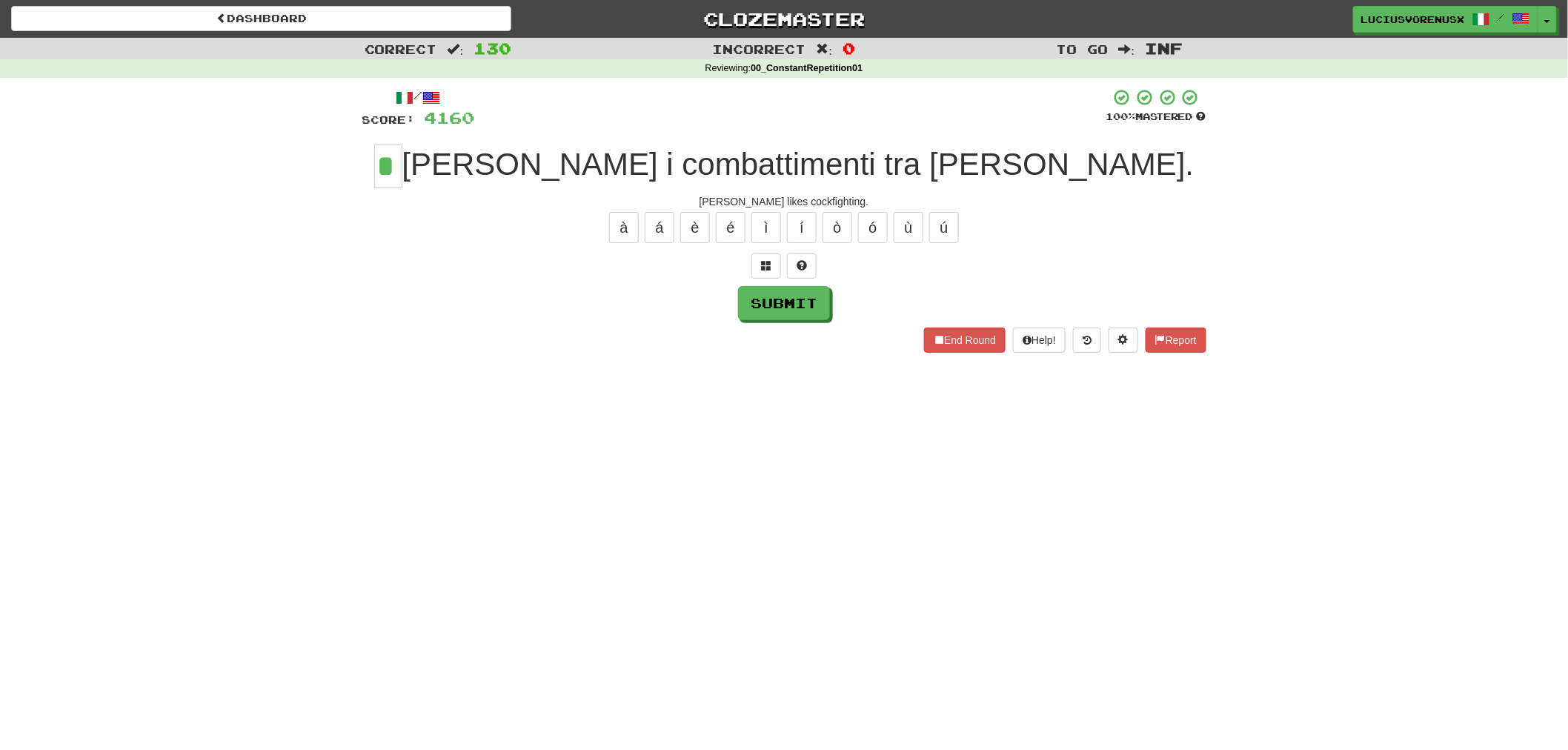
type input "*"
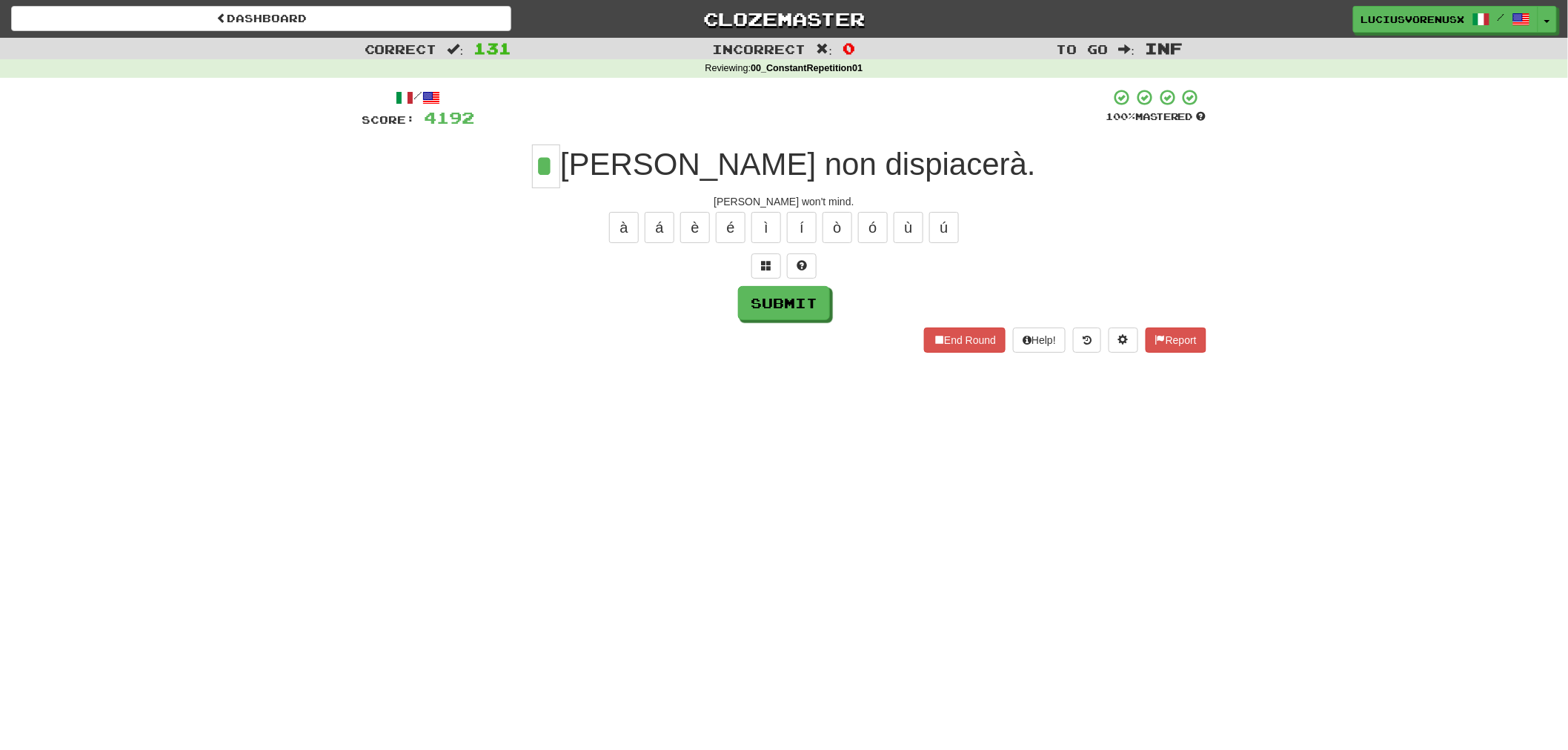
type input "*"
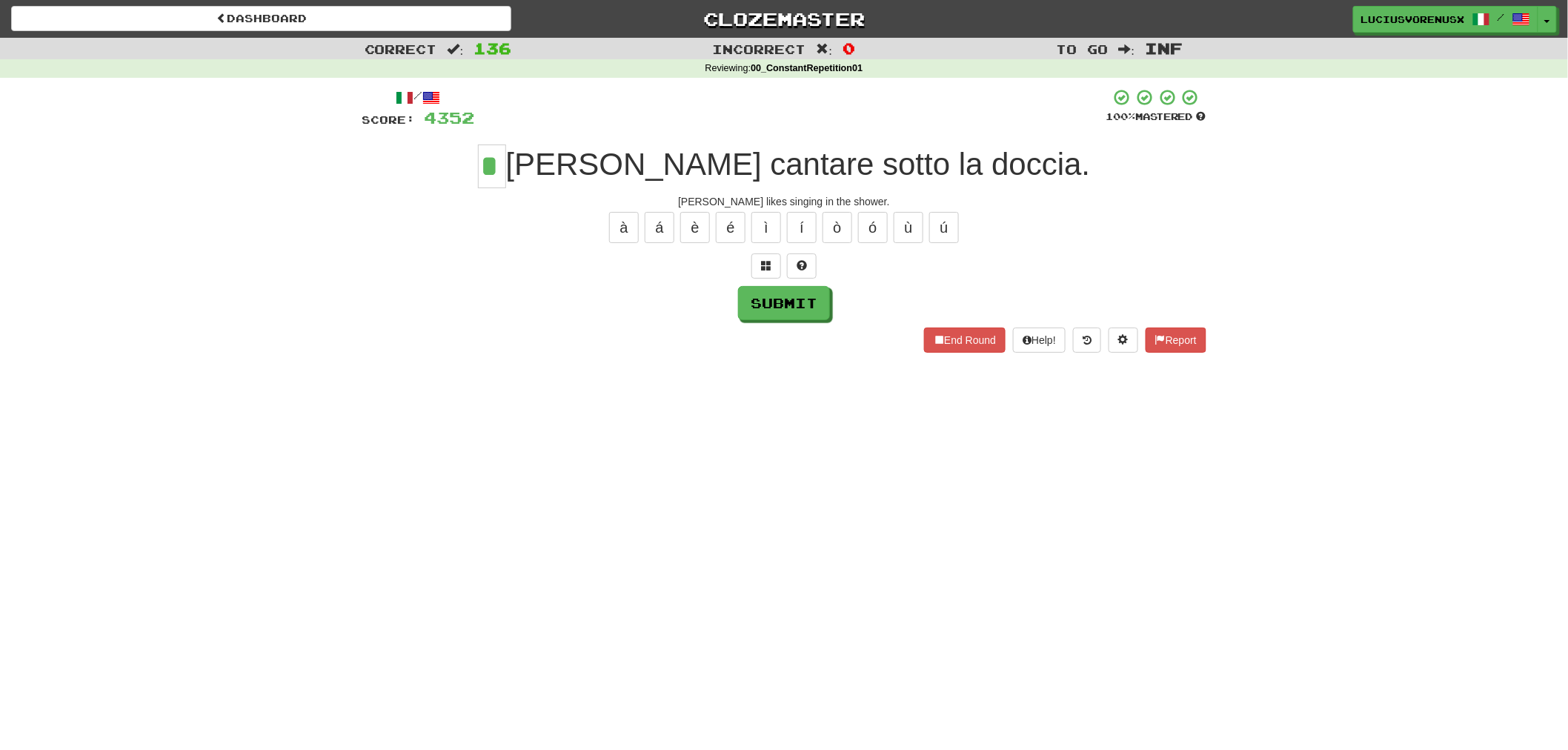
type input "*"
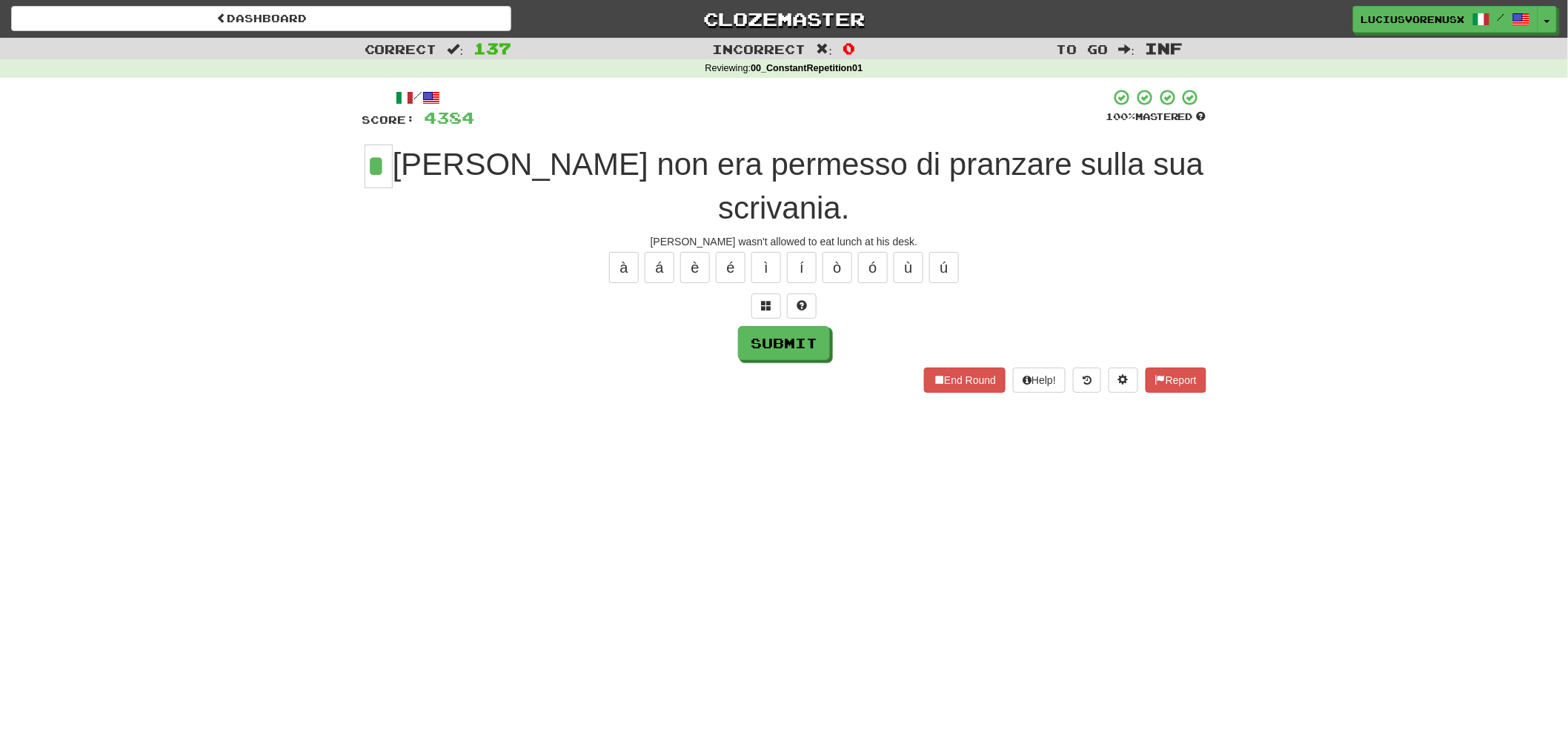
type input "*"
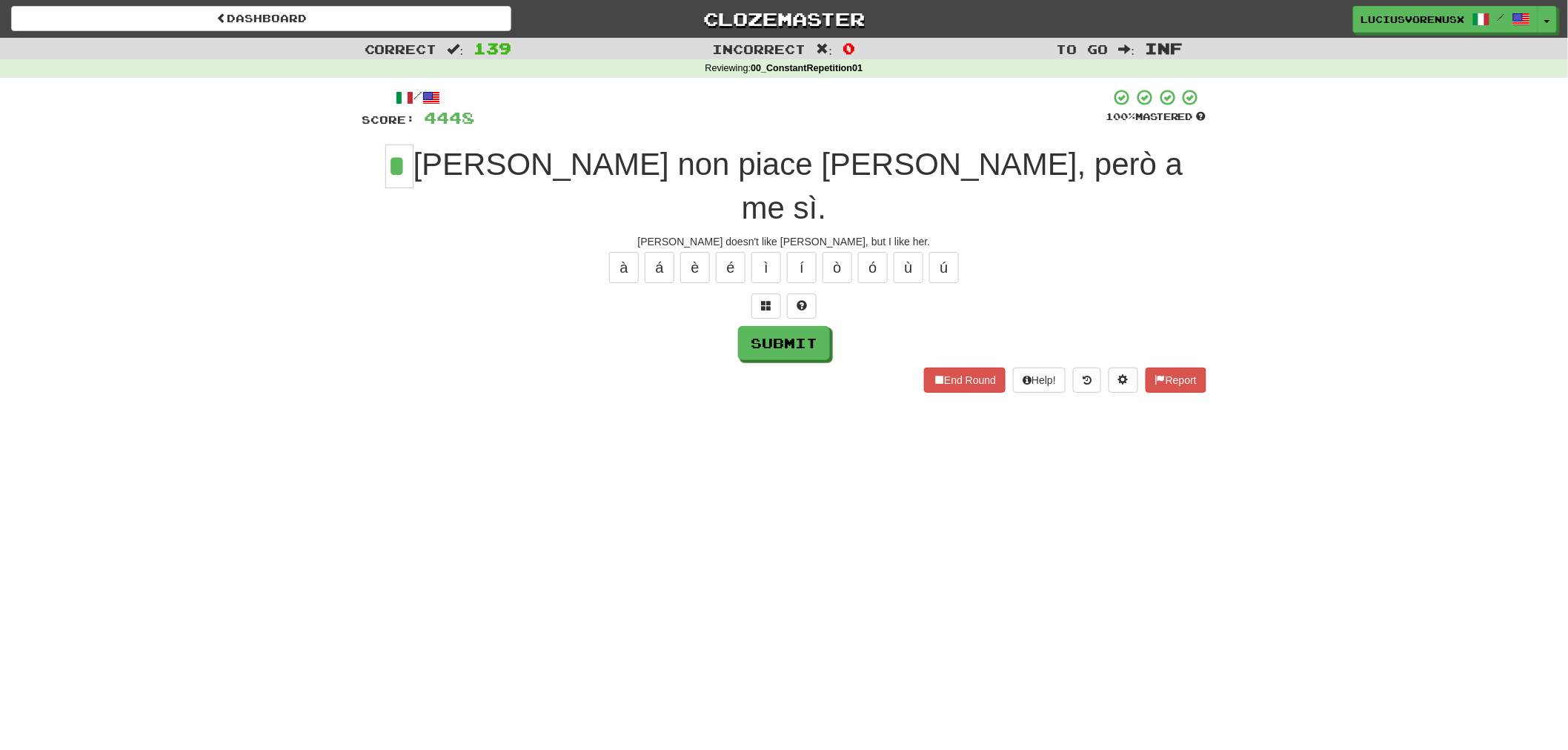
type input "*"
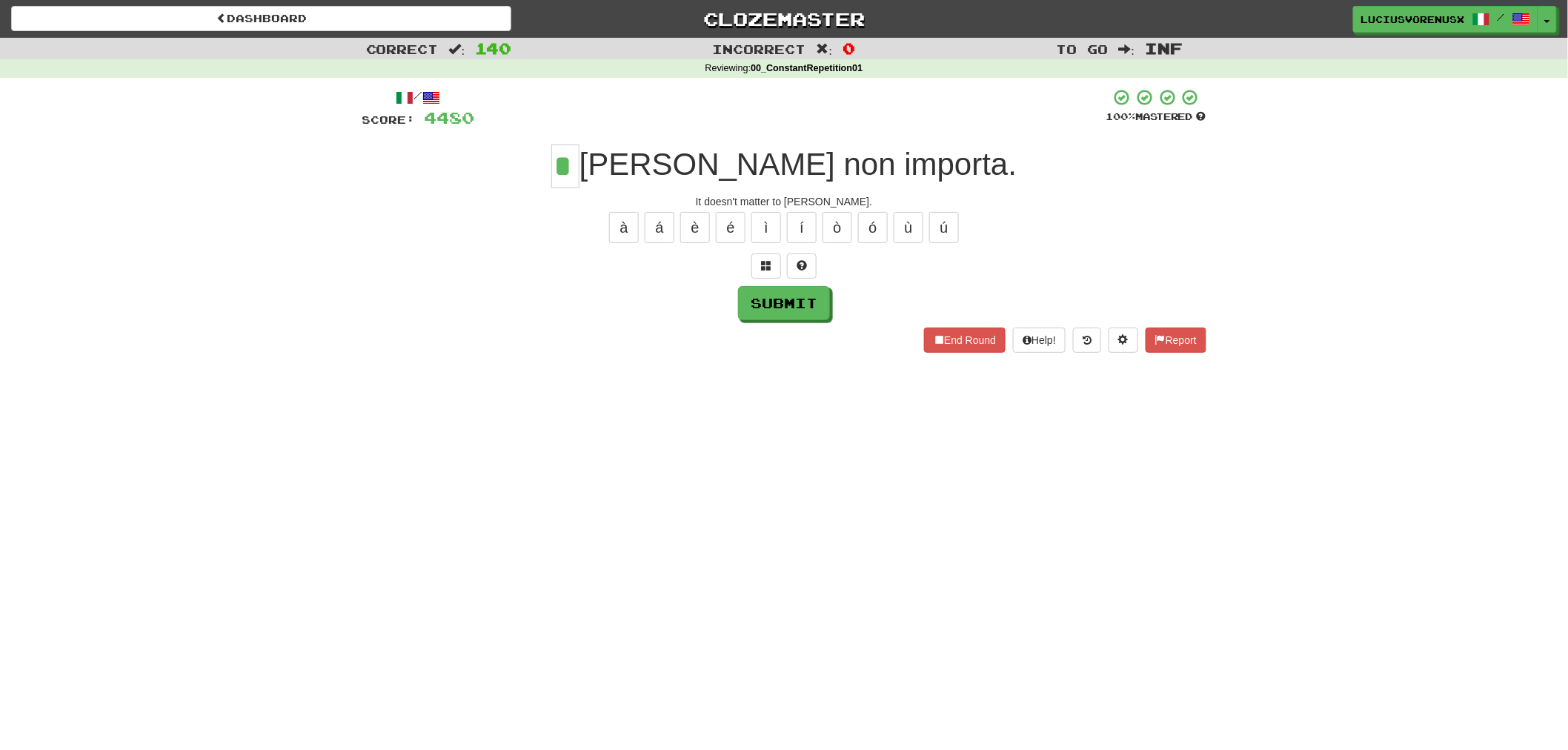
type input "*"
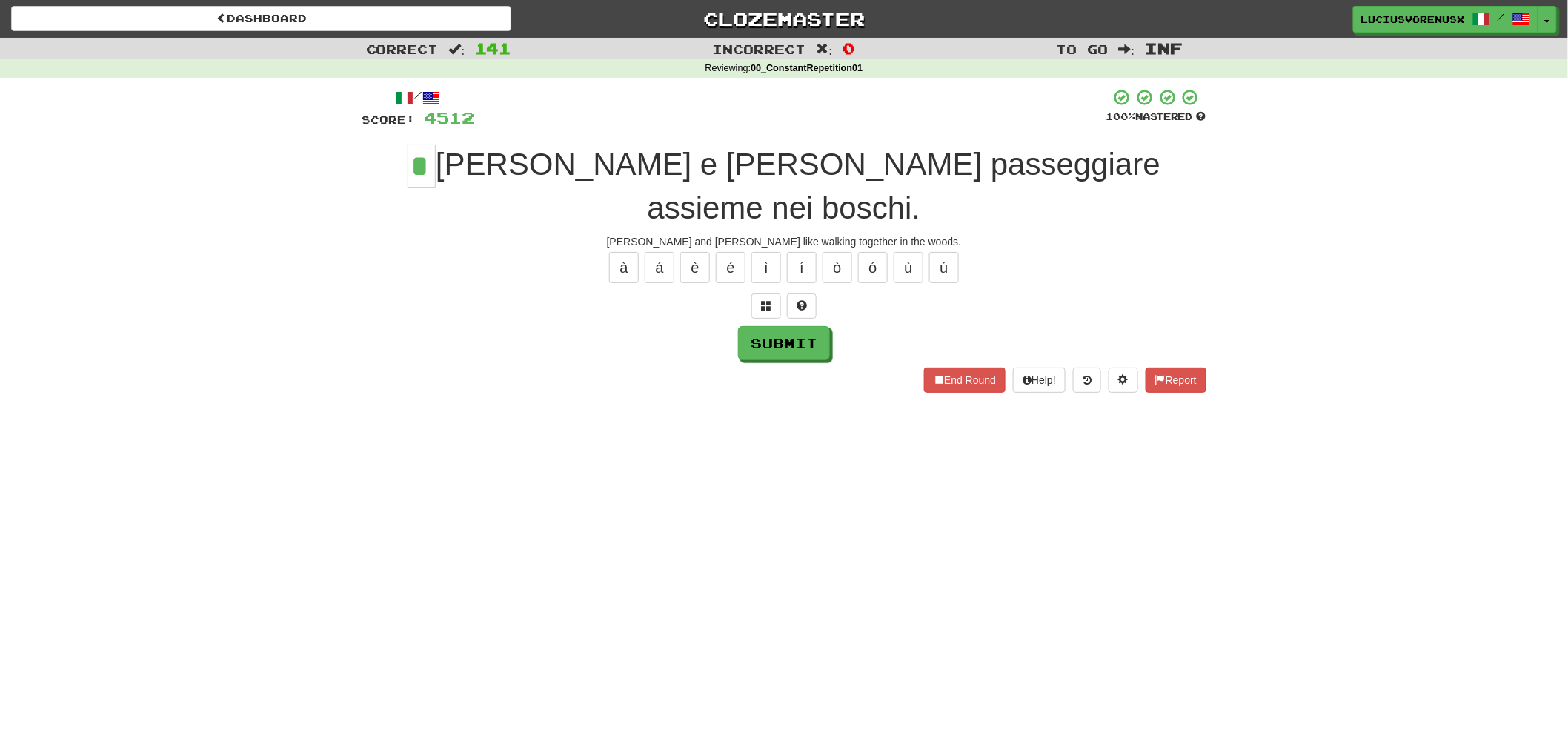
type input "*"
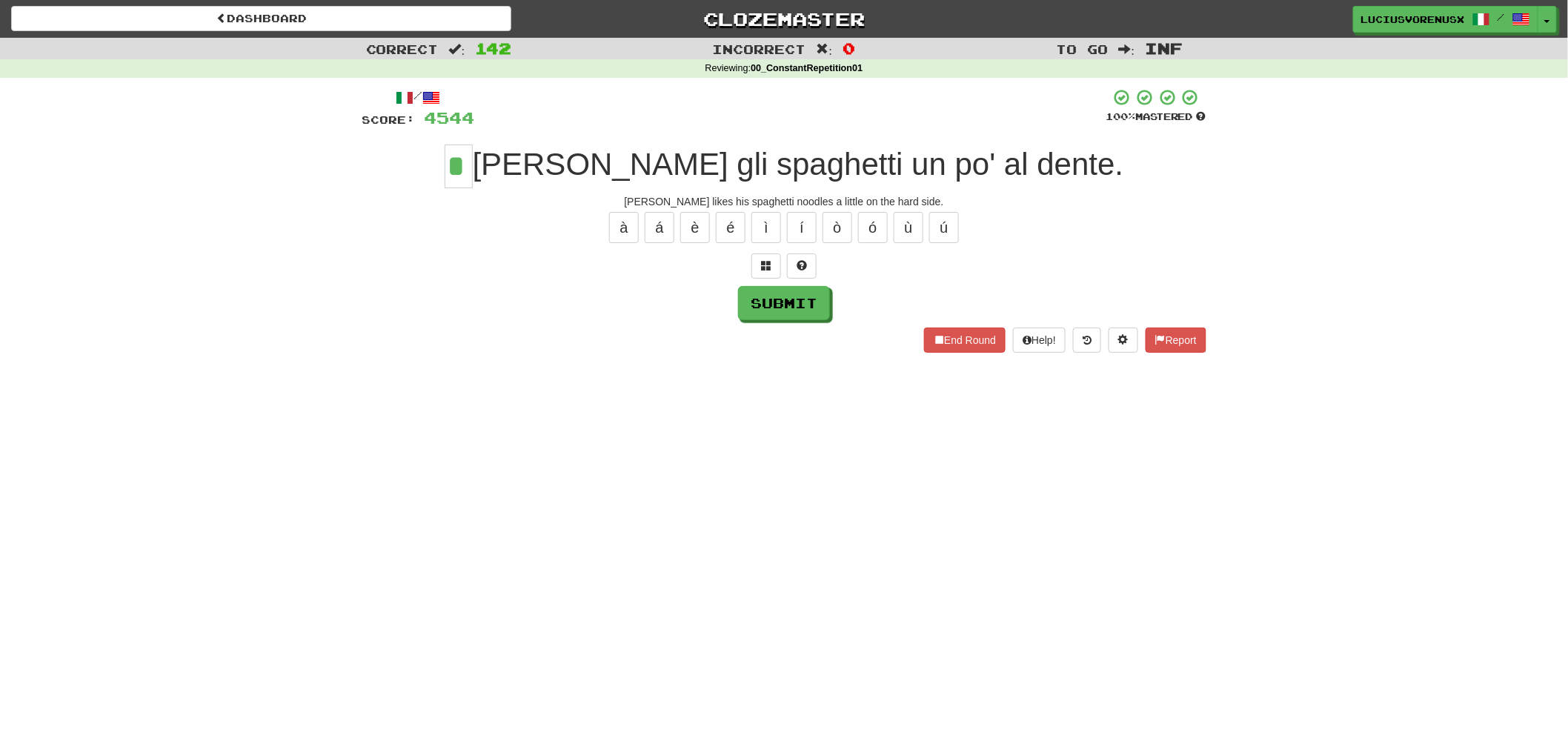
type input "*"
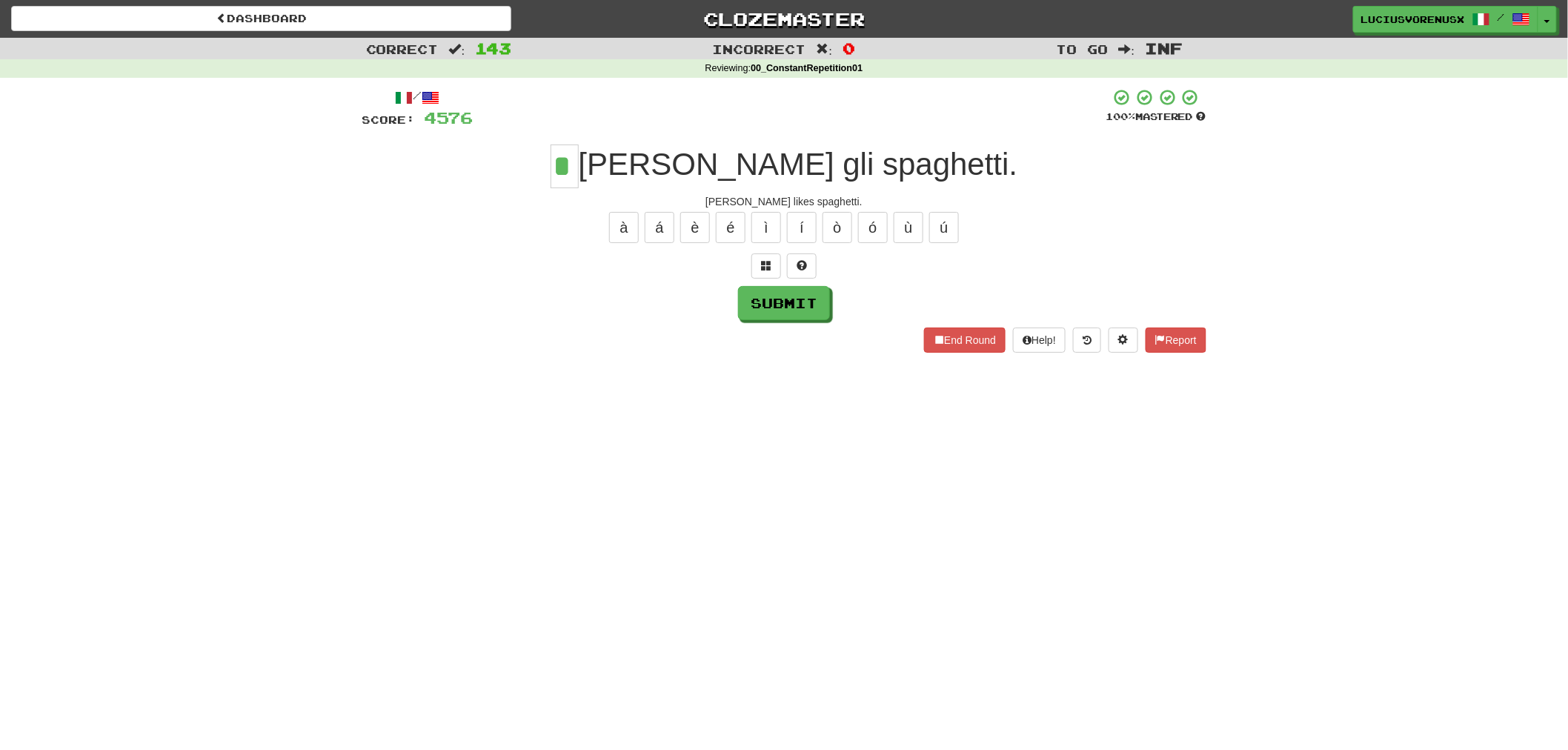
type input "*"
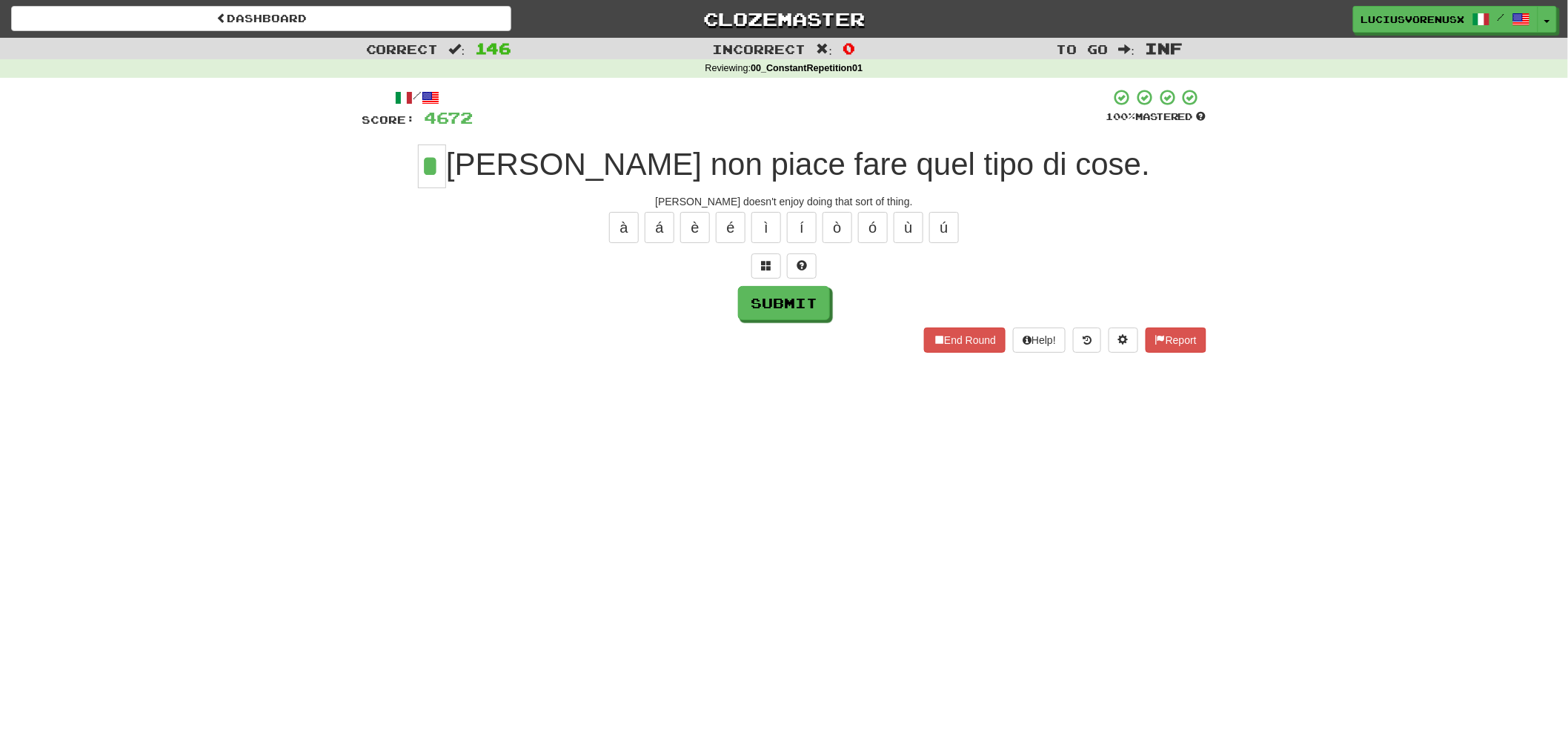
type input "*"
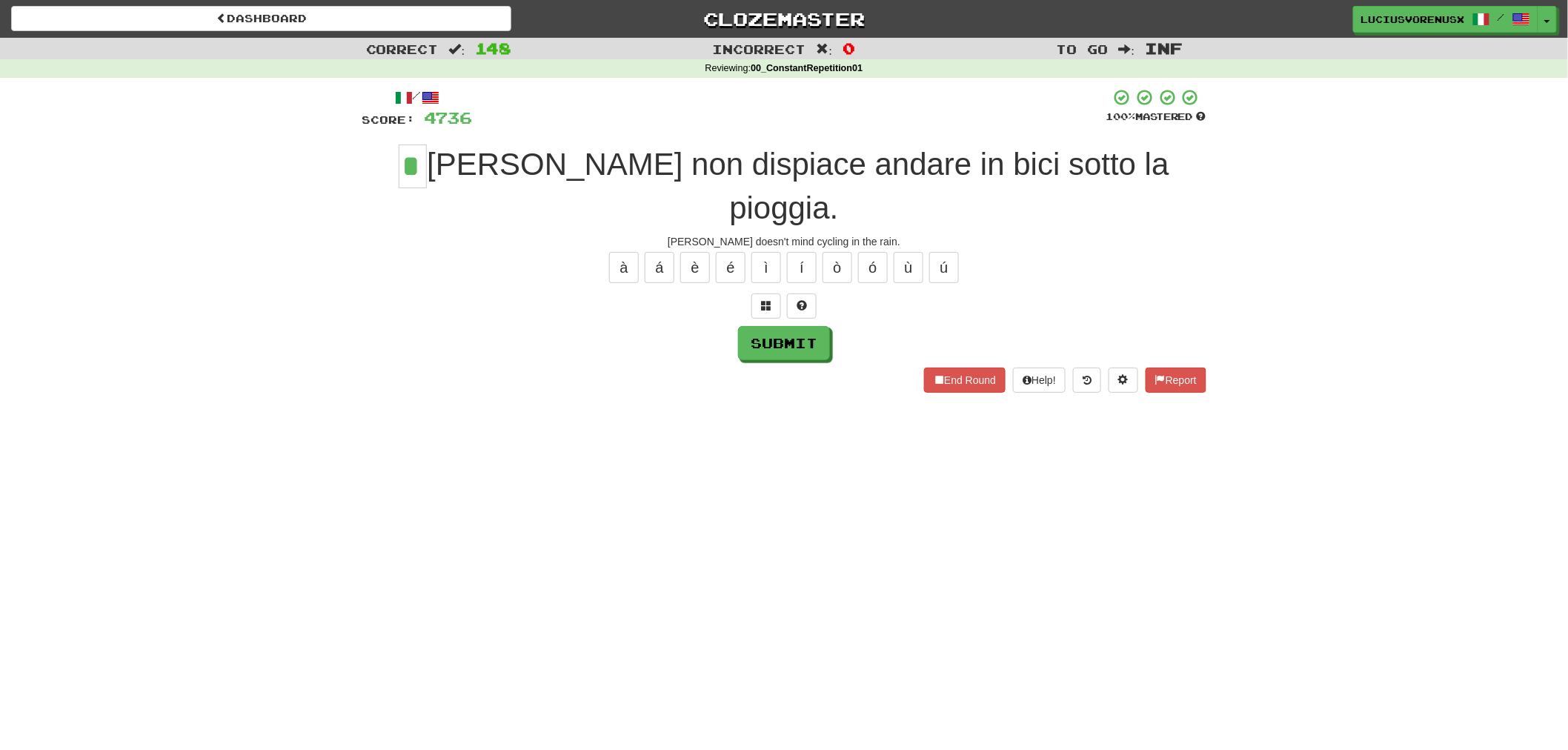
type input "*"
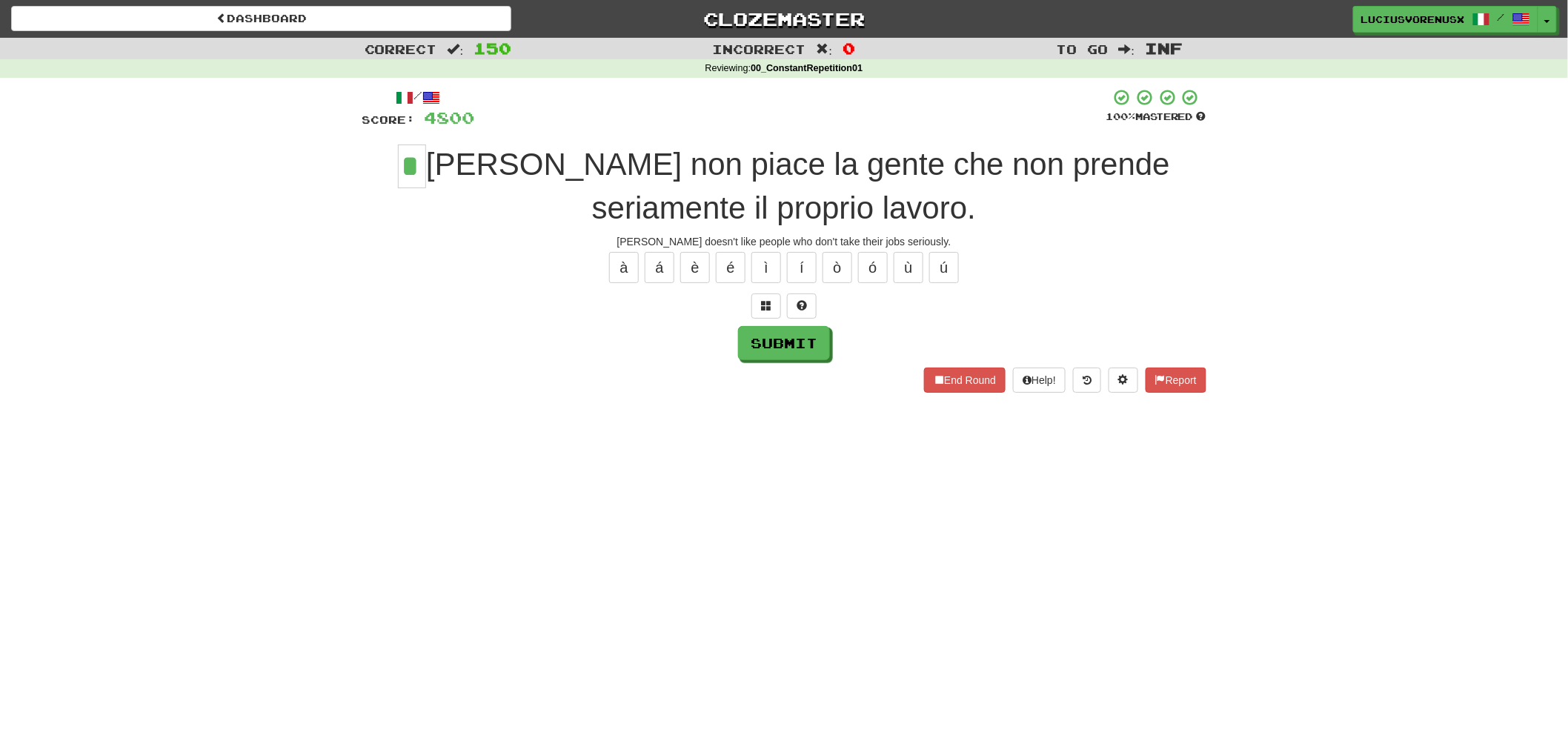
type input "*"
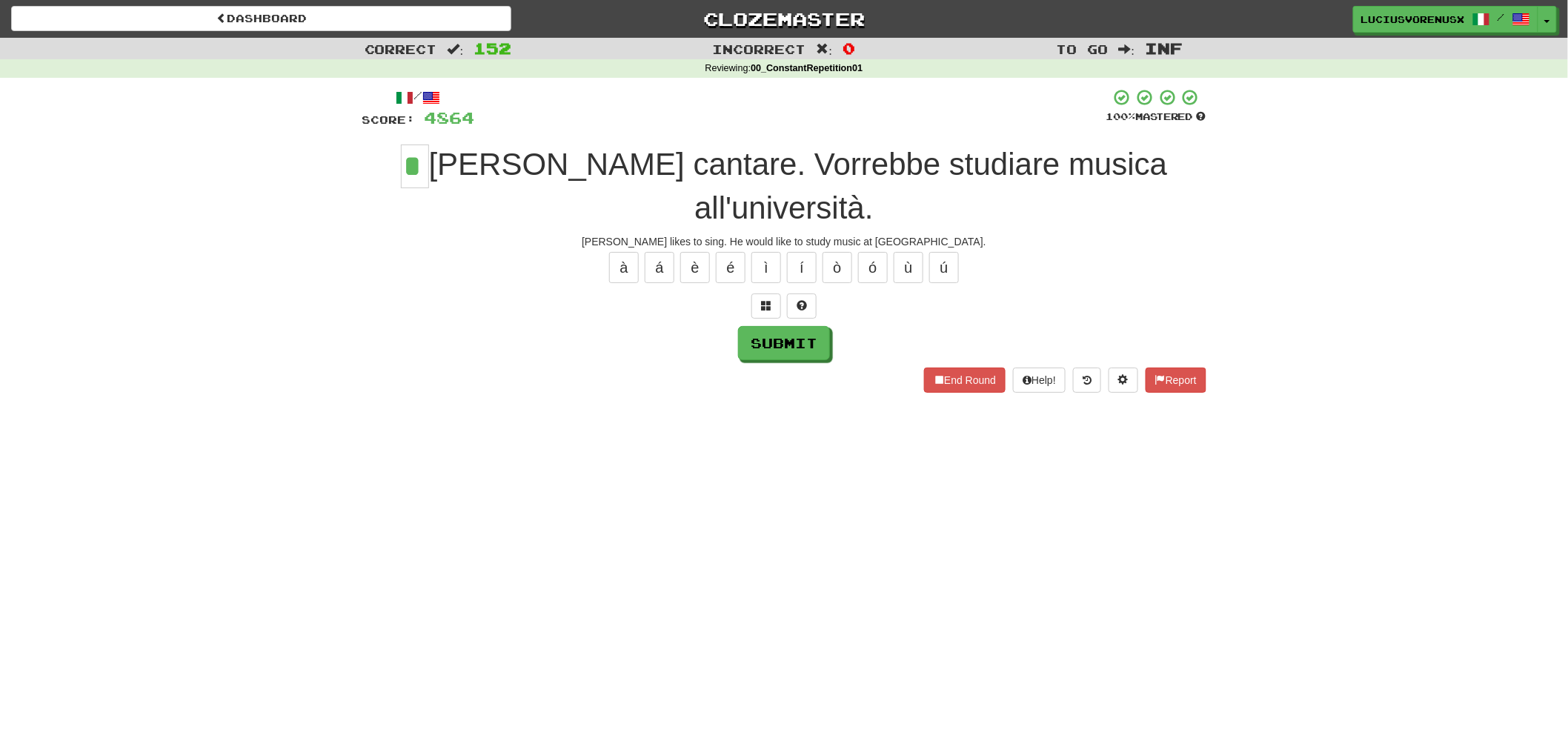
type input "*"
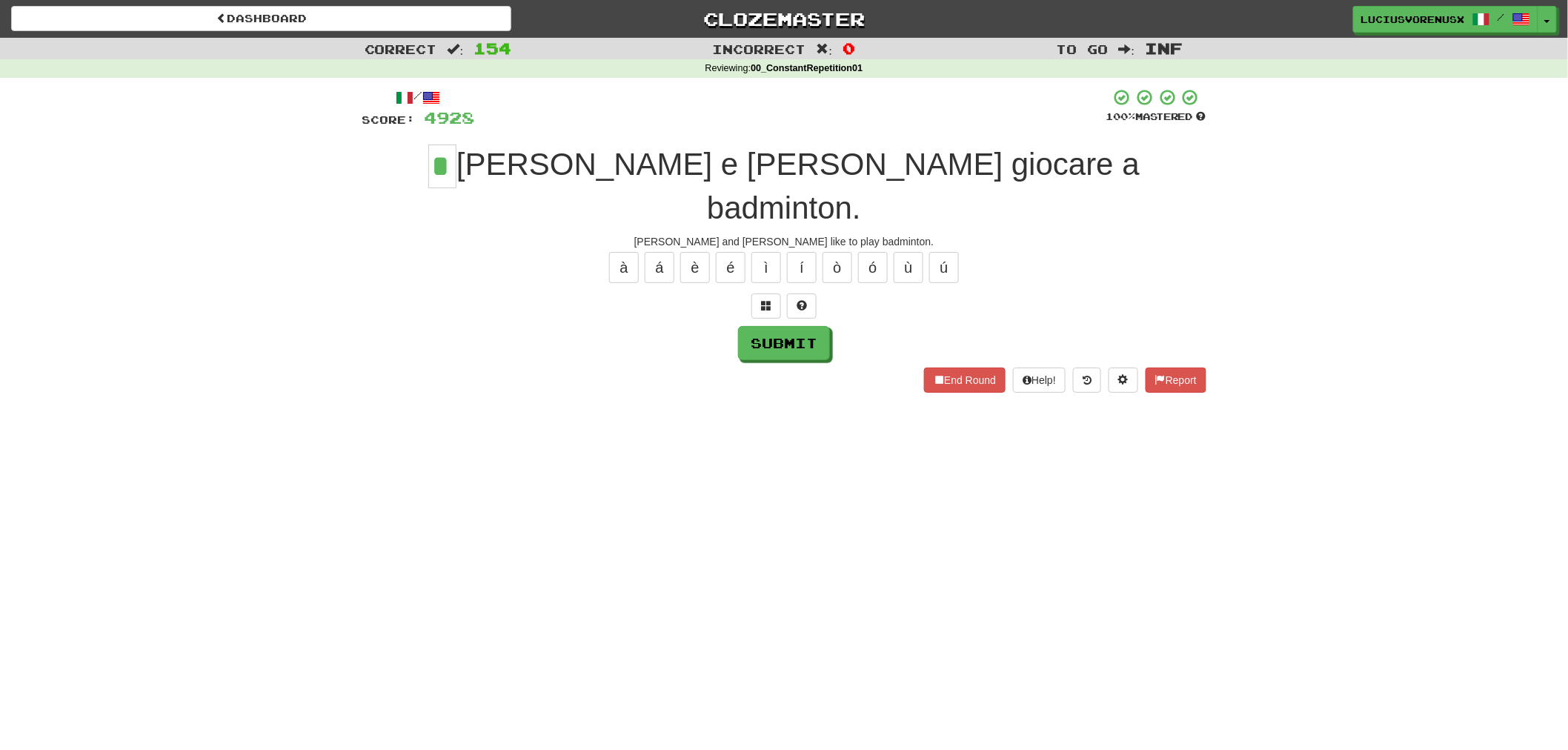
type input "*"
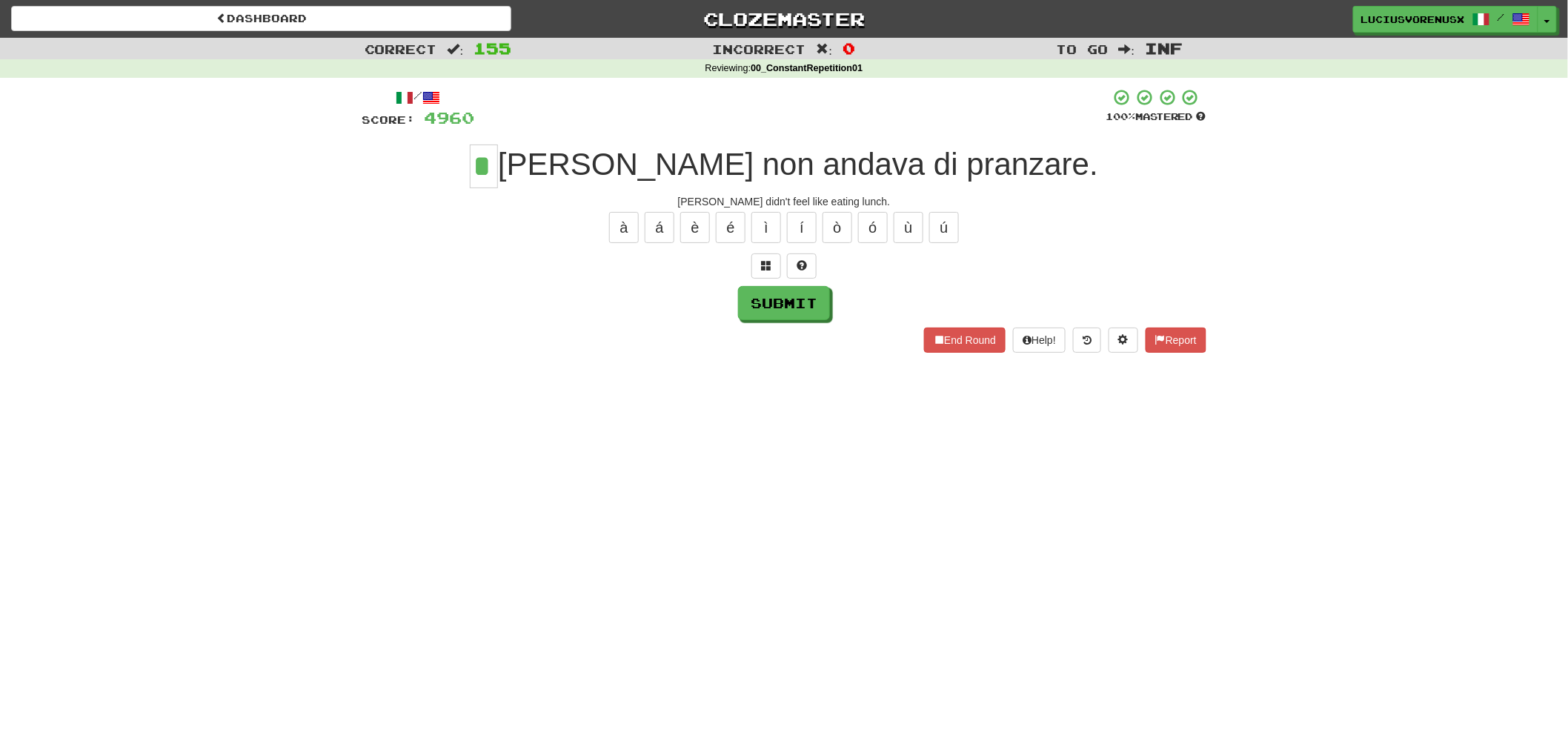
type input "*"
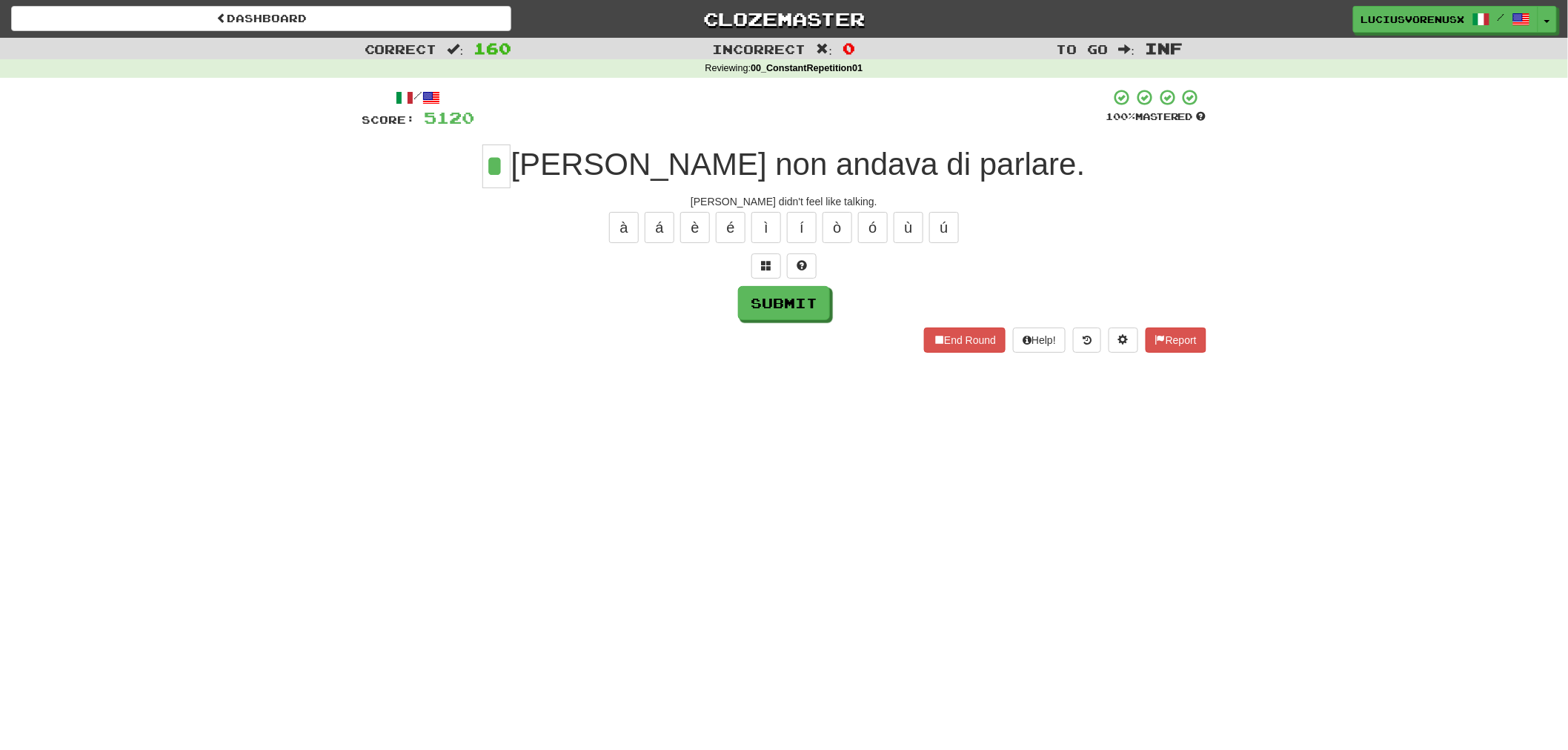
type input "*"
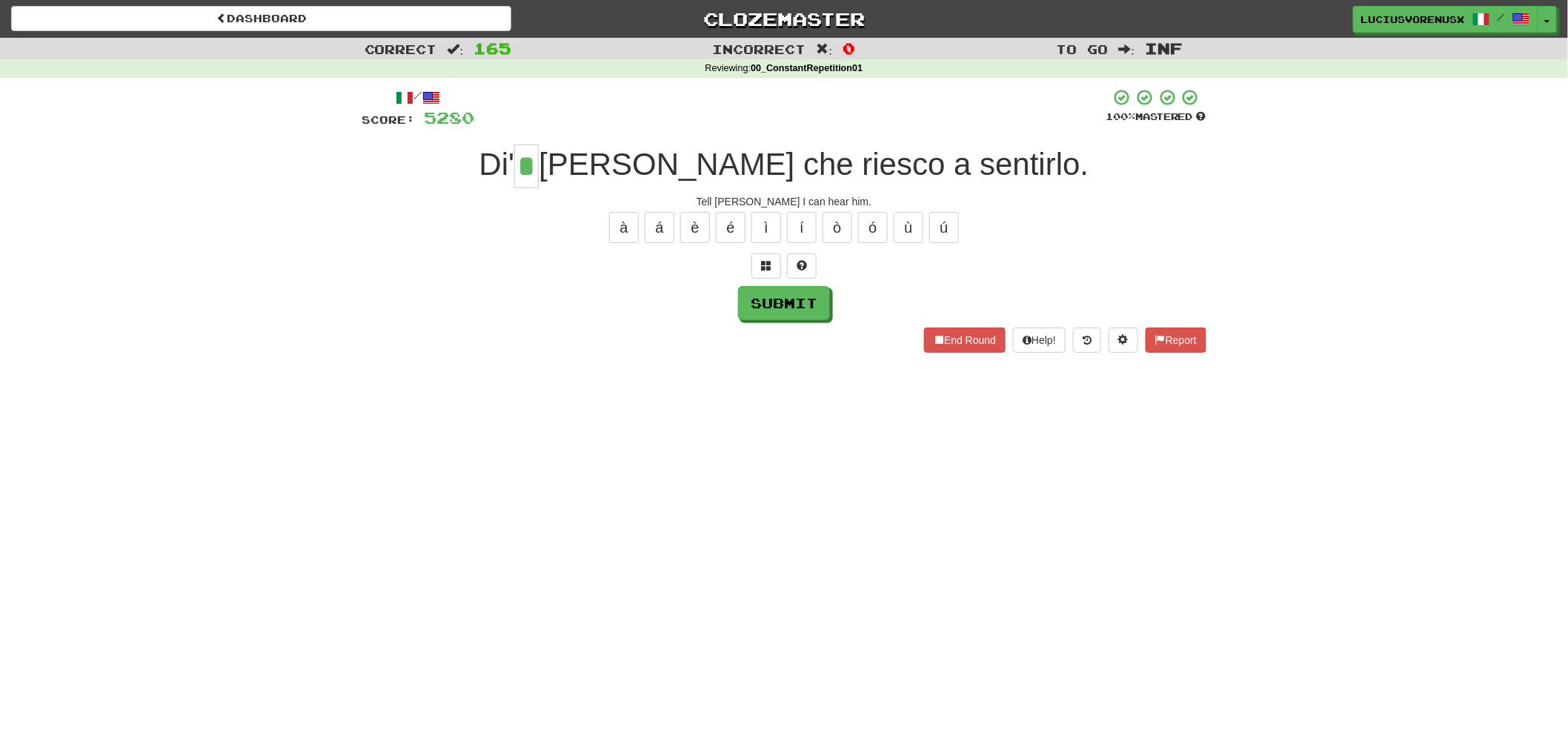
type input "*"
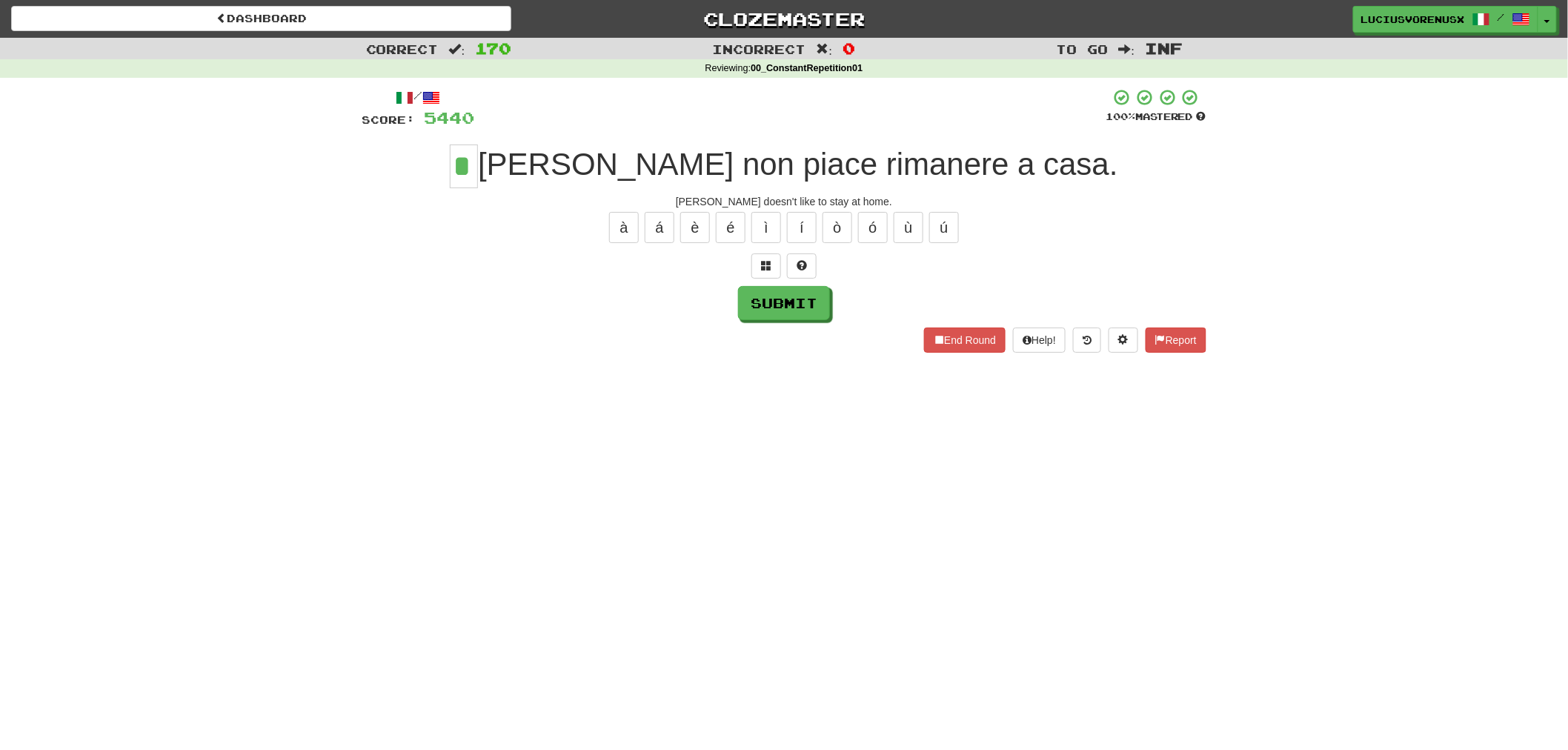
type input "*"
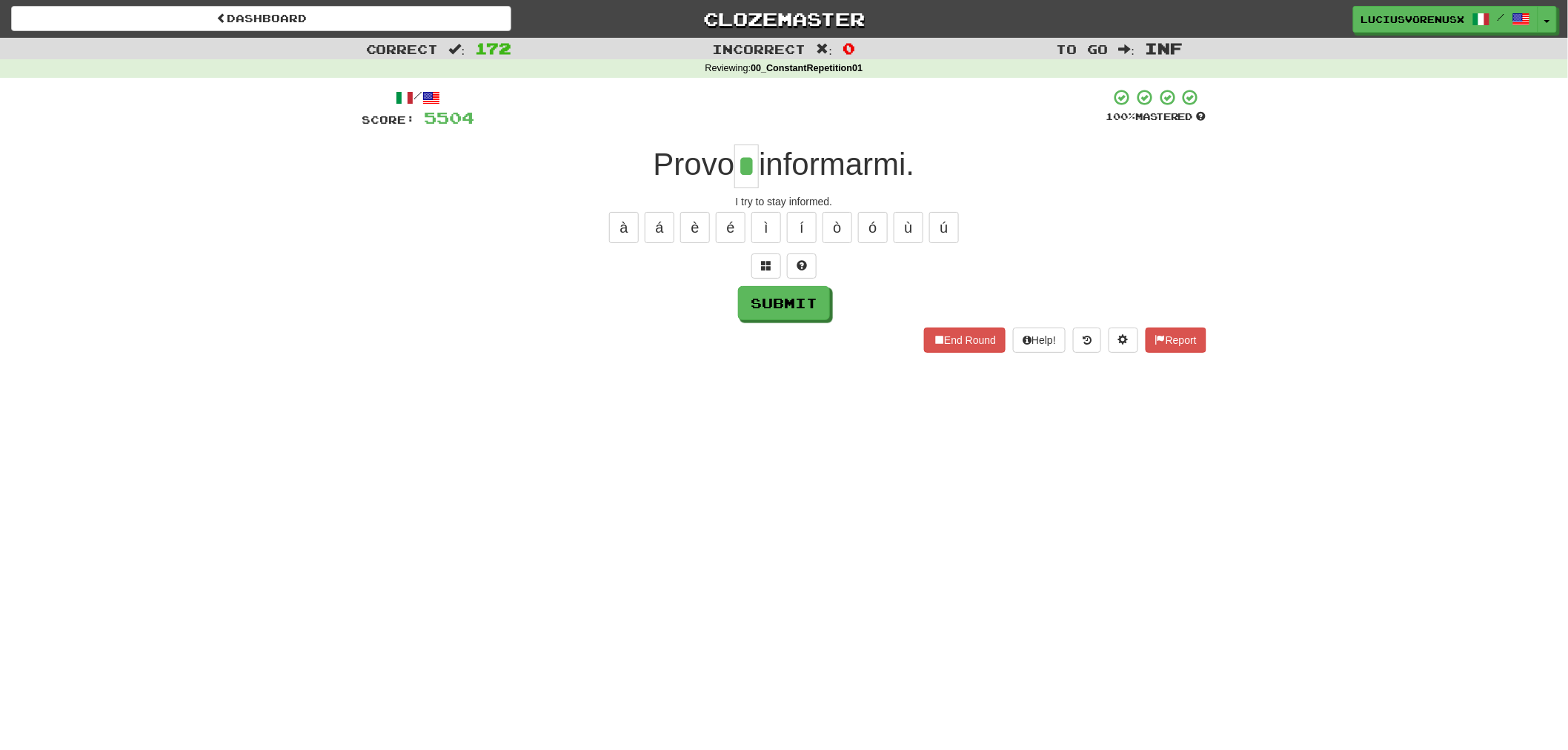
type input "*"
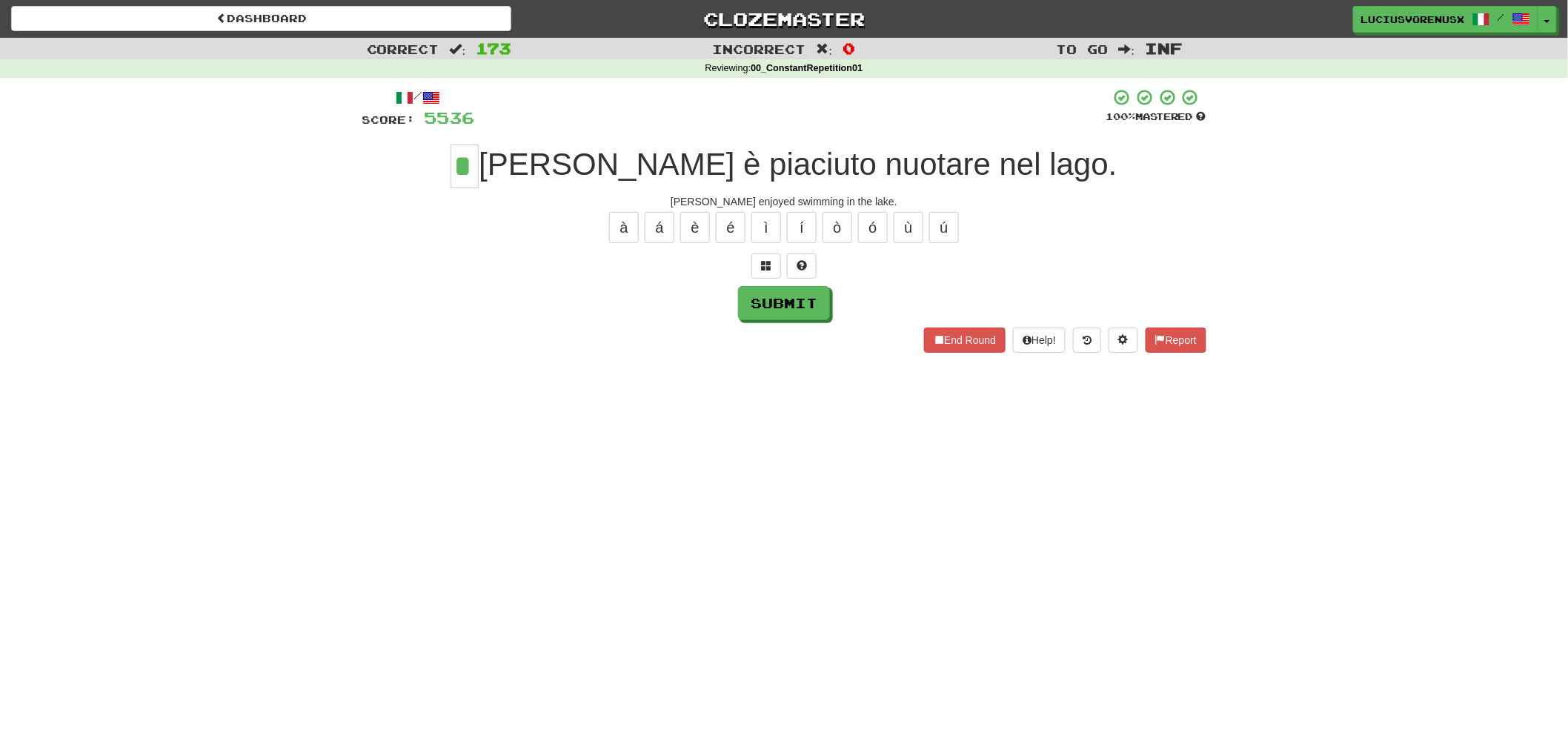
type input "*"
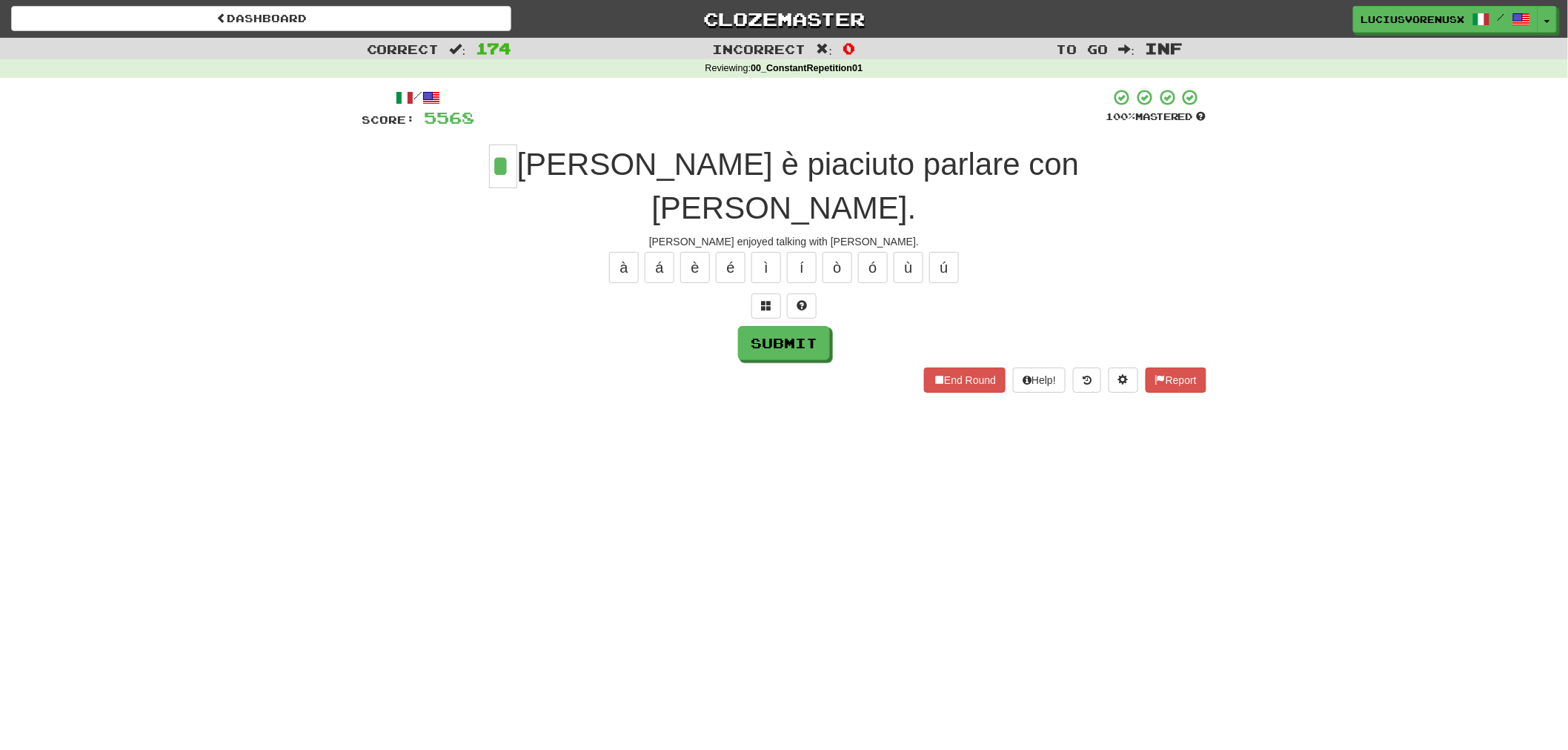
type input "*"
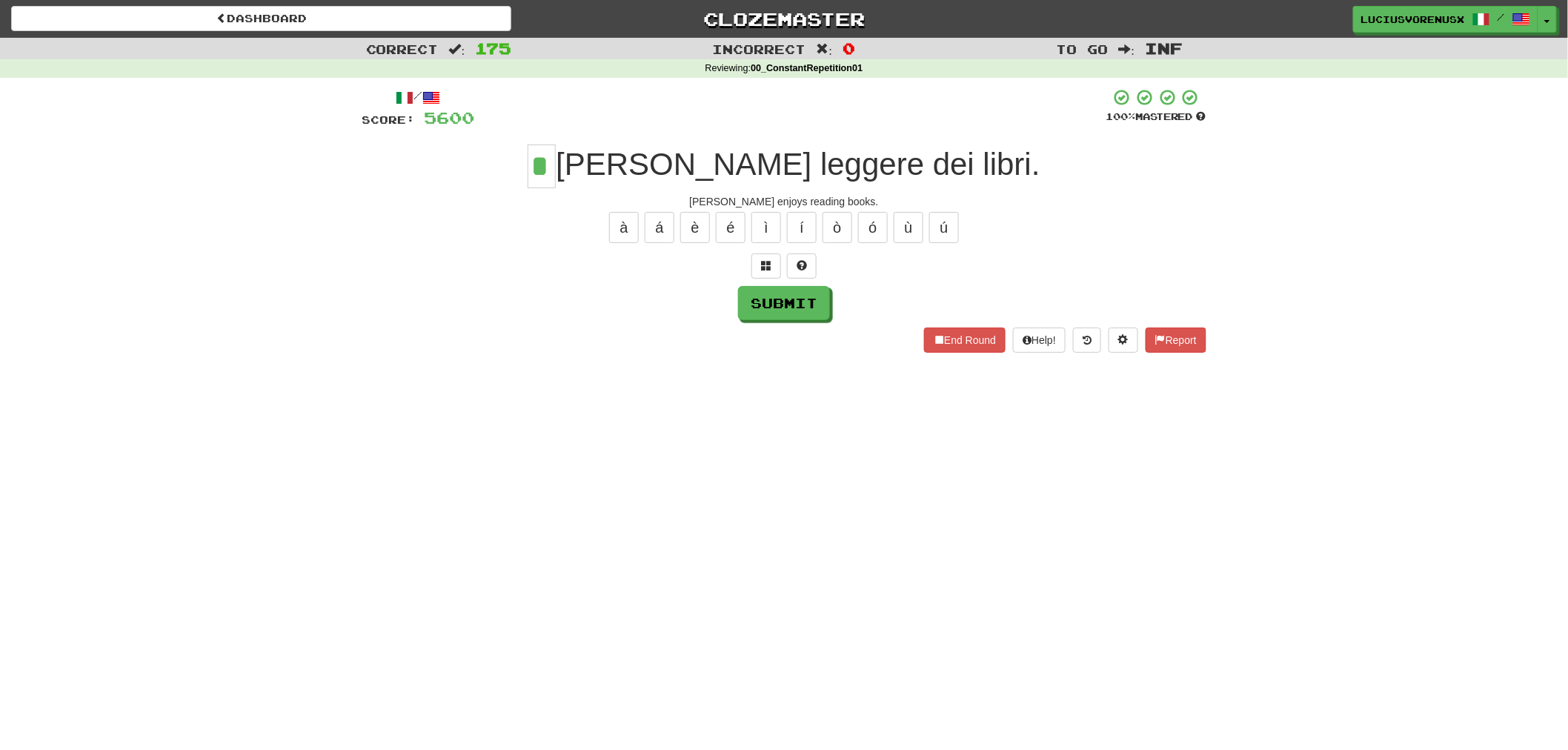
type input "*"
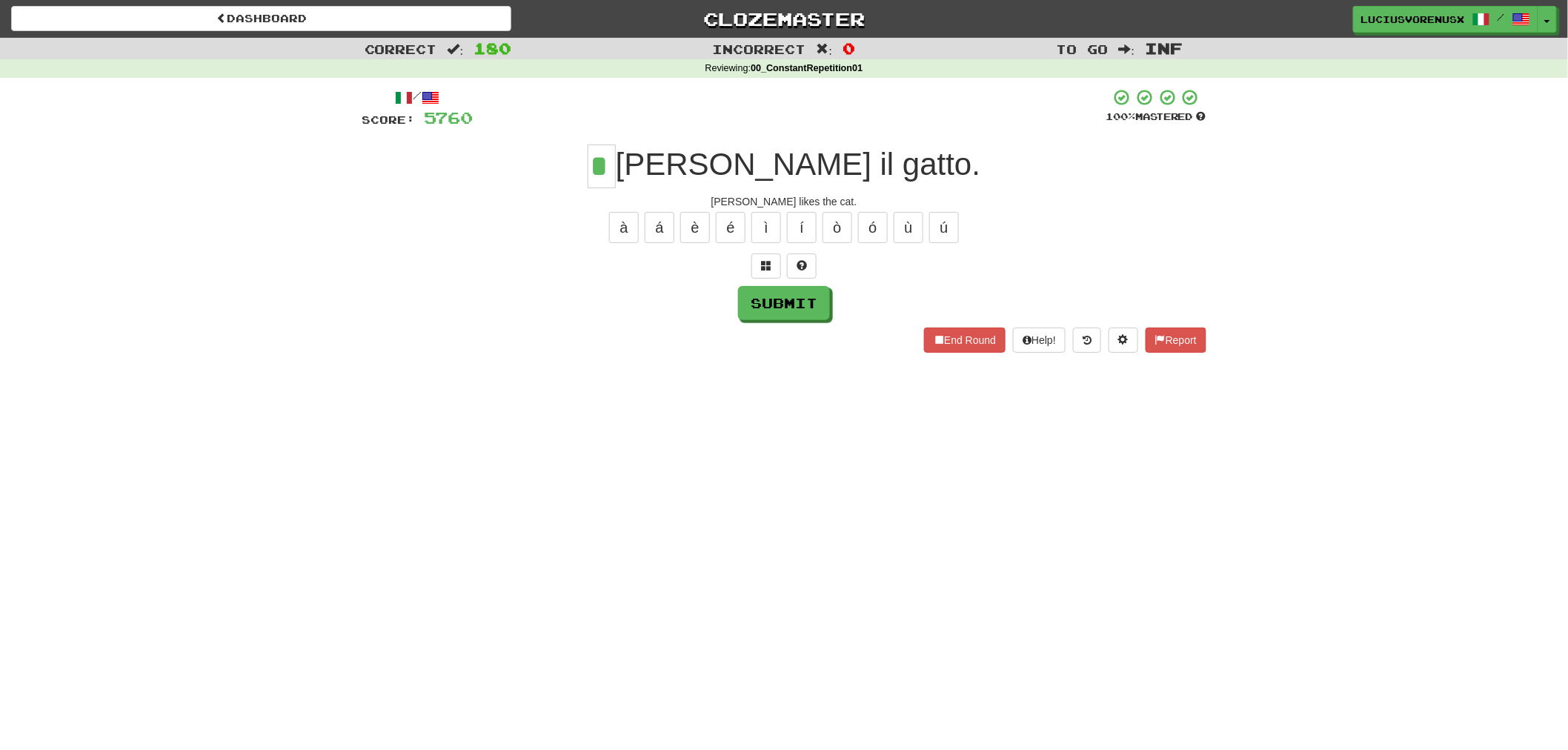
type input "*"
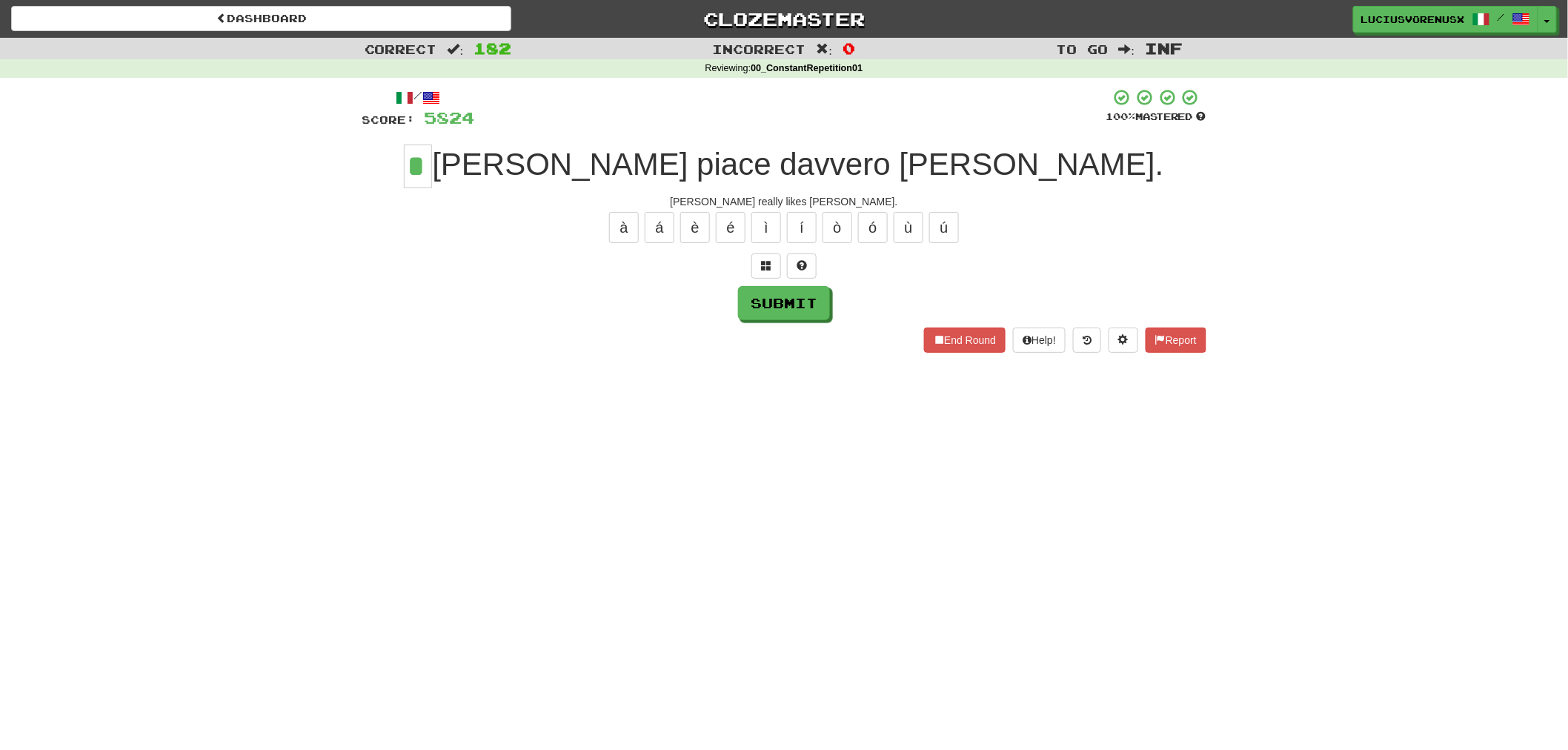
type input "*"
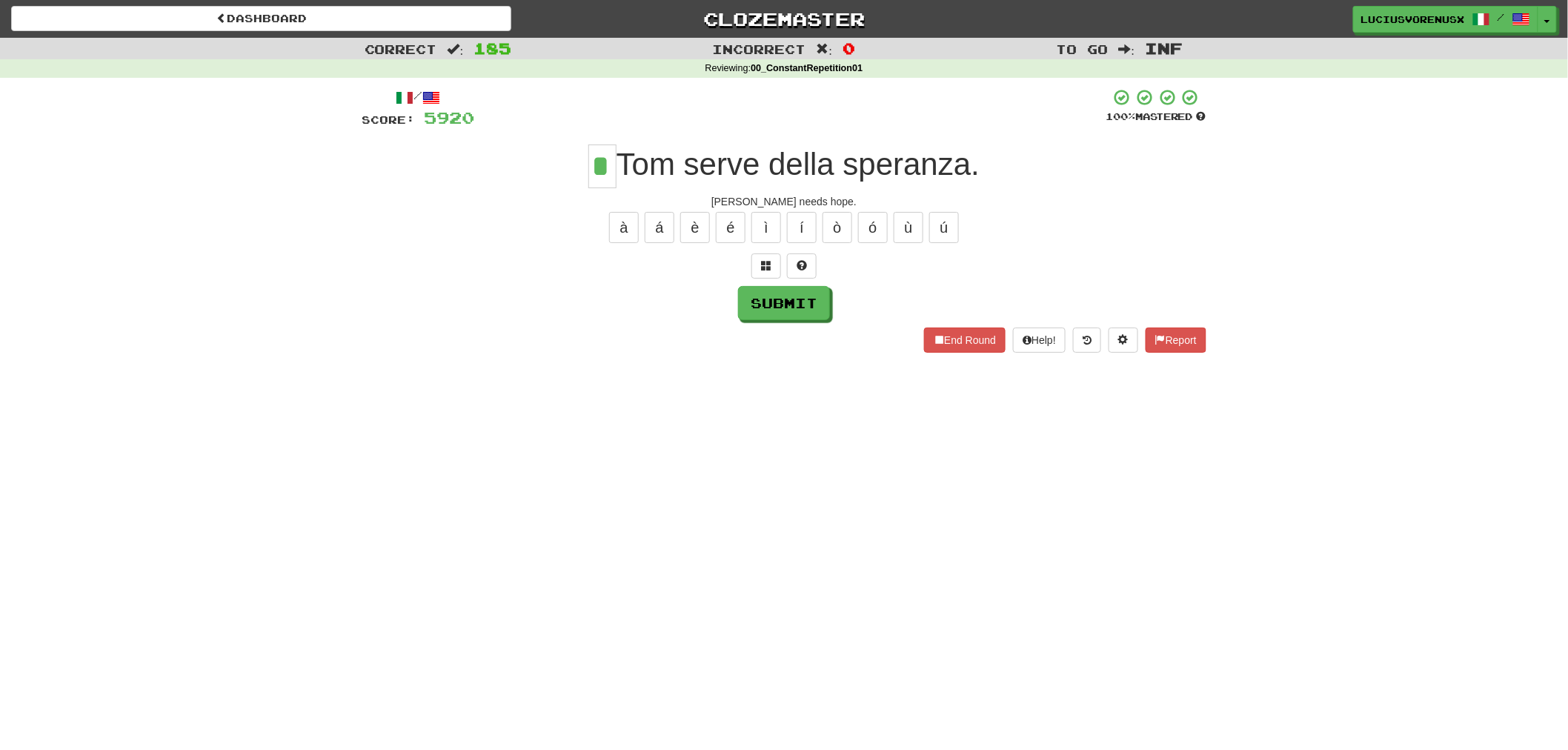
type input "*"
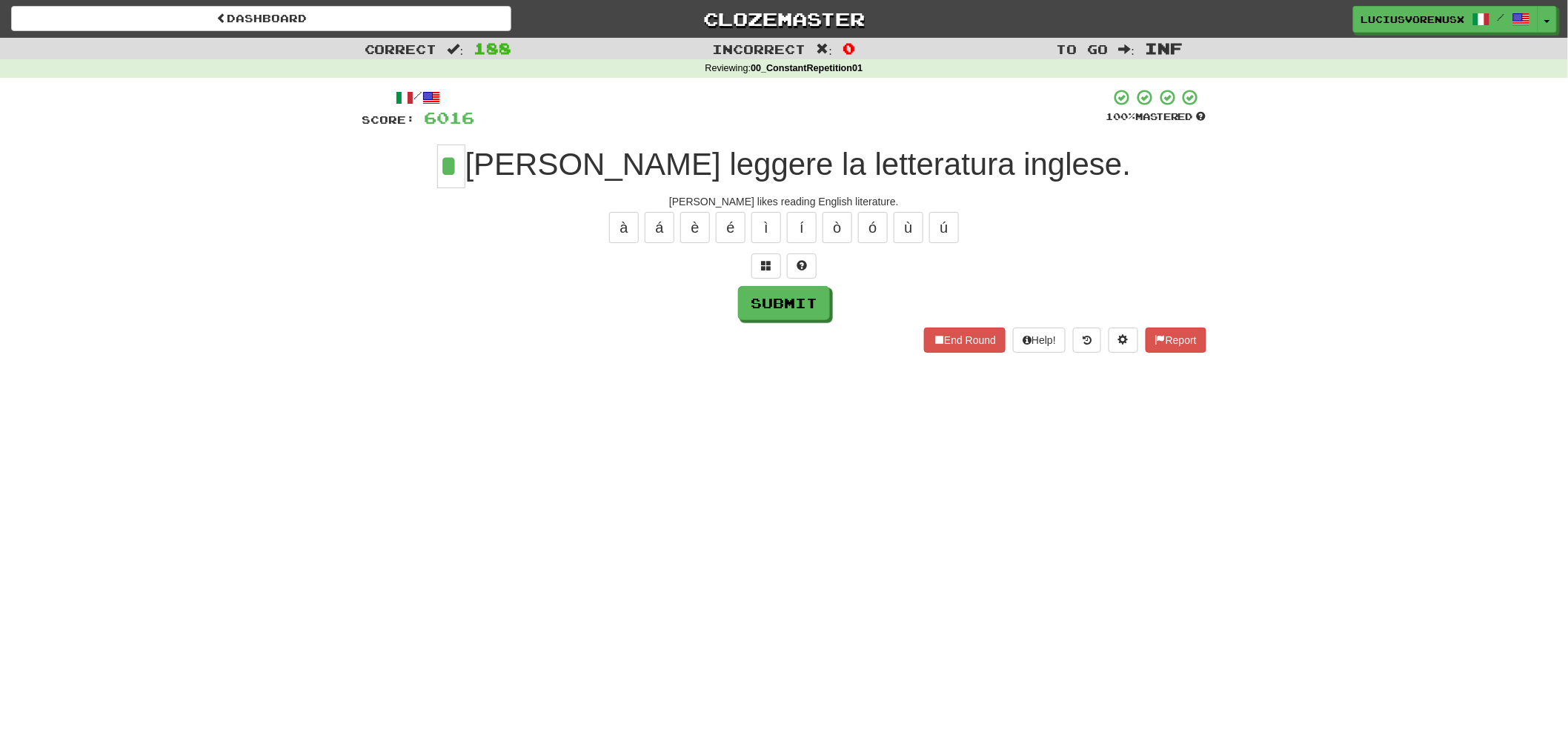
type input "*"
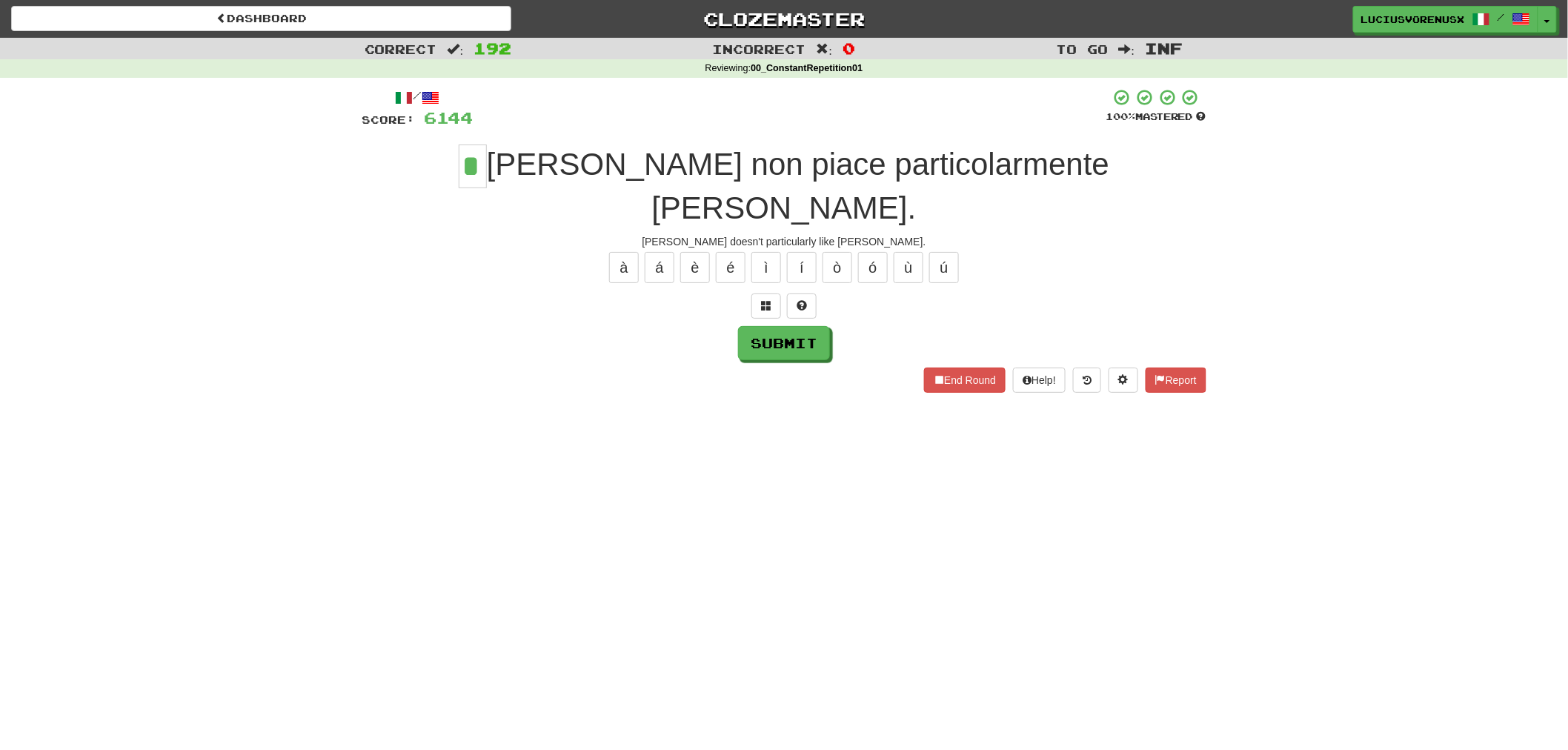
type input "*"
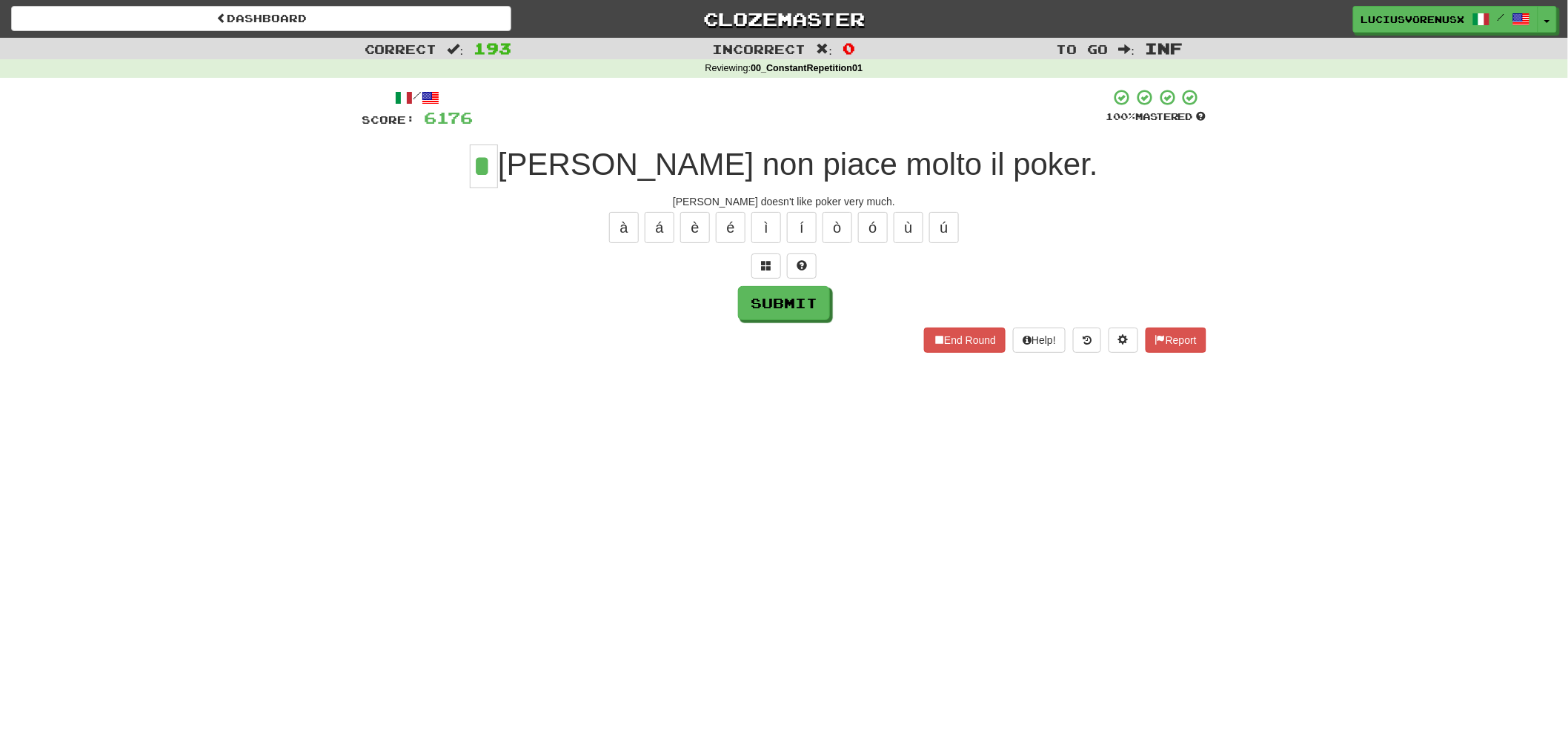
type input "*"
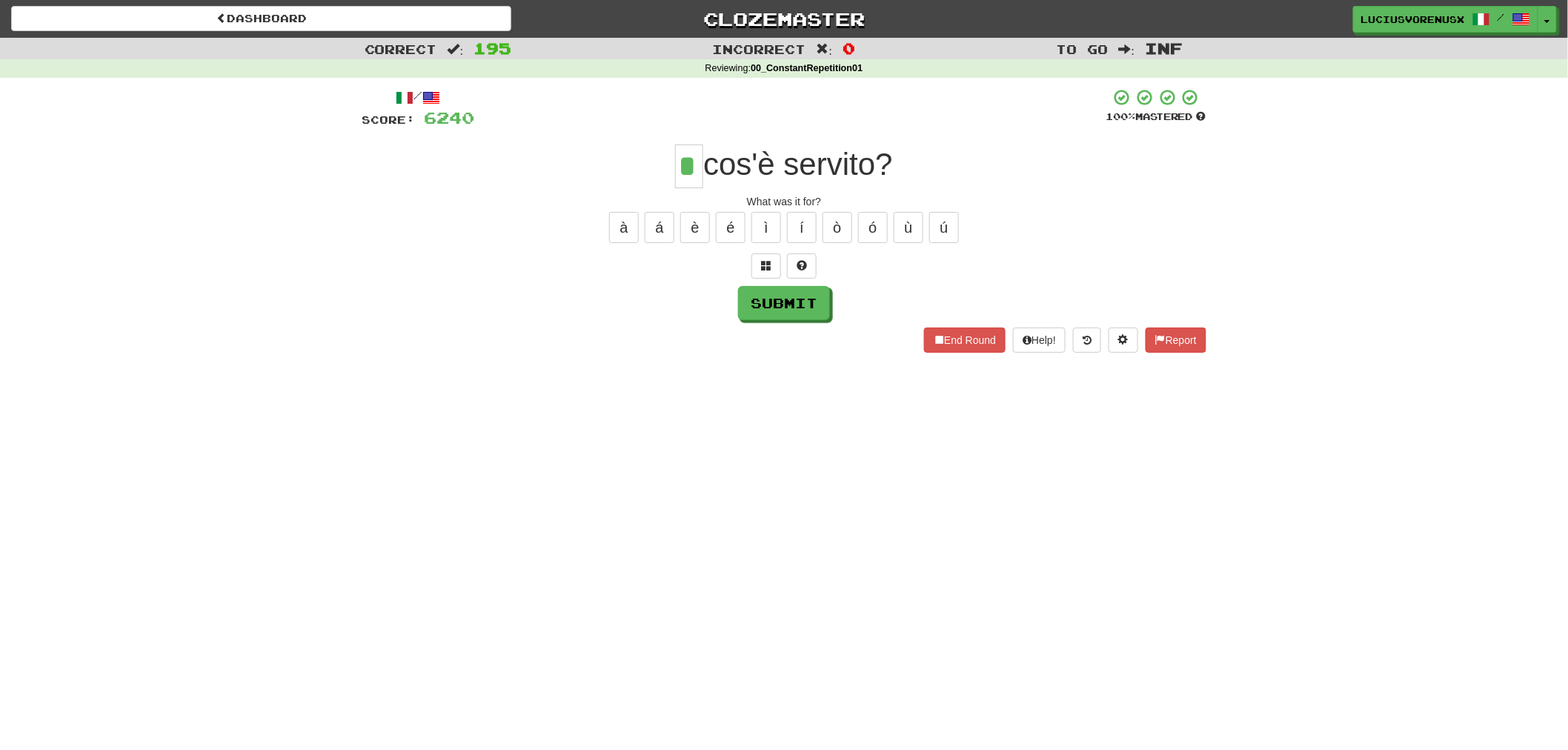
type input "*"
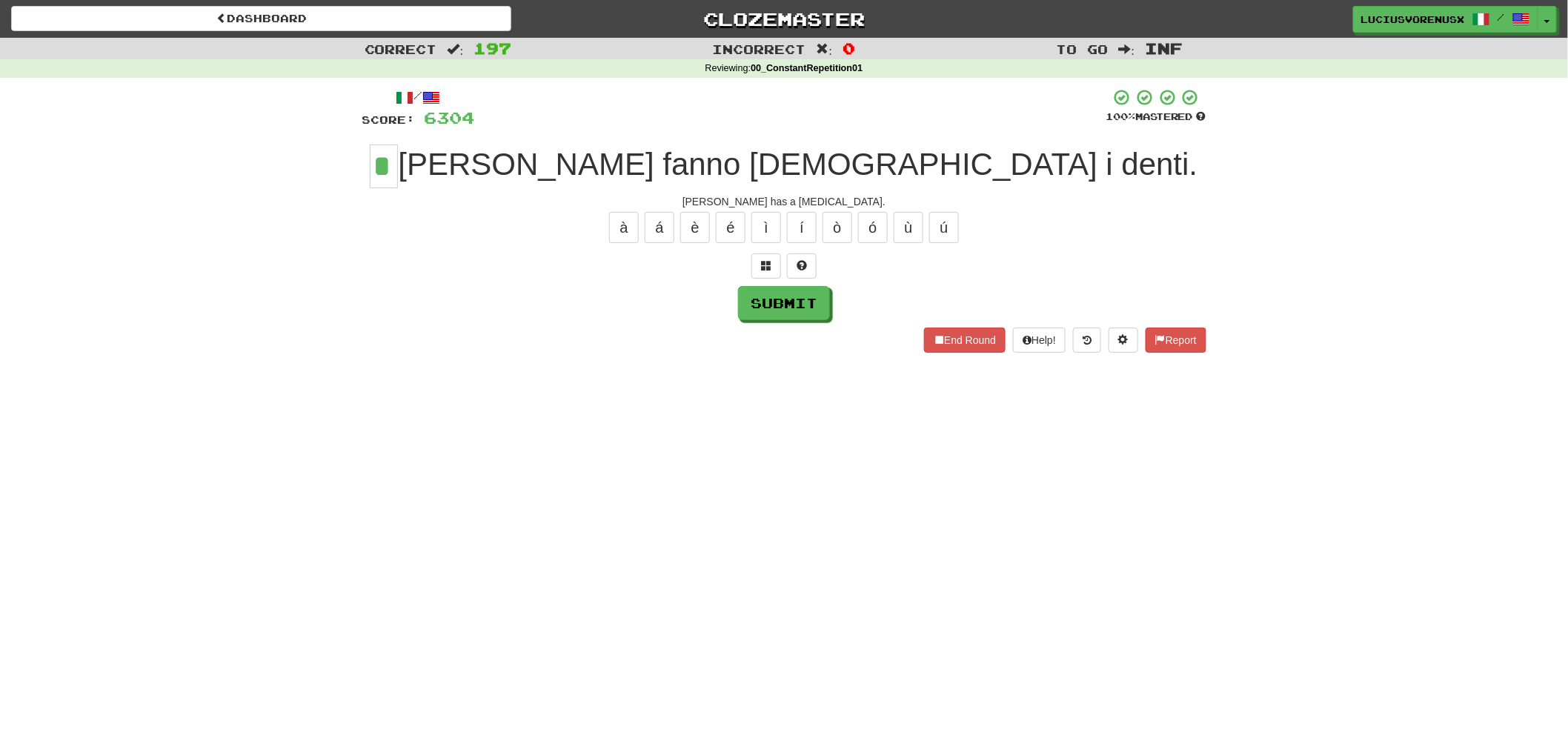
type input "*"
